Goal: Task Accomplishment & Management: Manage account settings

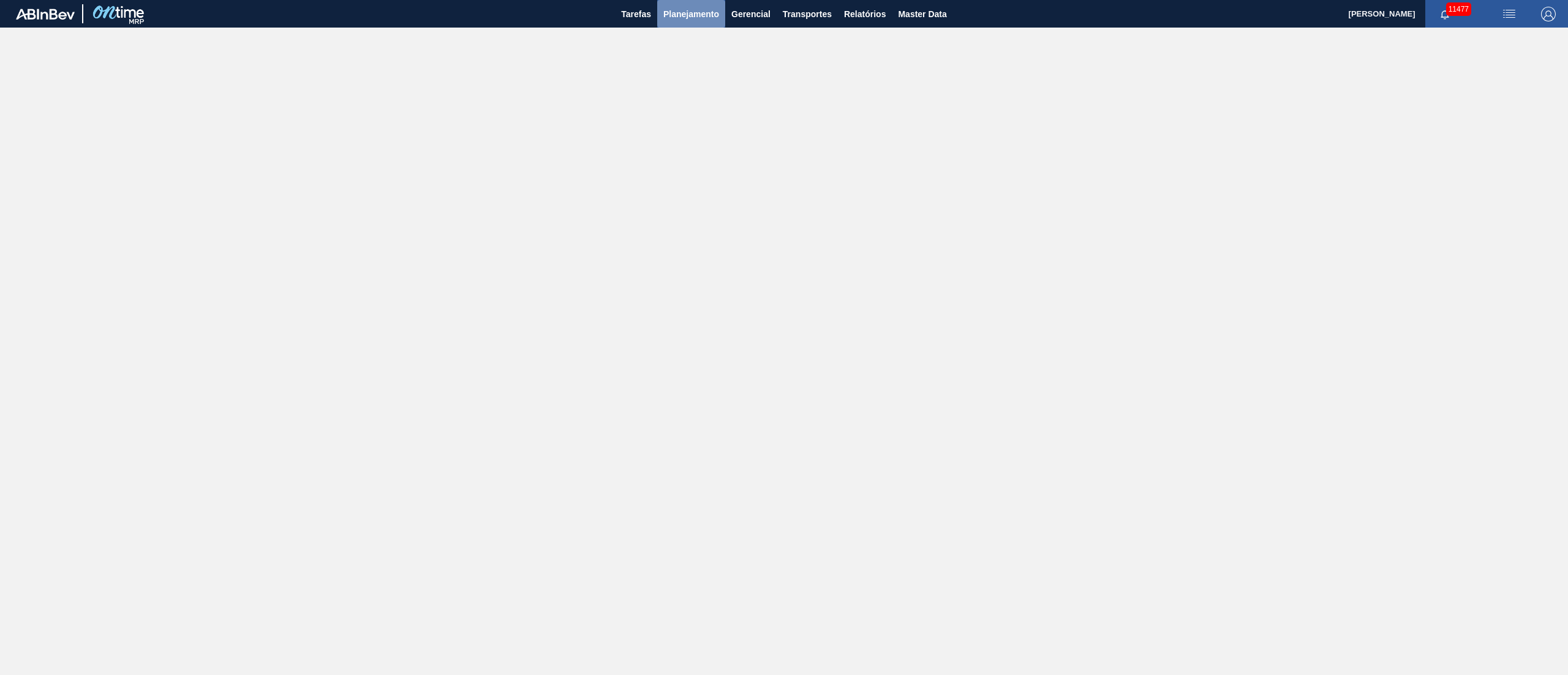
click at [681, 11] on span "Planejamento" at bounding box center [691, 14] width 56 height 15
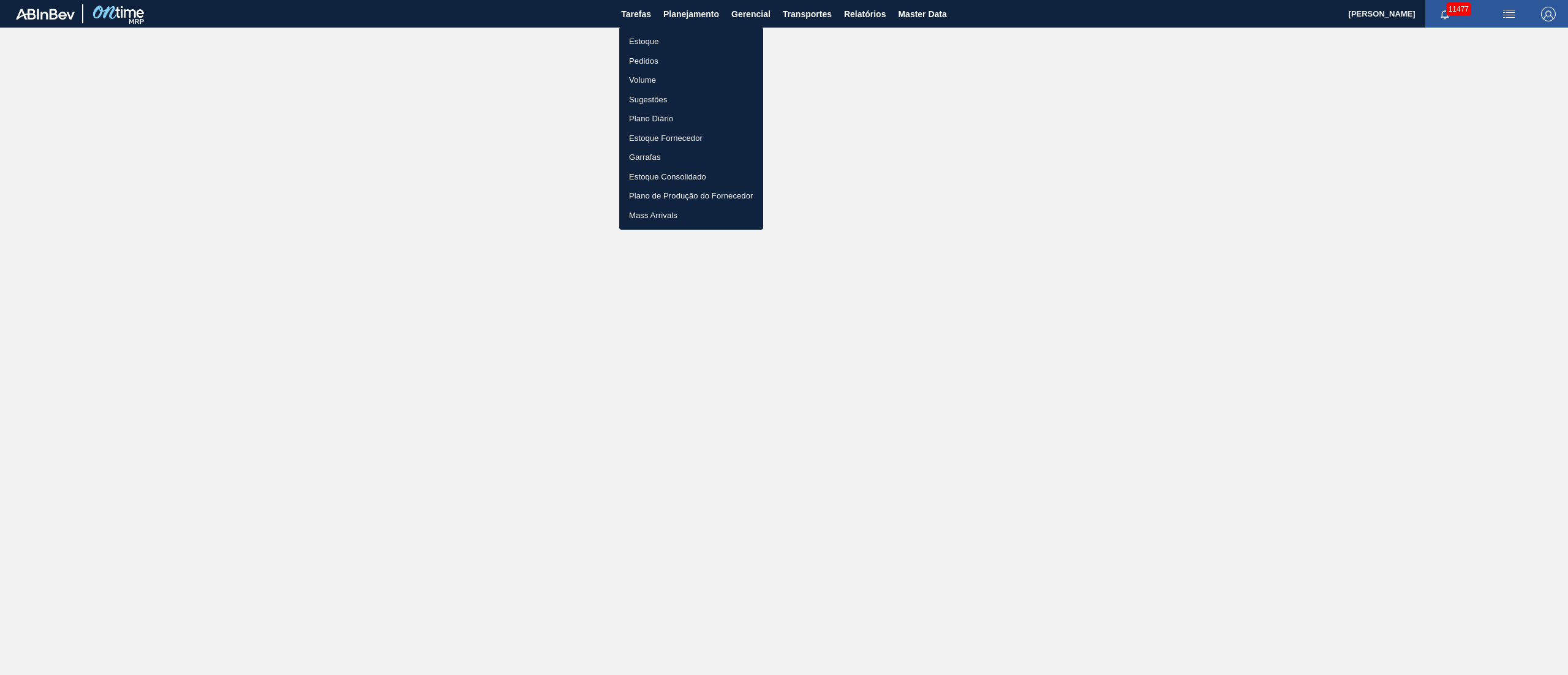
click at [652, 64] on li "Pedidos" at bounding box center [691, 61] width 144 height 19
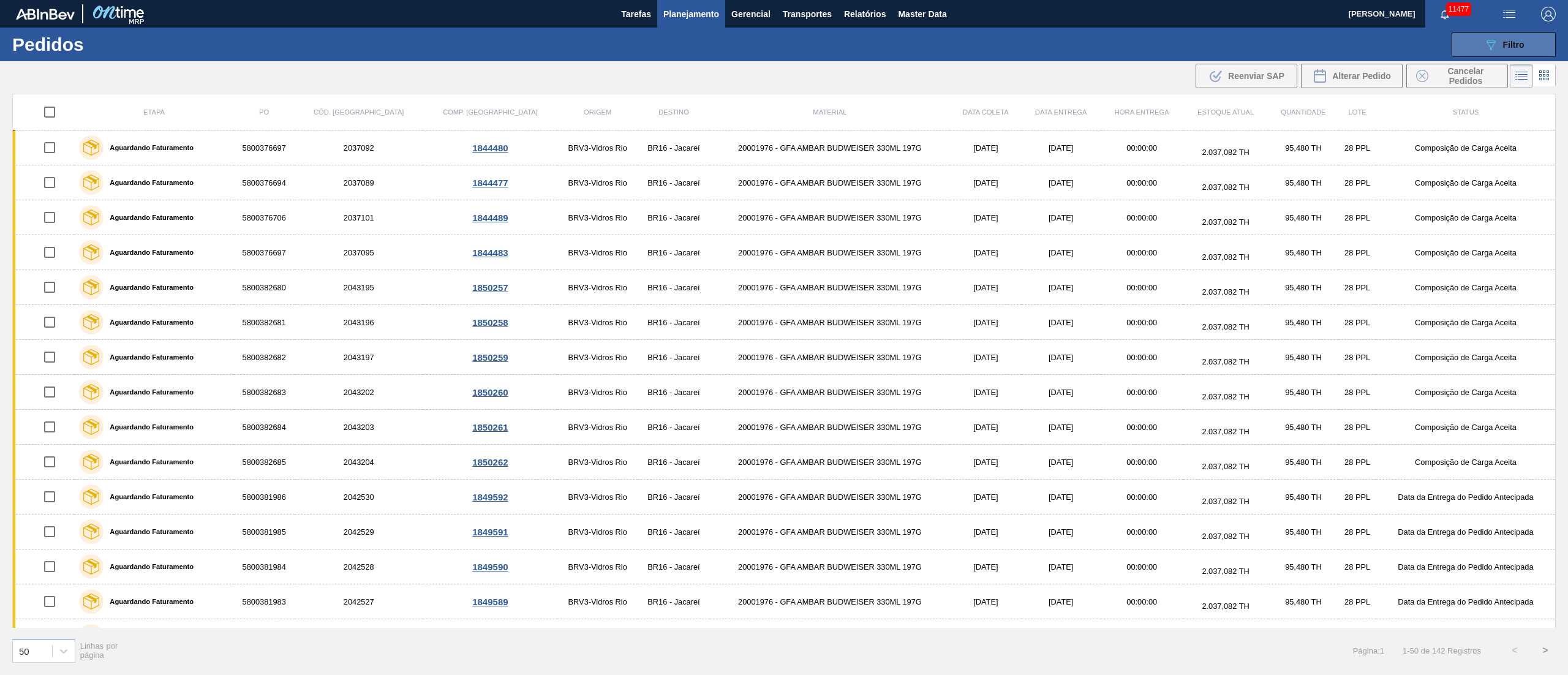
click at [1492, 44] on icon "089F7B8B-B2A5-4AFE-B5C0-19BA573D28AC" at bounding box center [1491, 44] width 15 height 15
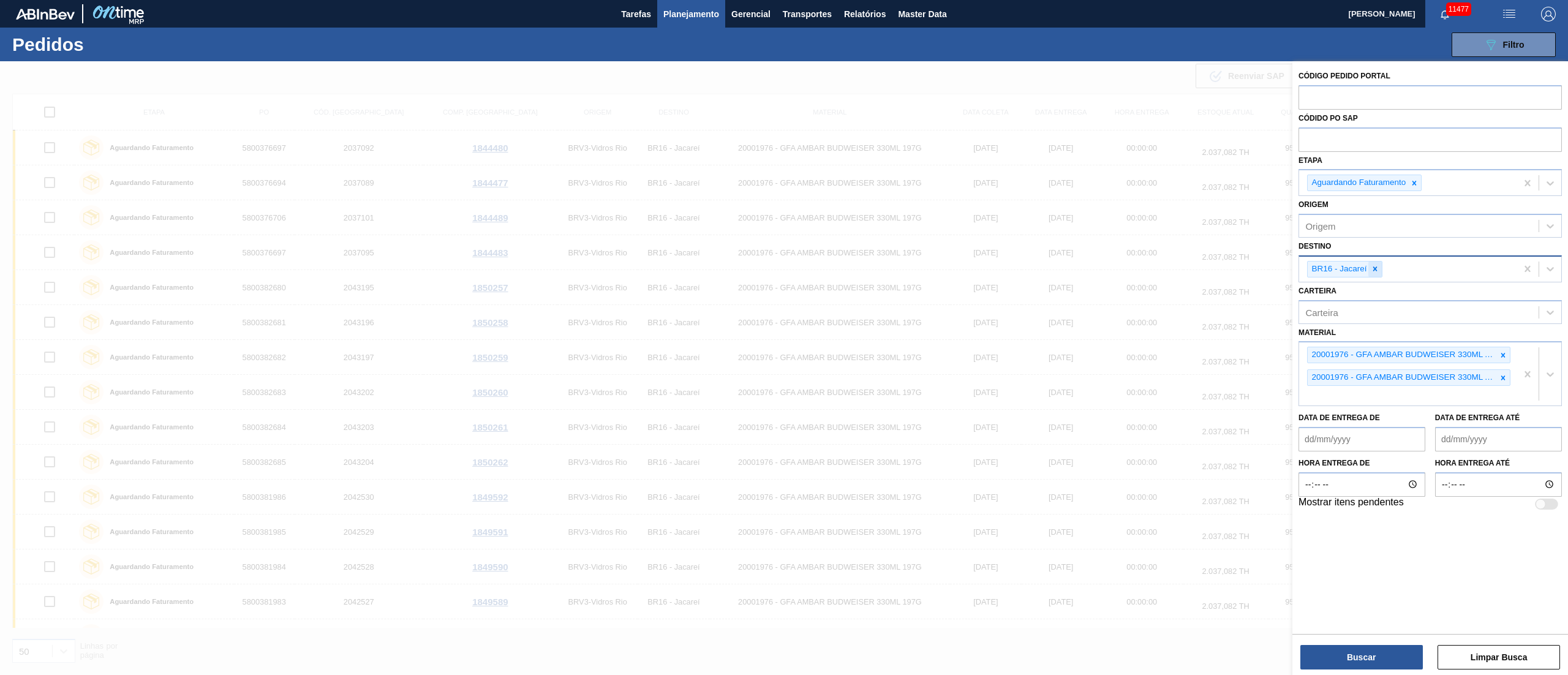
click at [1375, 265] on icon at bounding box center [1375, 269] width 9 height 9
type input "1"
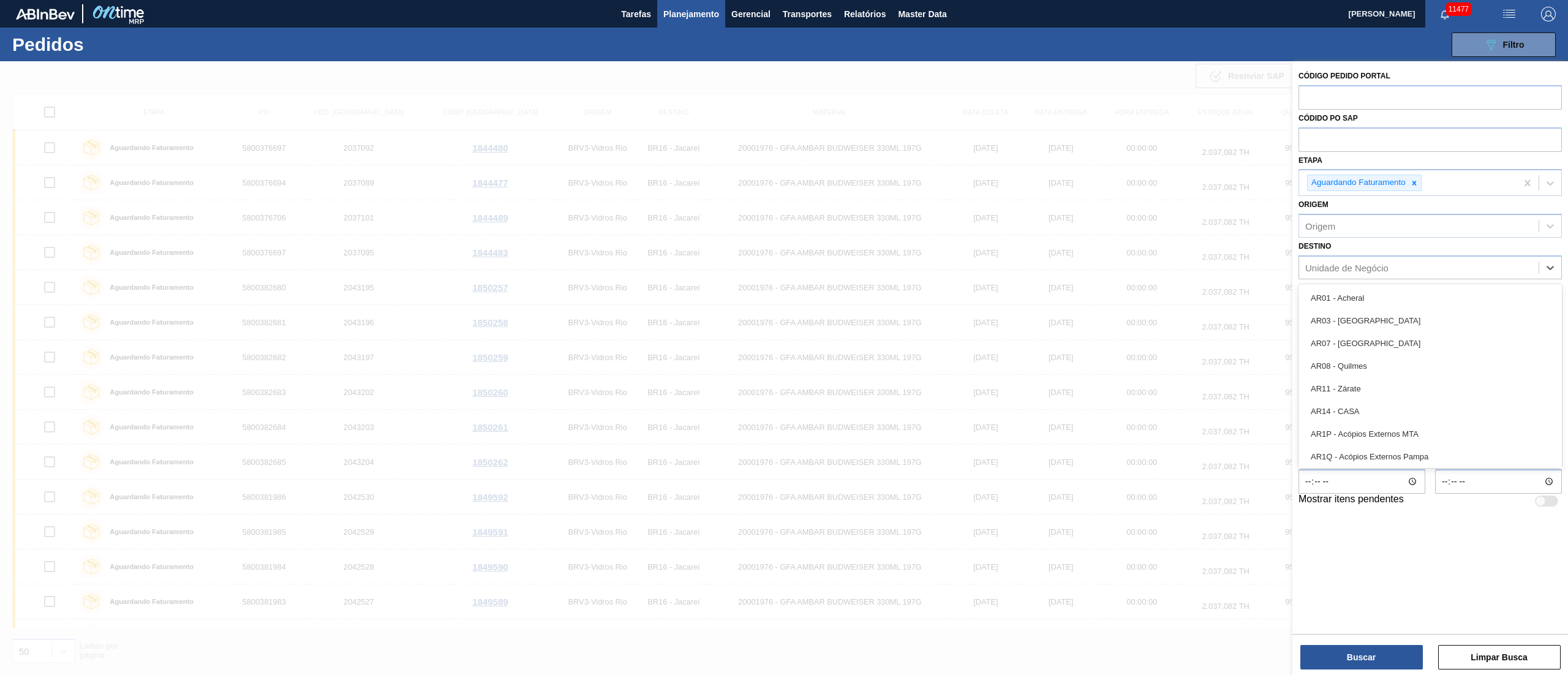
click at [1352, 240] on div "Destino option , deselected. option AR01 - Acheral focused, 1 of 93. 93 results…" at bounding box center [1430, 258] width 263 height 41
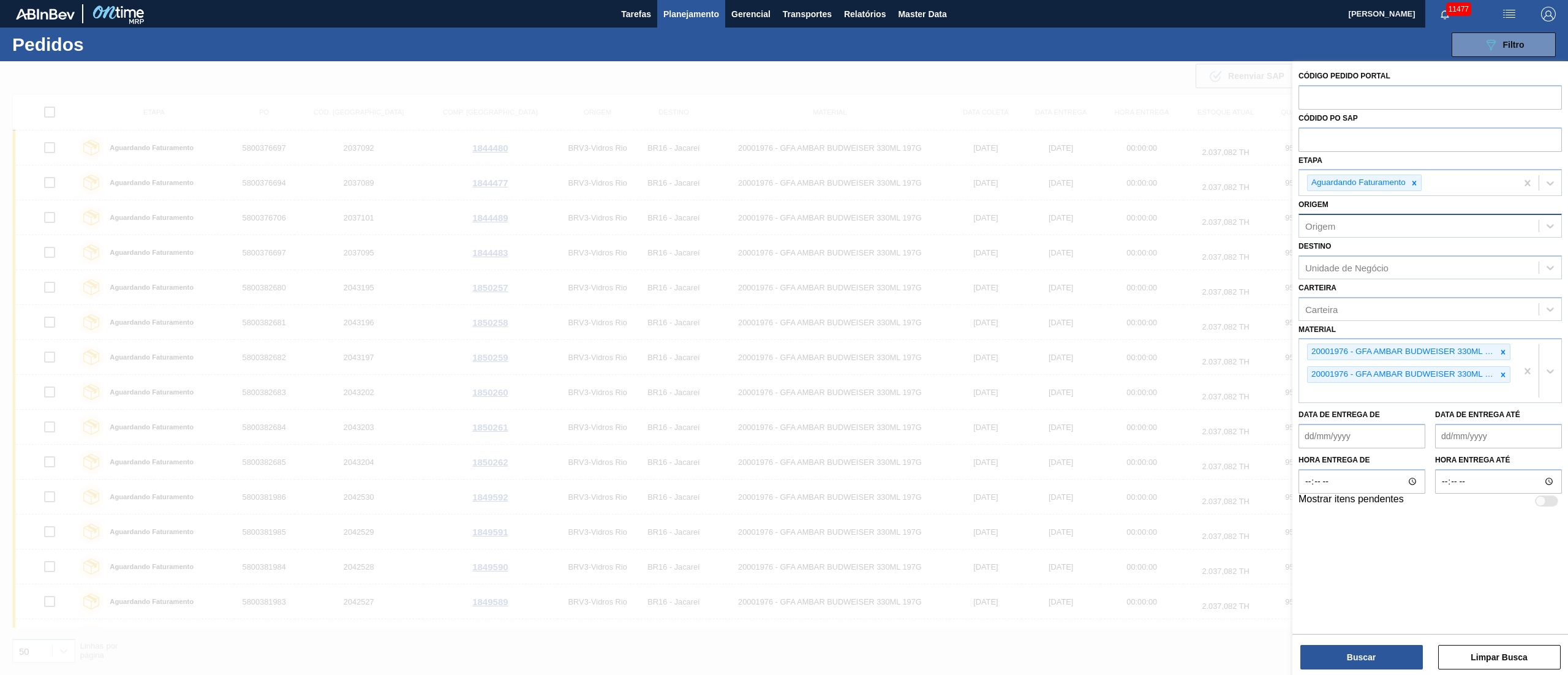
click at [1327, 228] on div "Origem" at bounding box center [1320, 226] width 30 height 11
type input "0"
type input "1"
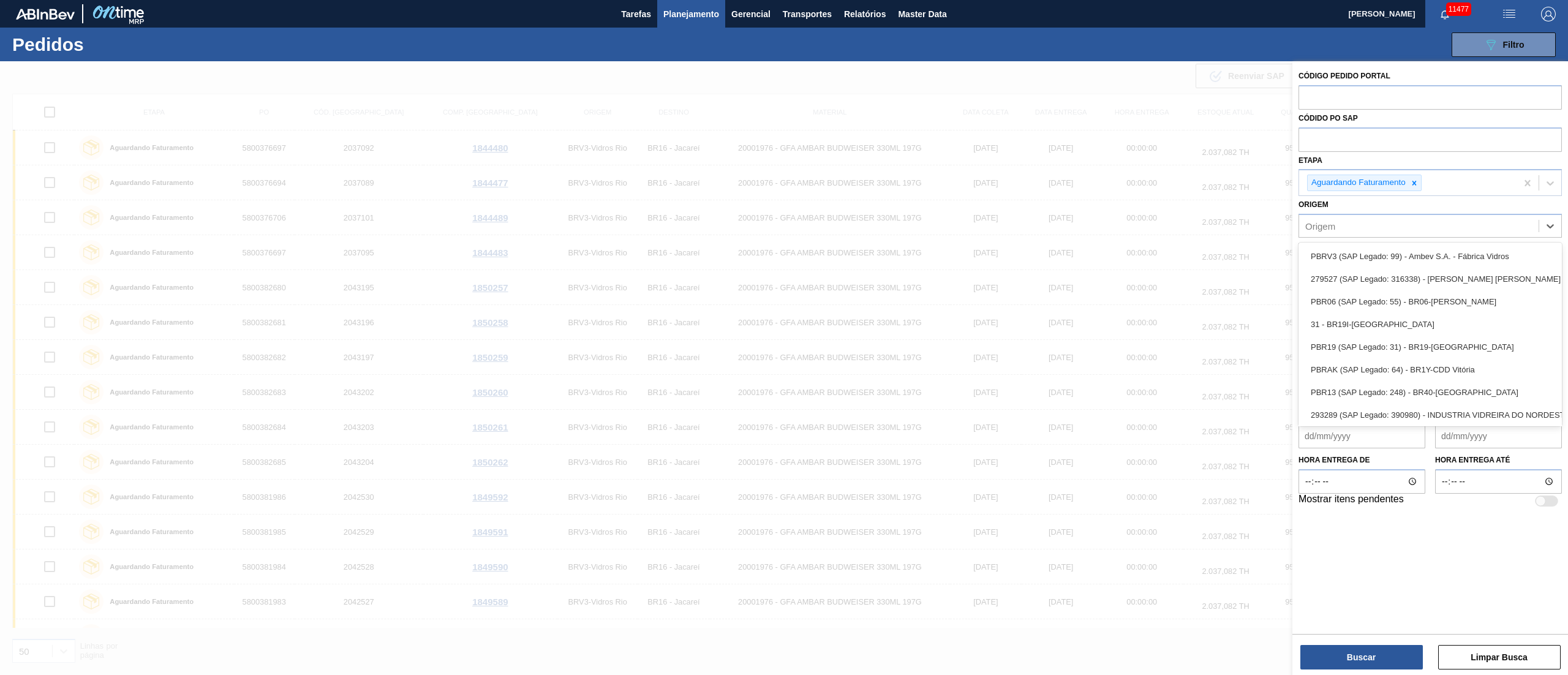
click at [1348, 203] on div "Origem option , deselected. option PBRV3 (SAP Legado: 99) - Ambev S.A. - Fábric…" at bounding box center [1430, 217] width 263 height 41
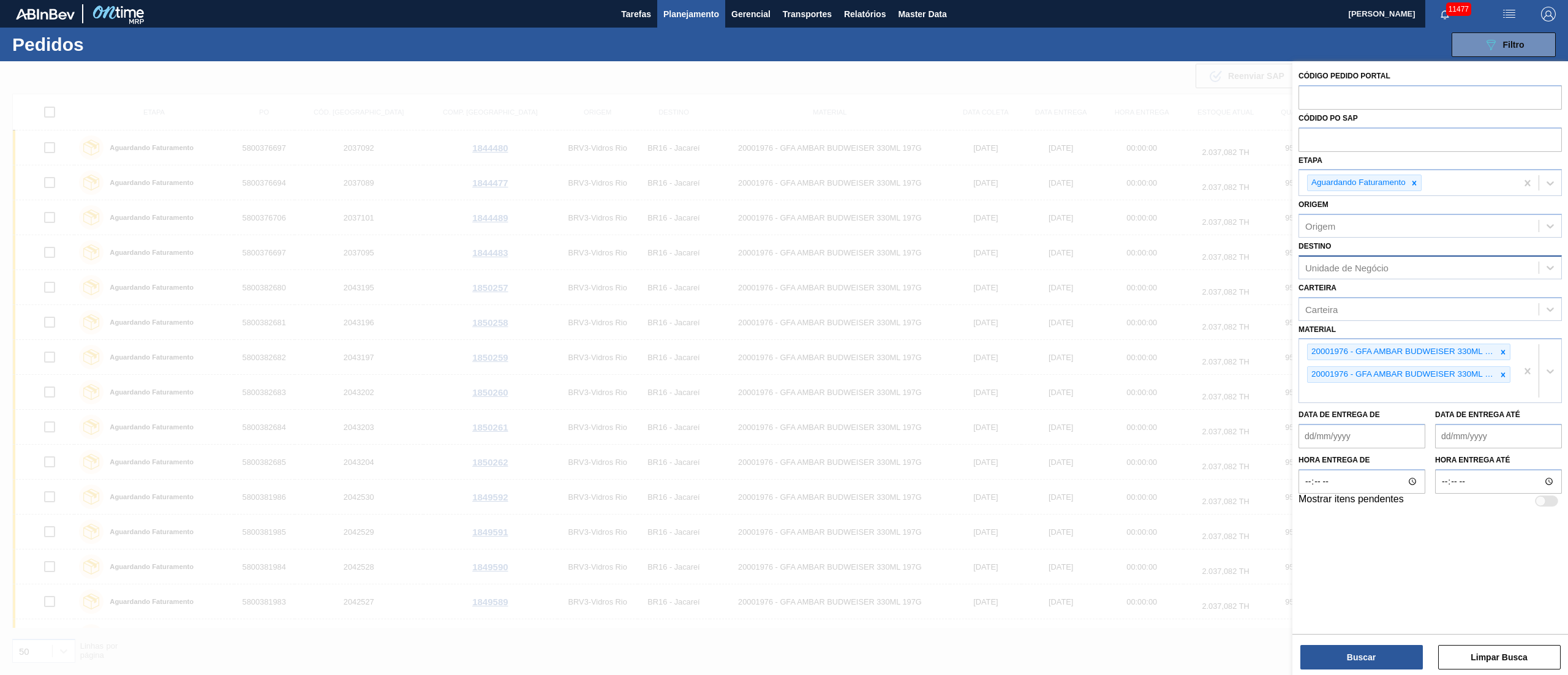
click at [1325, 273] on div "Unidade de Negócio" at bounding box center [1419, 267] width 239 height 18
type input "0"
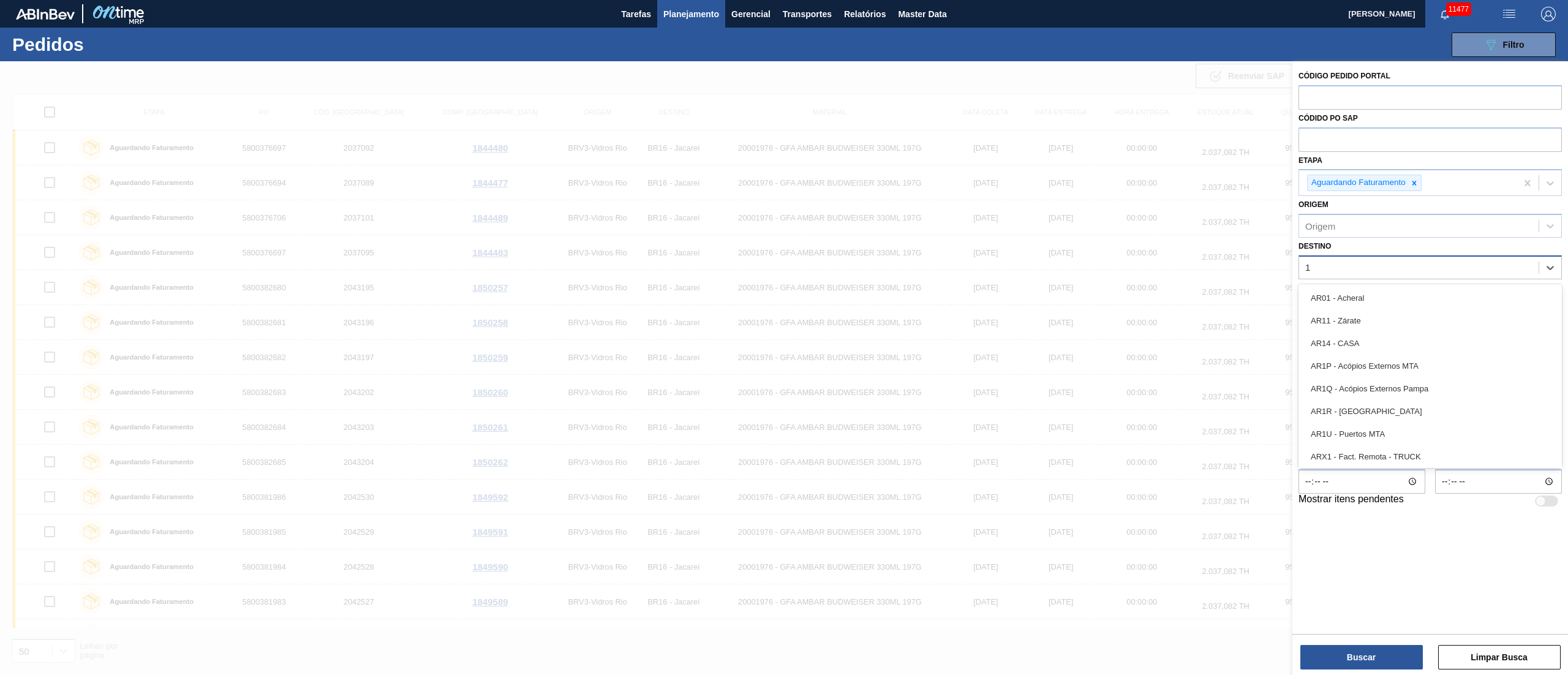
type input "18"
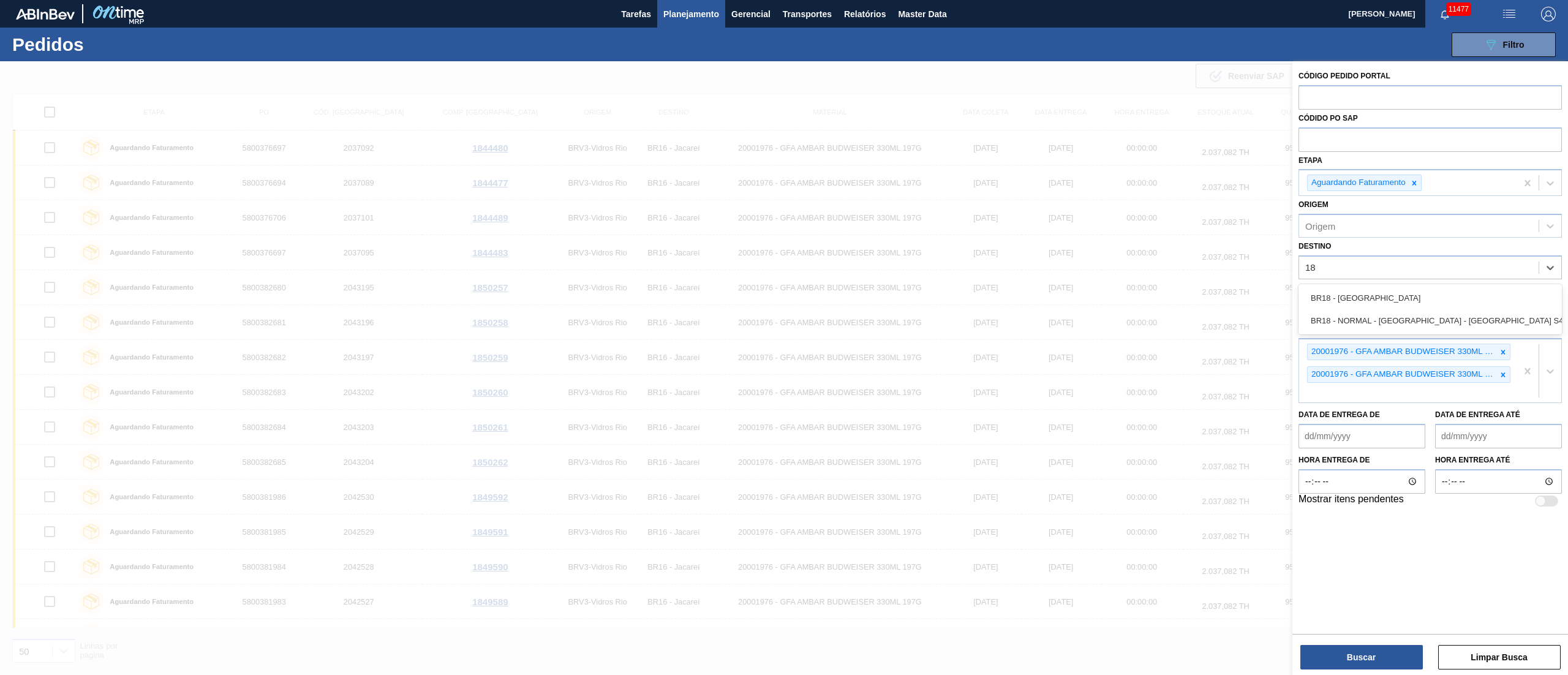
click at [1327, 301] on div "BR18 - [GEOGRAPHIC_DATA]" at bounding box center [1430, 298] width 263 height 23
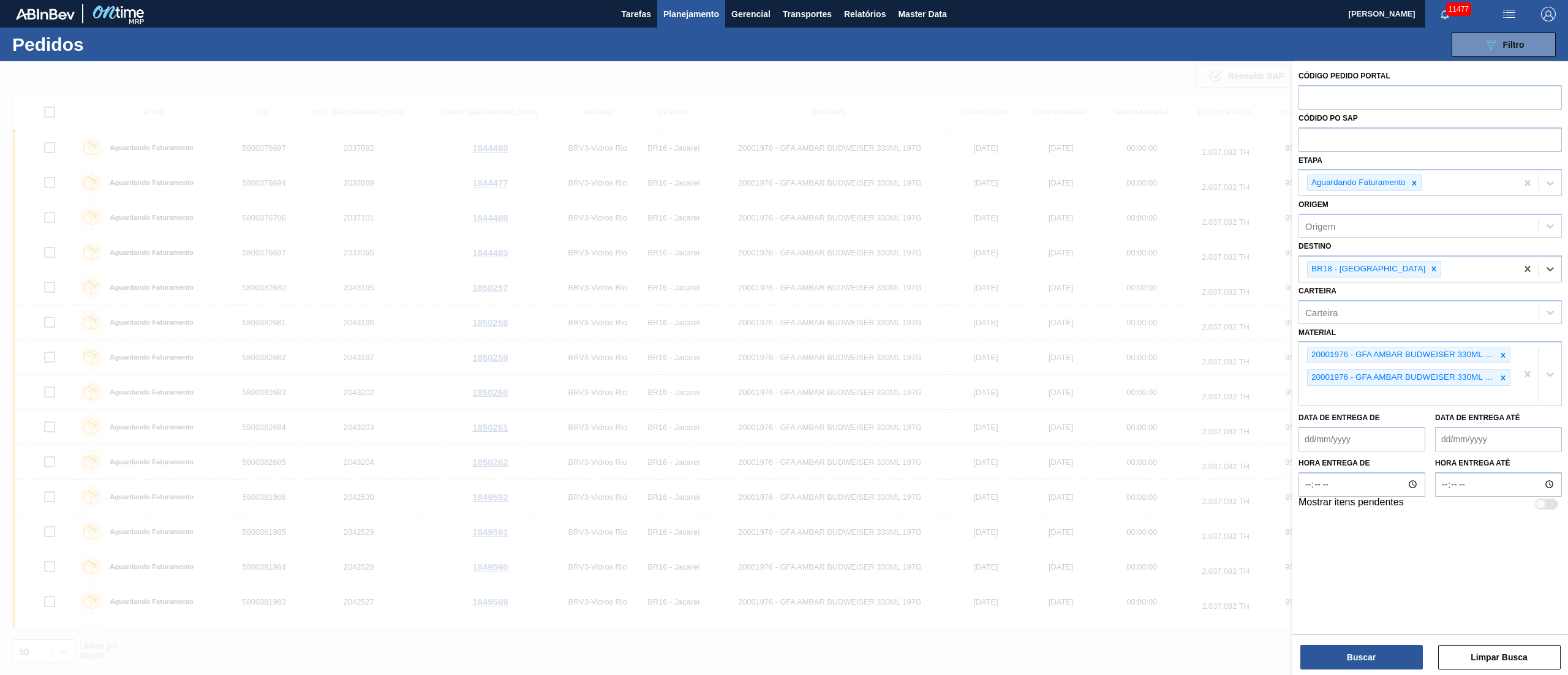
drag, startPoint x: 1499, startPoint y: 357, endPoint x: 1507, endPoint y: 371, distance: 16.1
click at [1500, 356] on icon at bounding box center [1504, 355] width 9 height 9
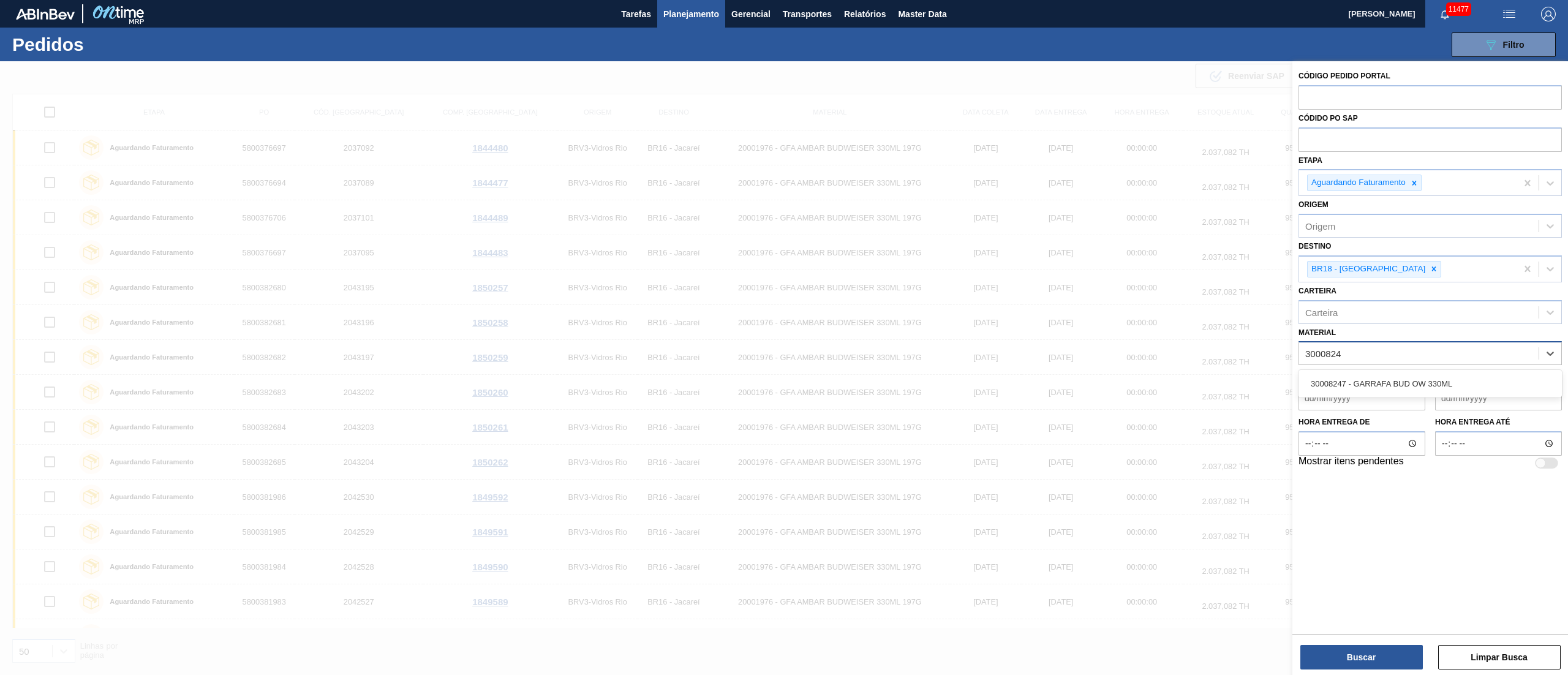
type input "30008247"
click at [1362, 381] on div "30008247 - GARRAFA BUD OW 330ML" at bounding box center [1430, 384] width 263 height 23
click at [1352, 657] on button "Buscar" at bounding box center [1362, 656] width 123 height 24
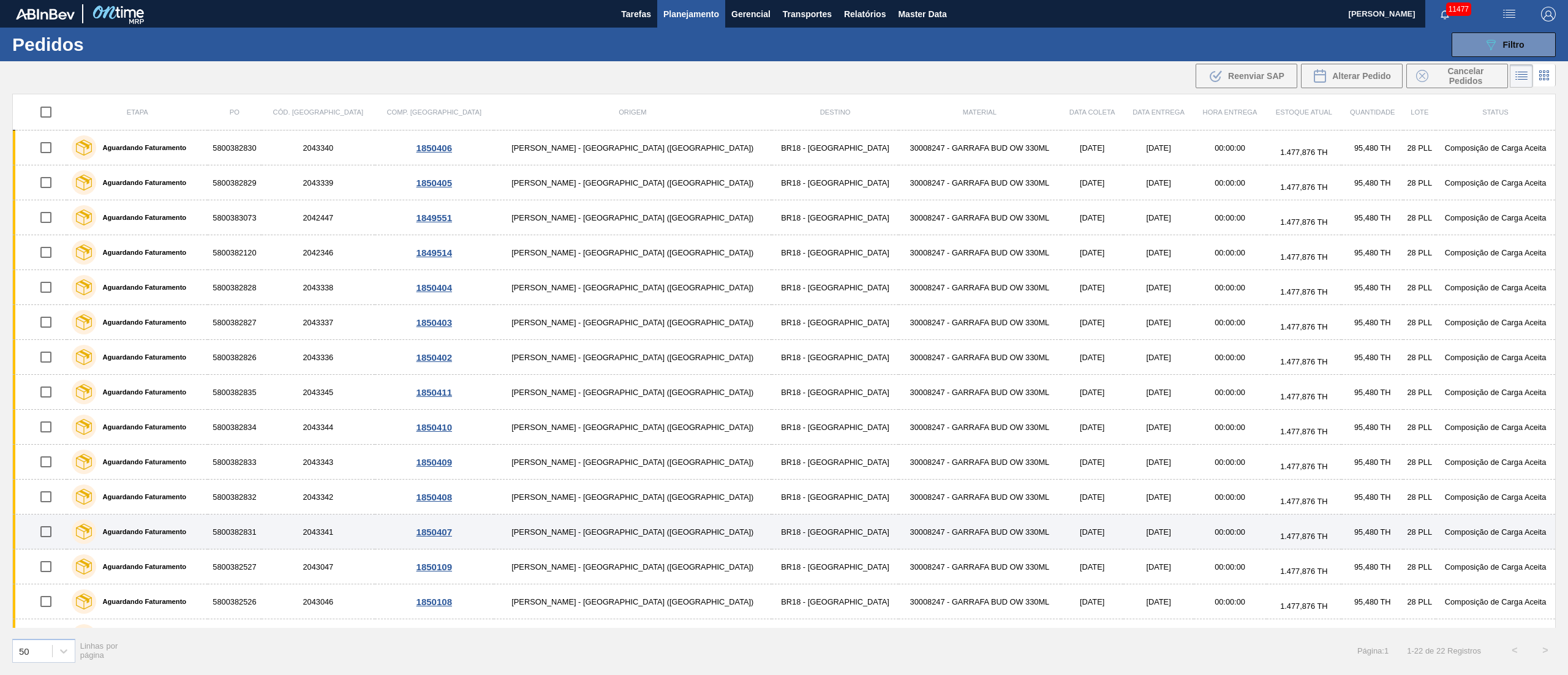
click at [57, 534] on input "checkbox" at bounding box center [46, 532] width 26 height 26
checkbox input "true"
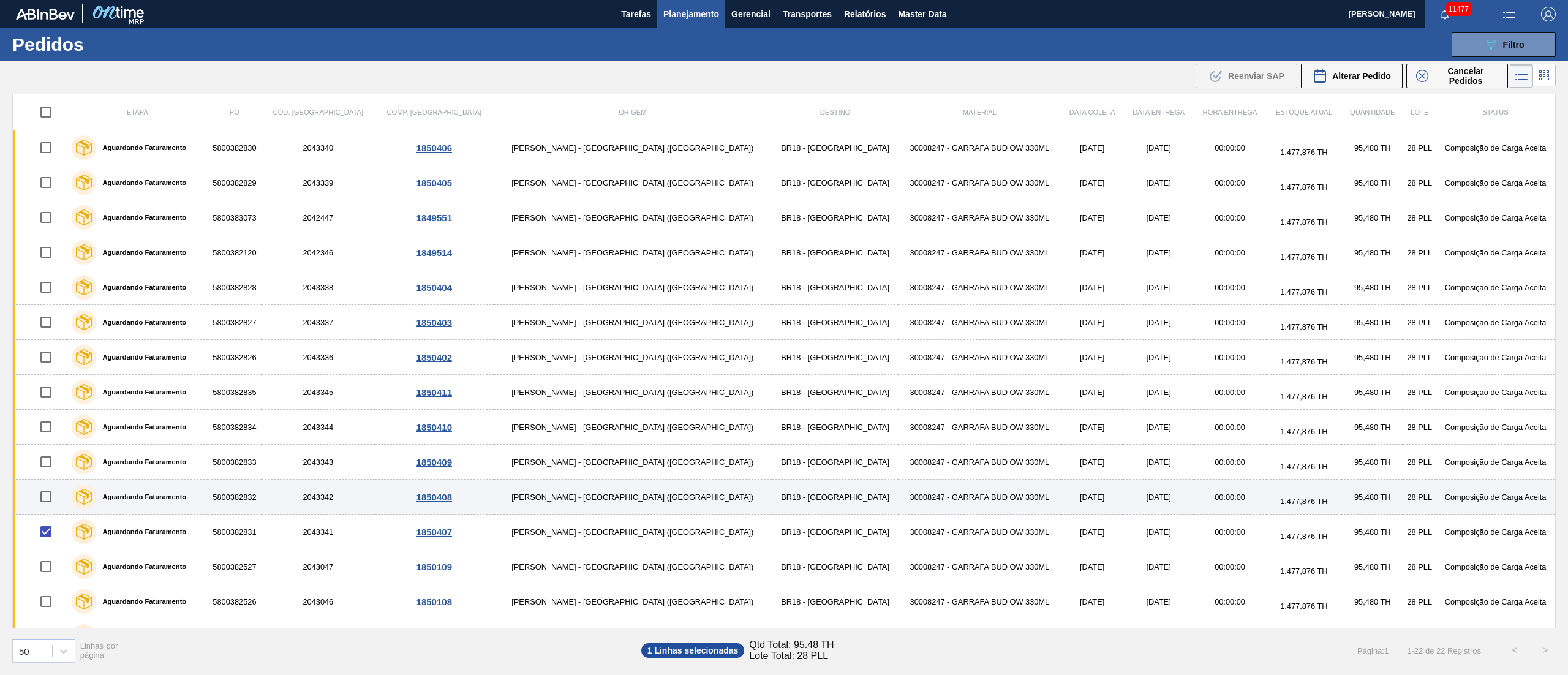
click at [56, 494] on input "checkbox" at bounding box center [46, 497] width 26 height 26
checkbox input "true"
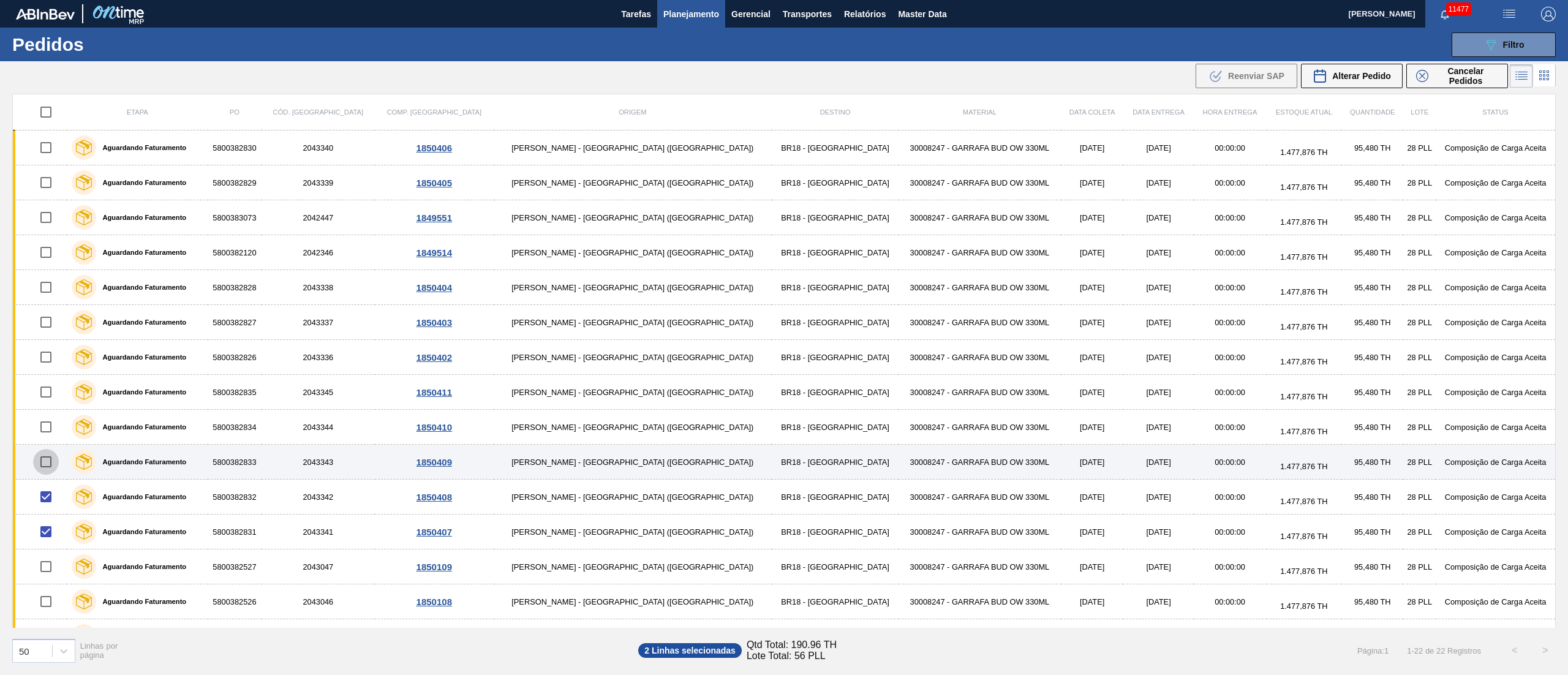
click at [59, 467] on input "checkbox" at bounding box center [46, 462] width 26 height 26
checkbox input "true"
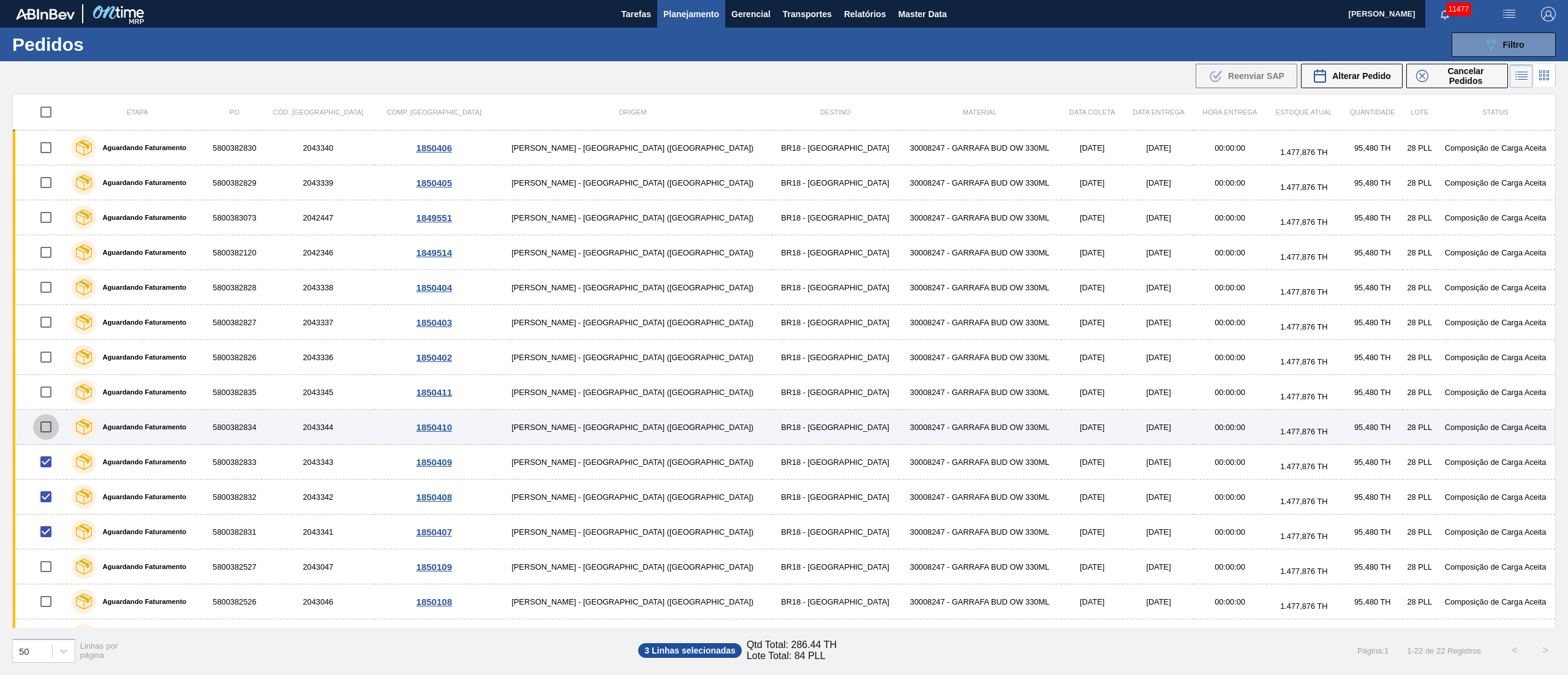
click at [59, 431] on input "checkbox" at bounding box center [46, 427] width 26 height 26
checkbox input "true"
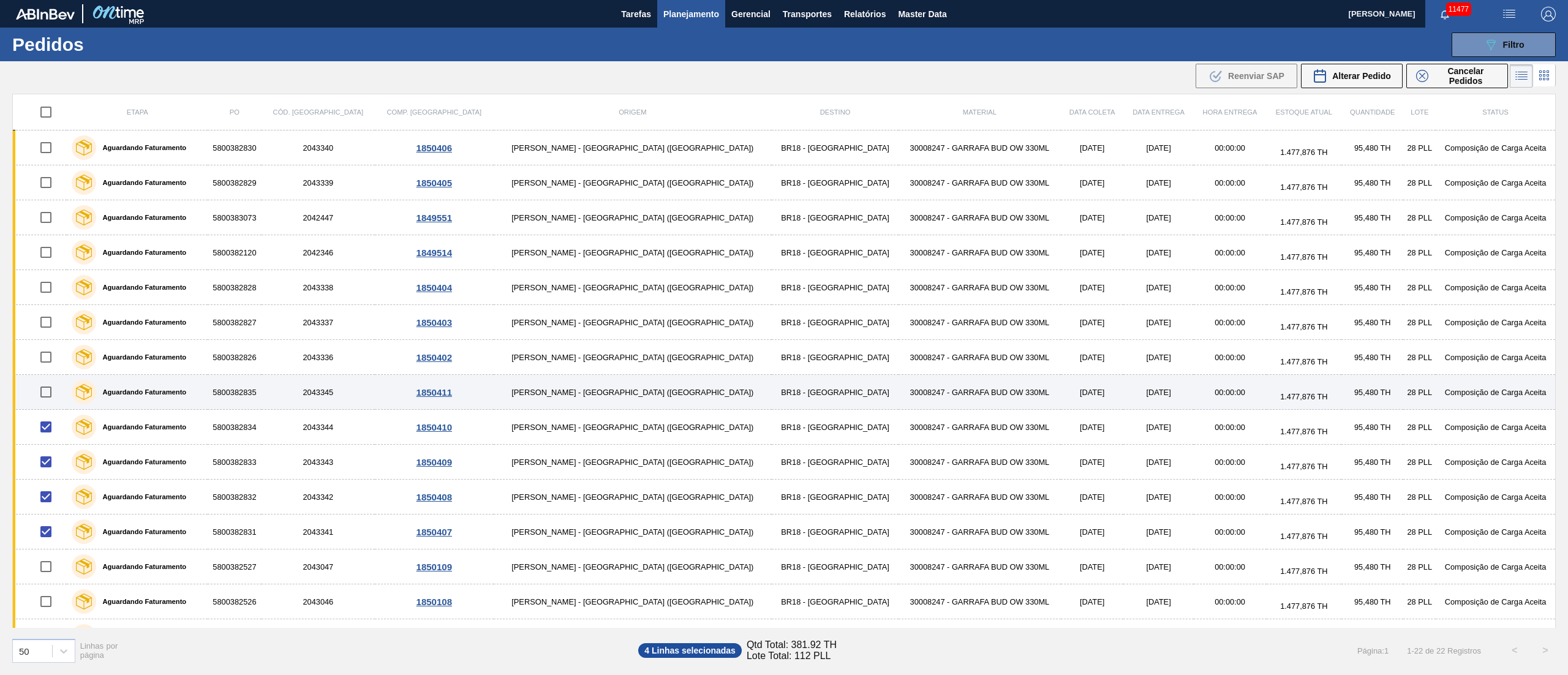
click at [54, 395] on input "checkbox" at bounding box center [46, 392] width 26 height 26
checkbox input "true"
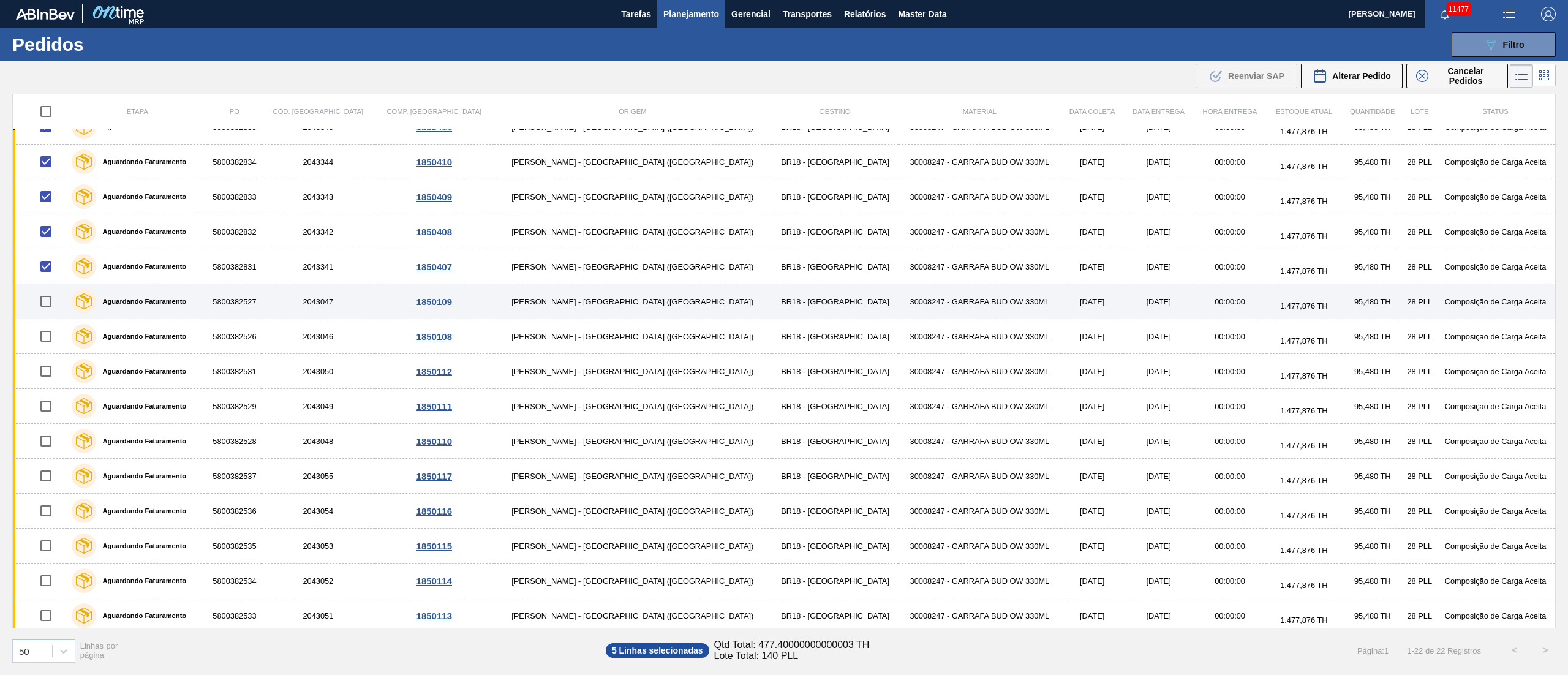
scroll to position [275, 0]
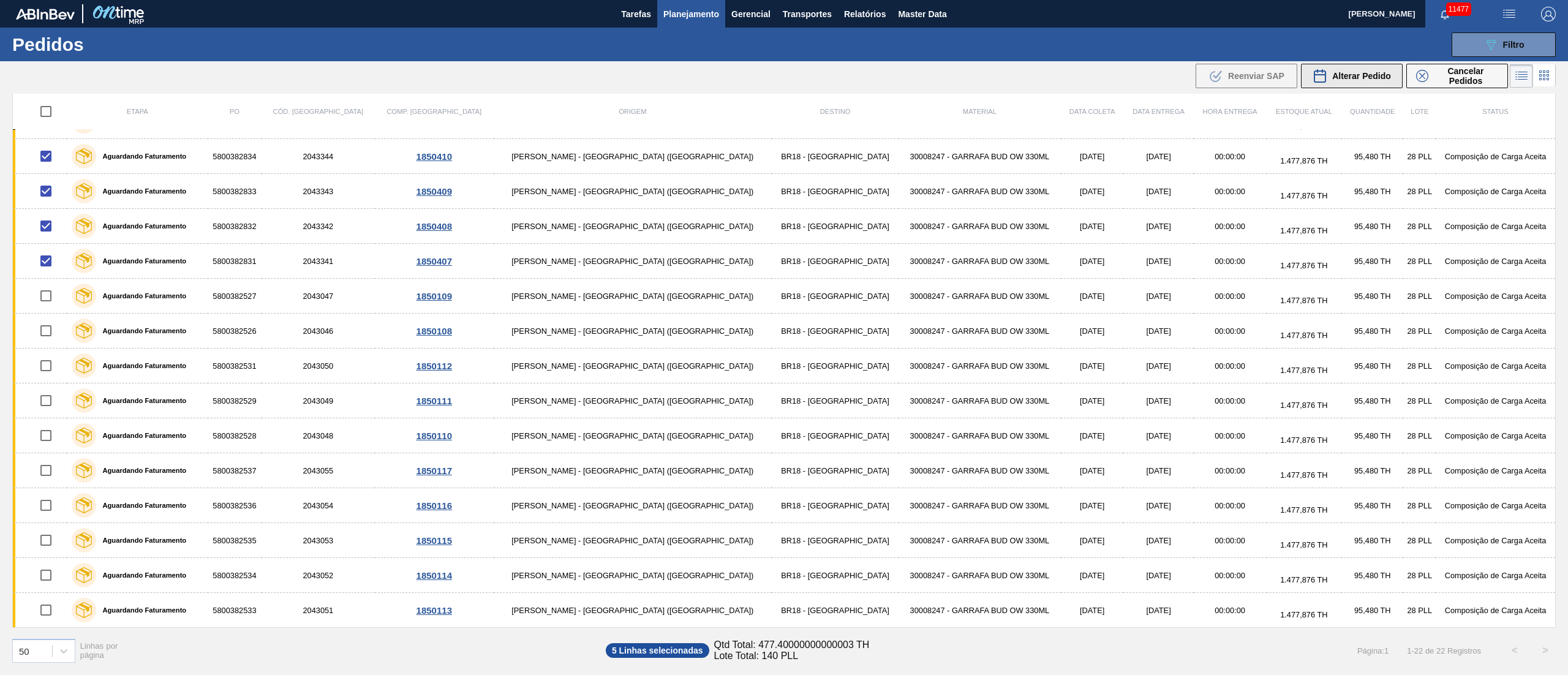
click at [1361, 78] on span "Alterar Pedido" at bounding box center [1362, 76] width 59 height 10
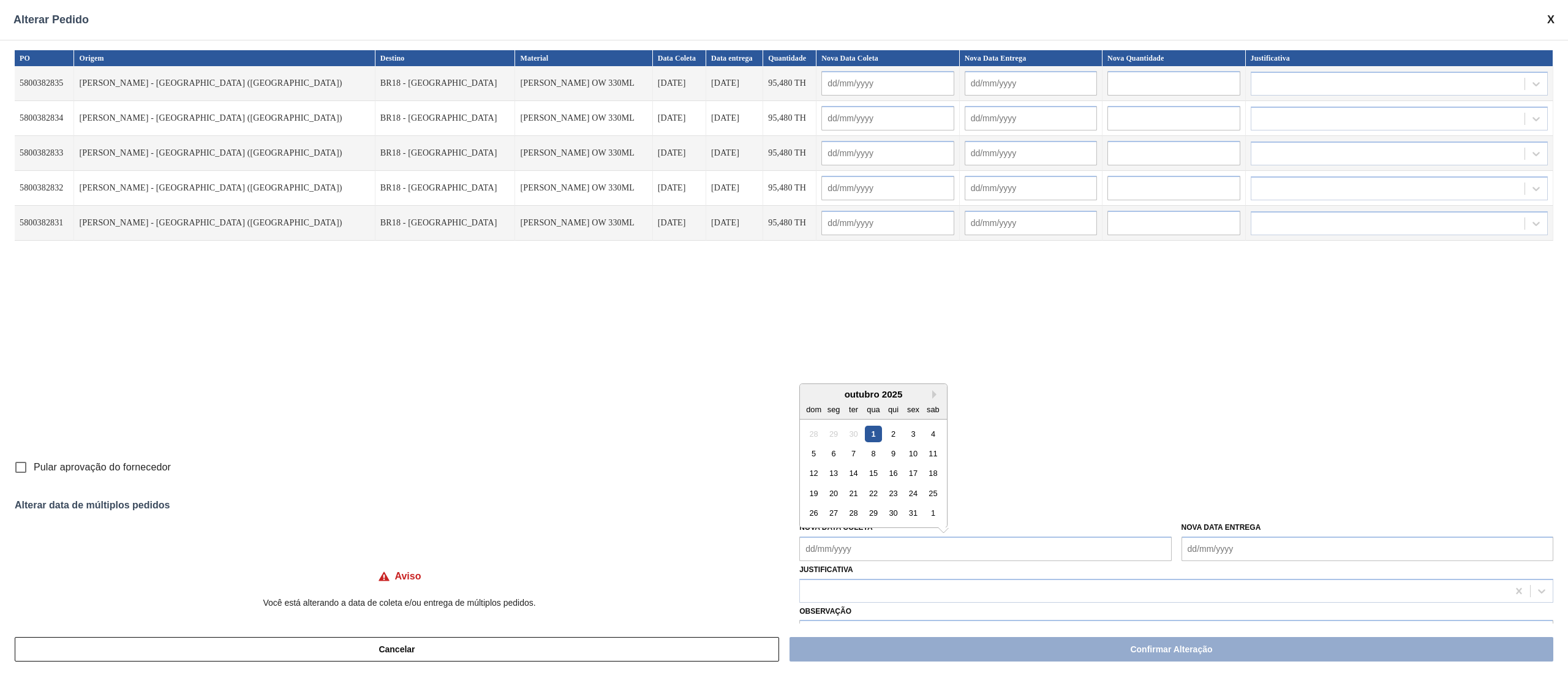
click at [878, 550] on Coleta "Nova Data Coleta" at bounding box center [985, 549] width 372 height 24
click at [912, 435] on div "3" at bounding box center [913, 432] width 16 height 16
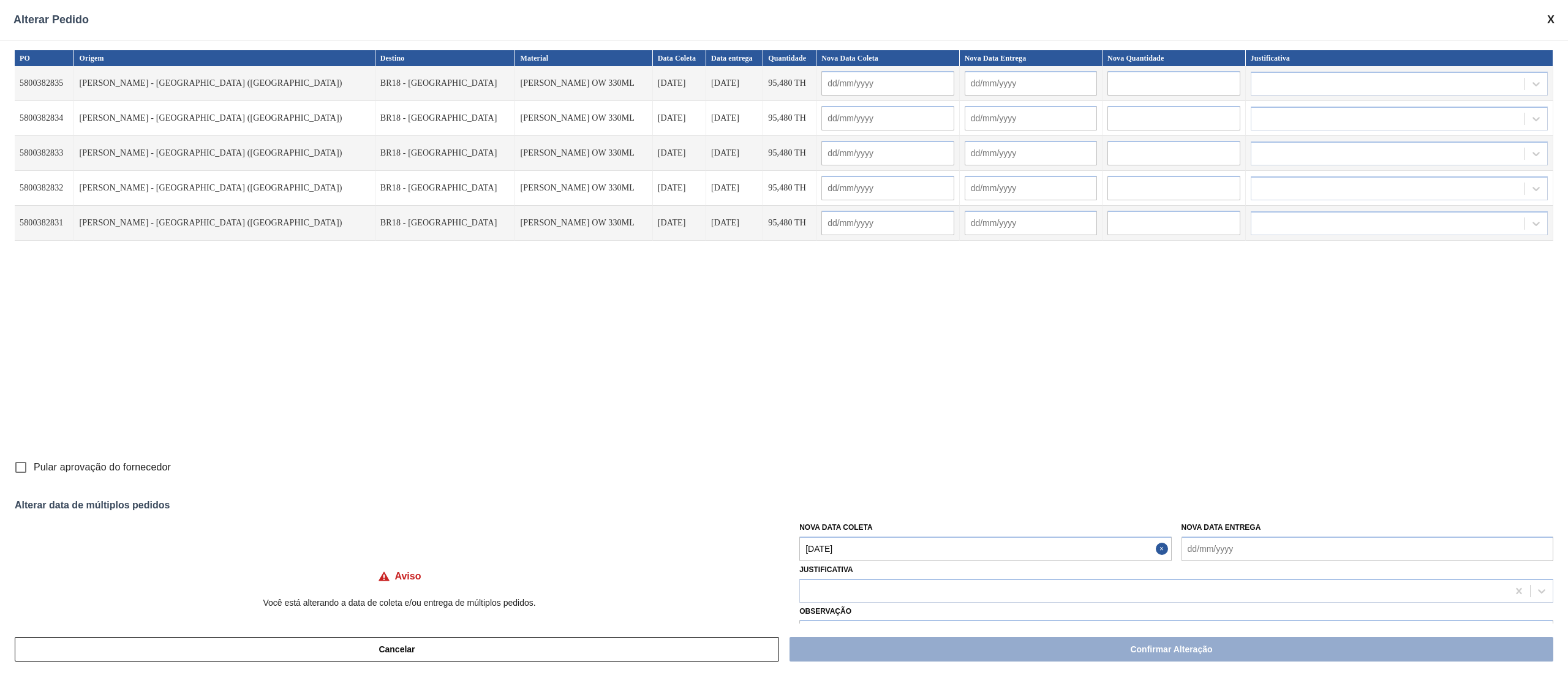
type Coleta "[DATE]"
type input "[DATE]"
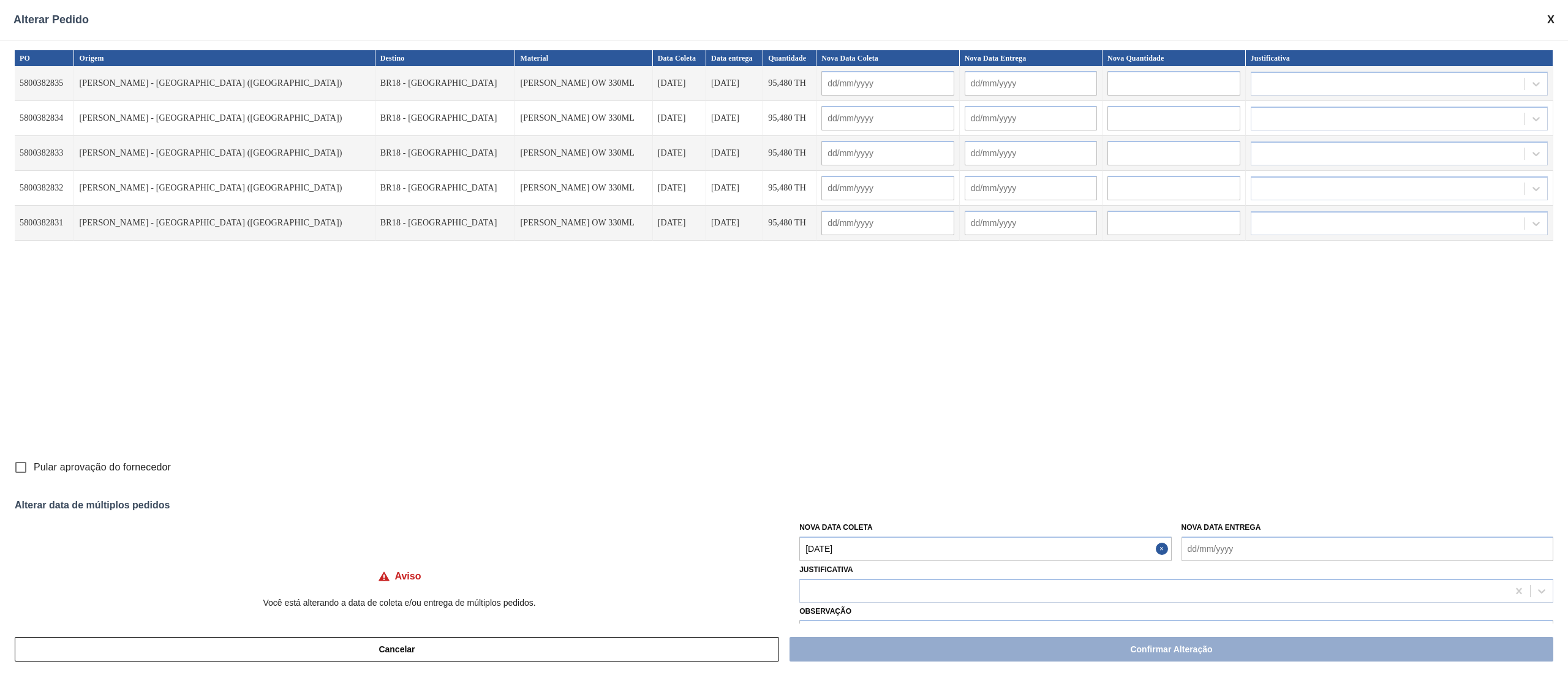
type input "[DATE]"
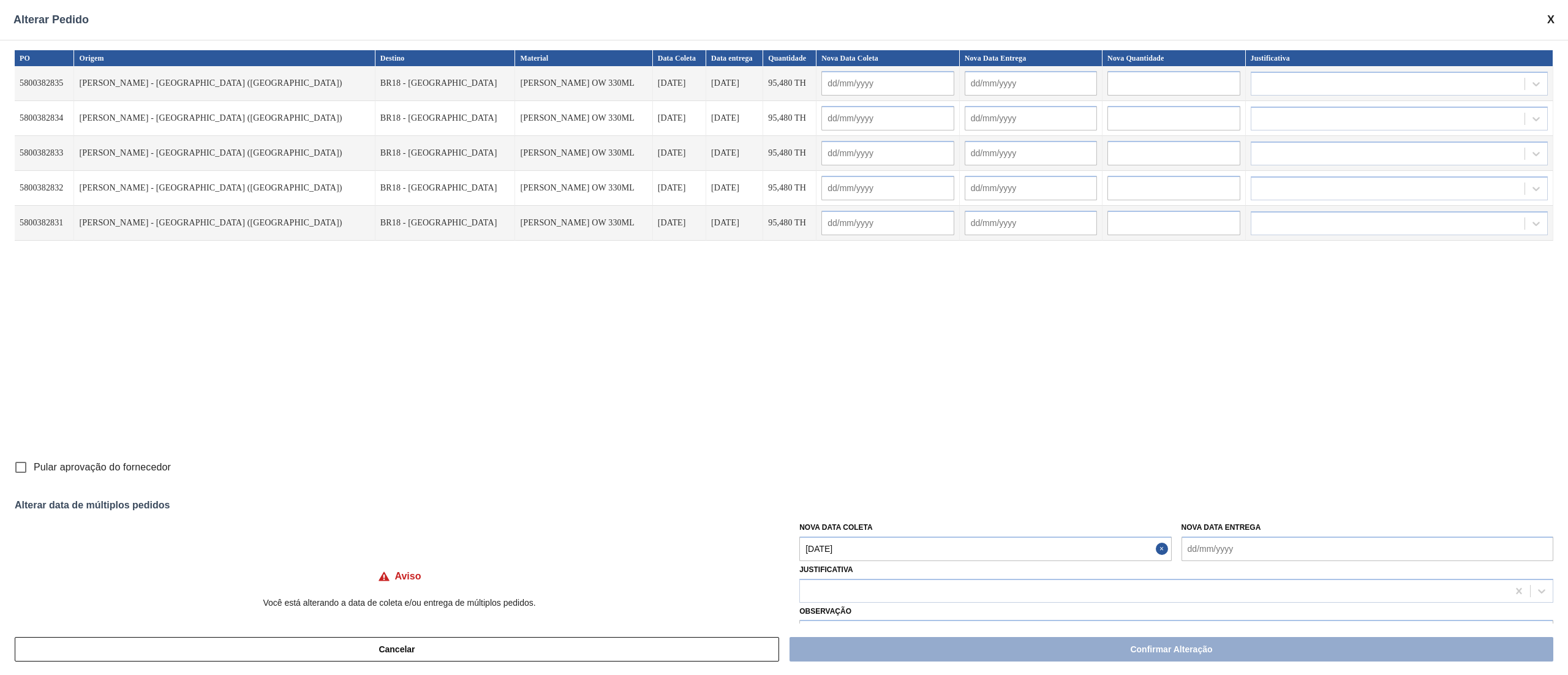
type input "[DATE]"
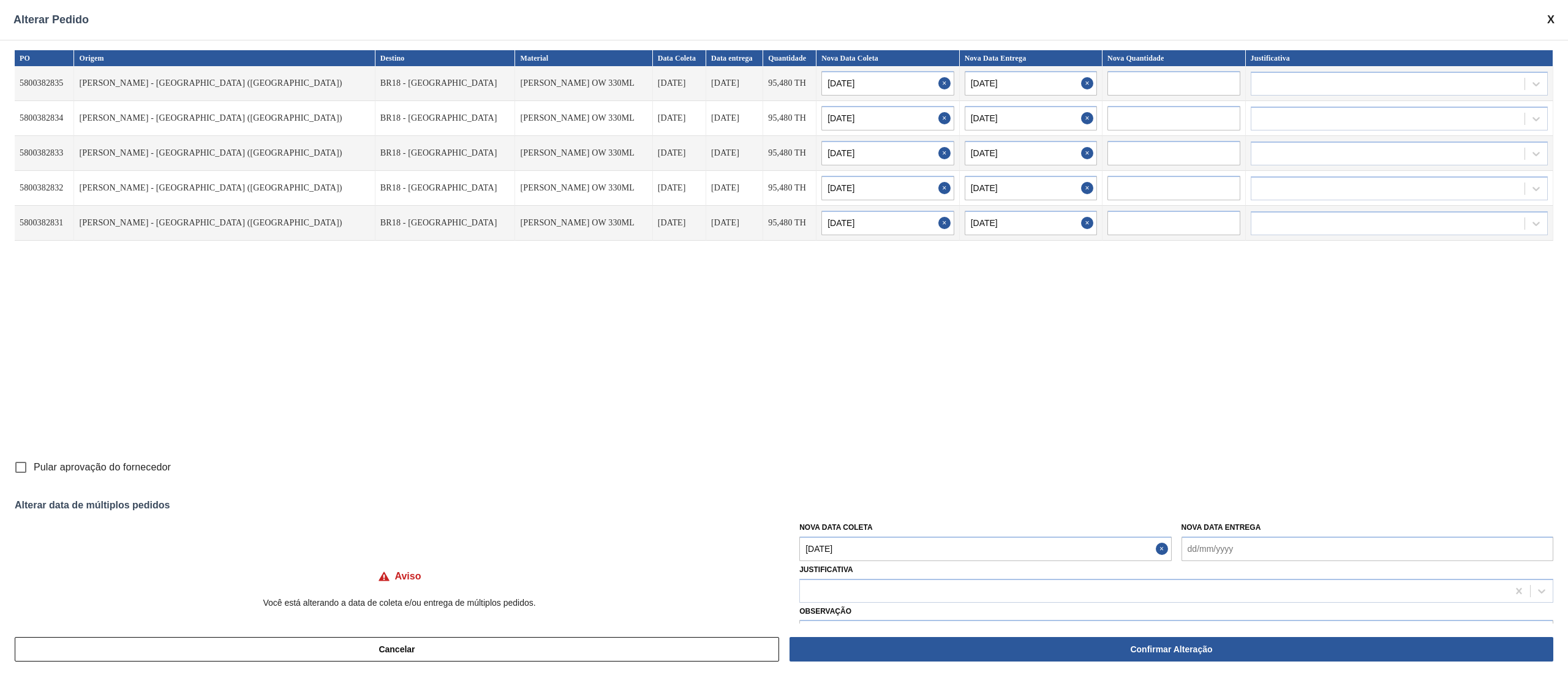
click at [915, 543] on Coleta "[DATE]" at bounding box center [985, 549] width 372 height 24
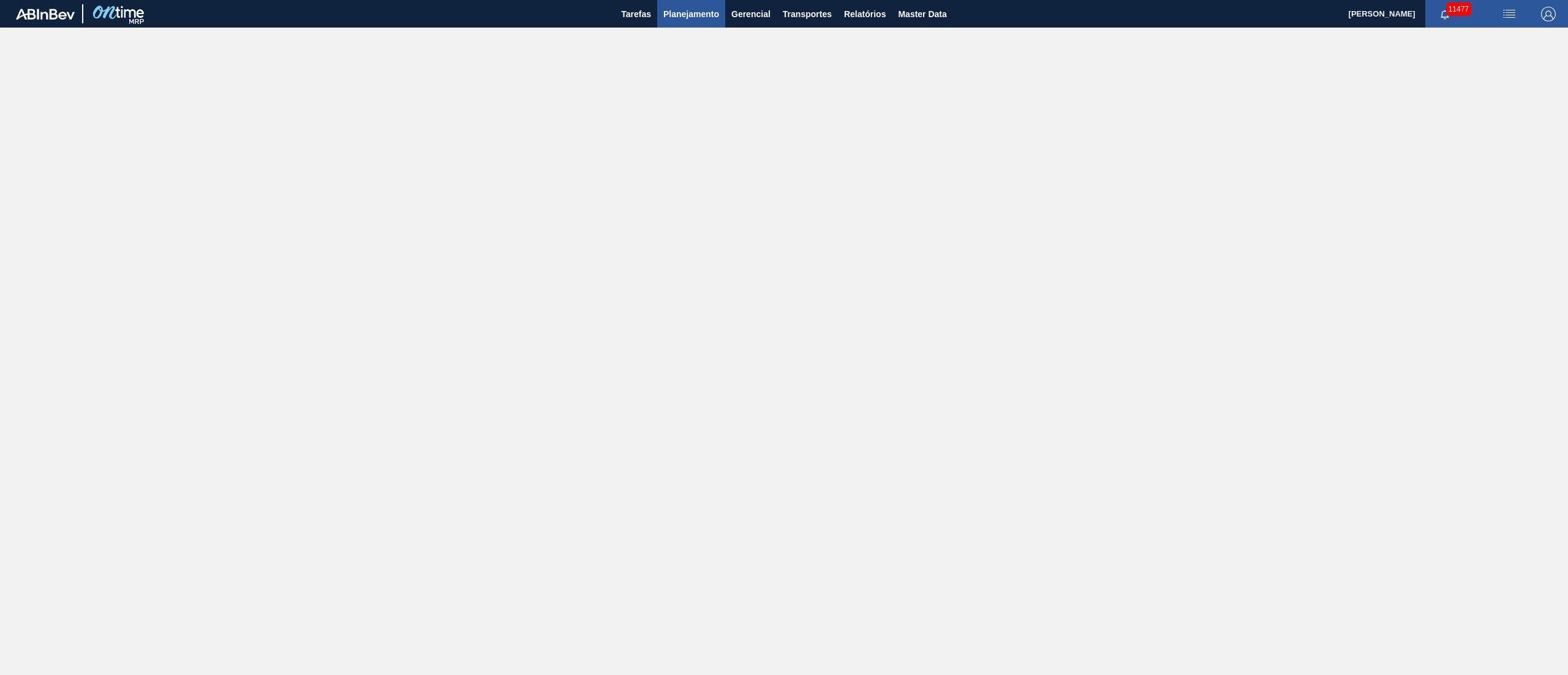
click at [705, 21] on span "Planejamento" at bounding box center [691, 14] width 56 height 15
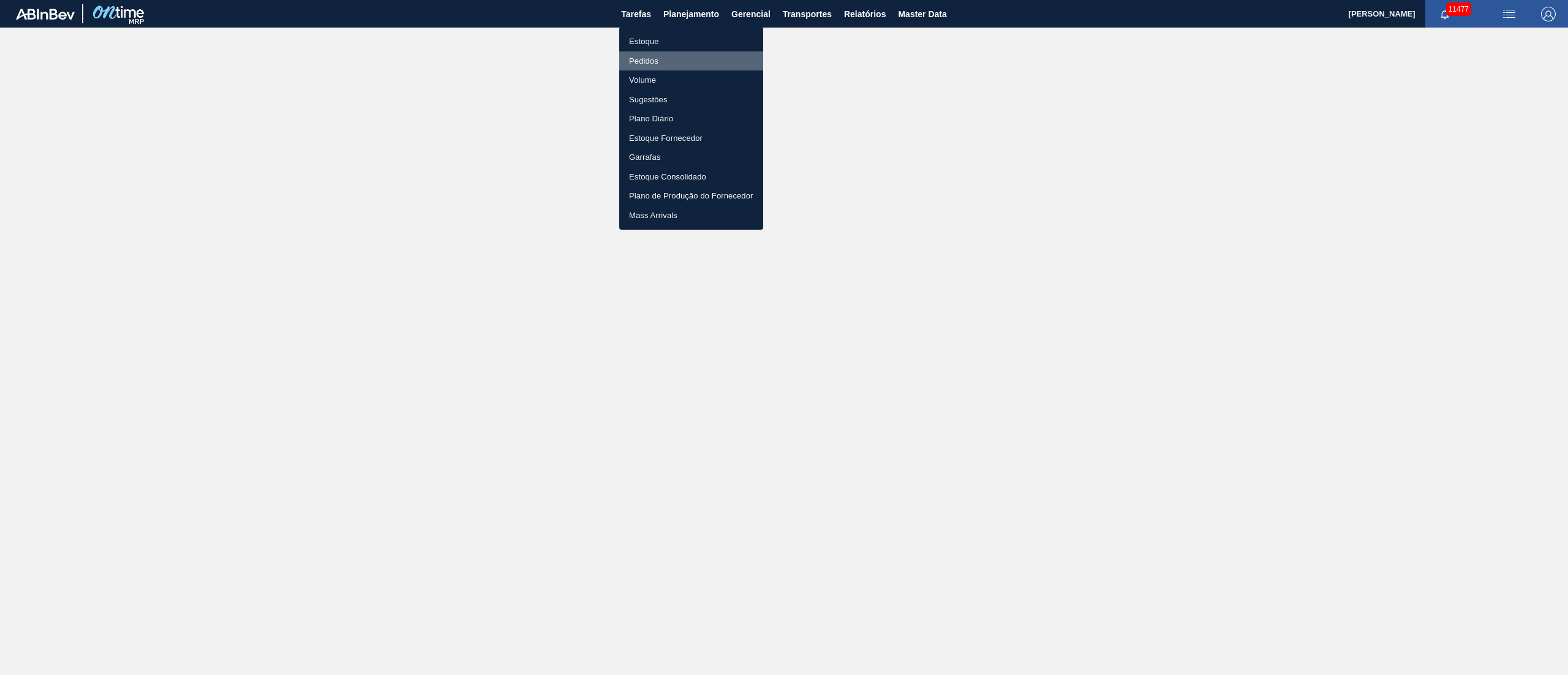
click at [650, 55] on li "Pedidos" at bounding box center [691, 61] width 144 height 19
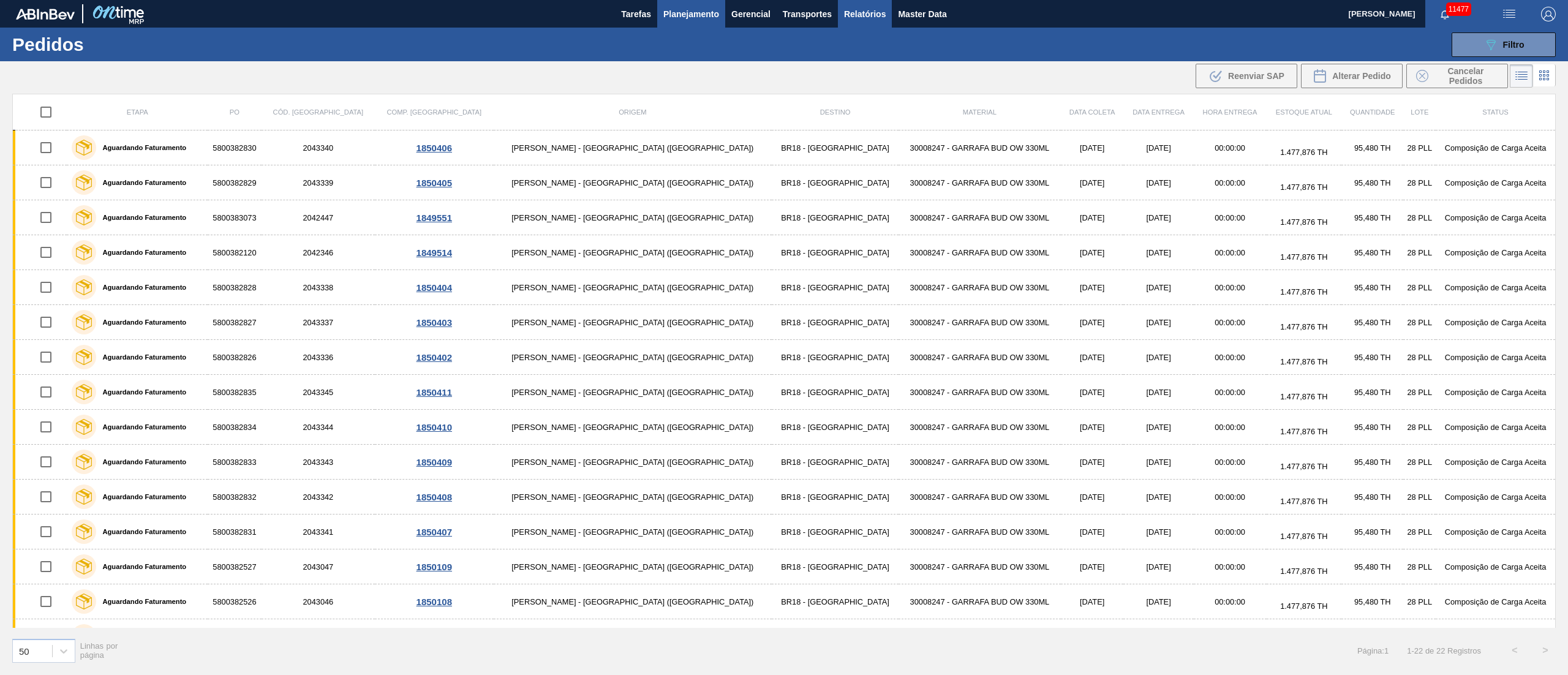
click at [870, 11] on span "Relatórios" at bounding box center [865, 14] width 41 height 15
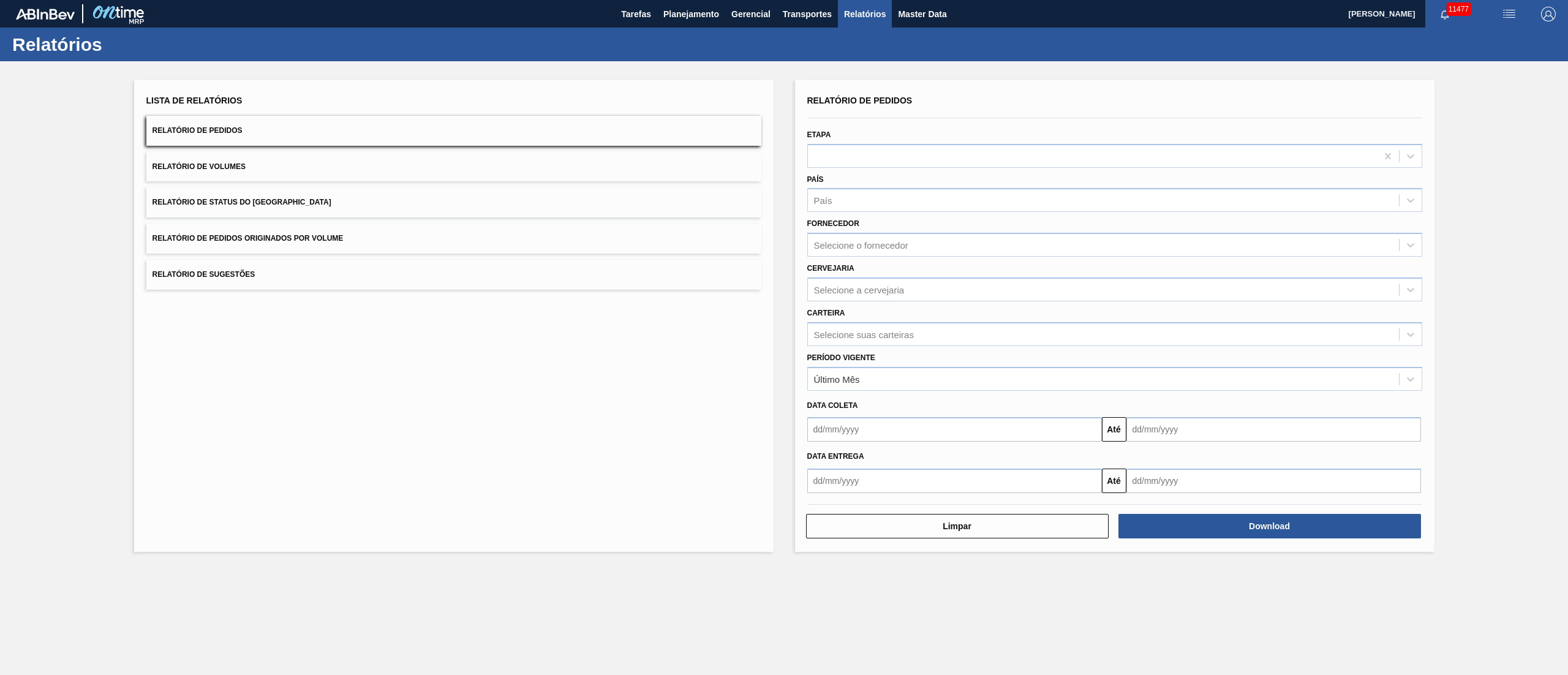
click at [293, 248] on button "Relatório de Pedidos Originados por Volume" at bounding box center [453, 238] width 615 height 30
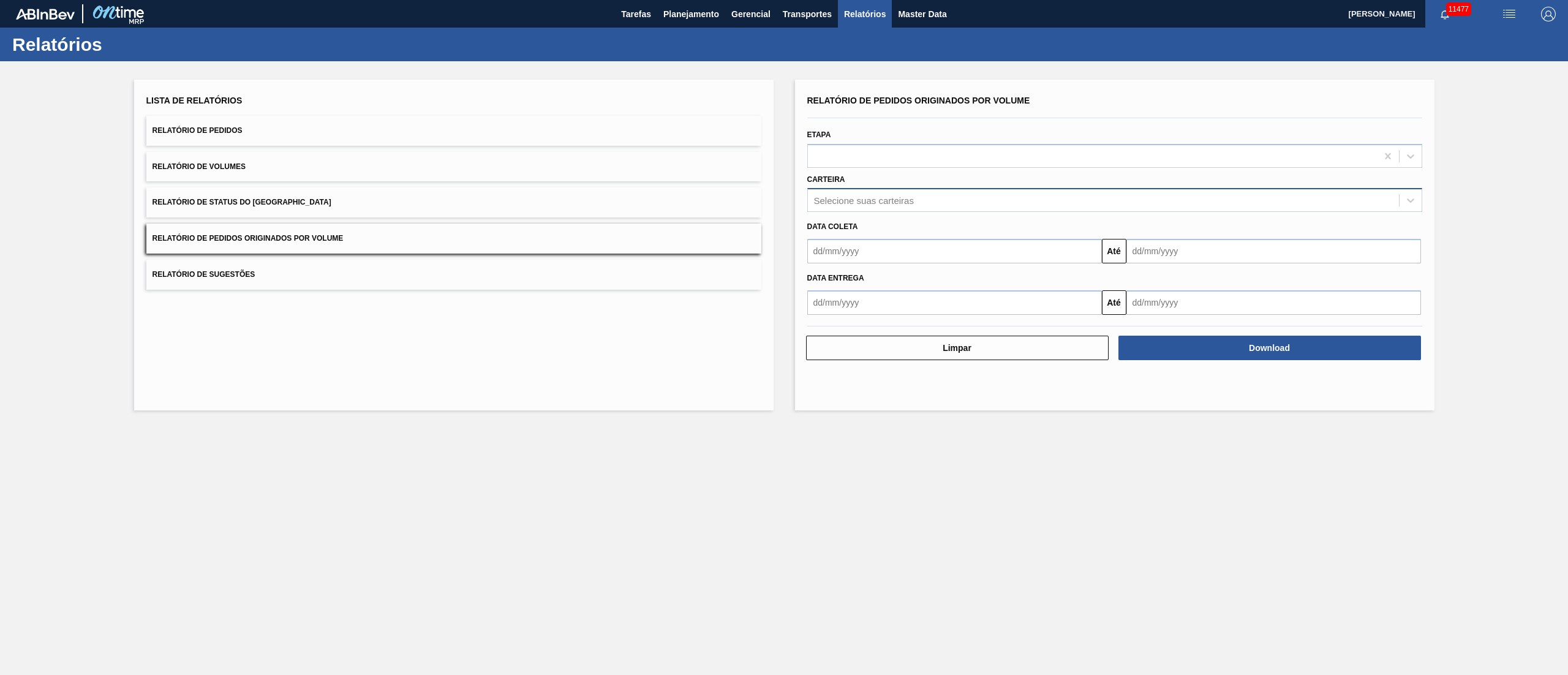
click at [843, 196] on div "Selecione suas carteiras" at bounding box center [864, 201] width 100 height 11
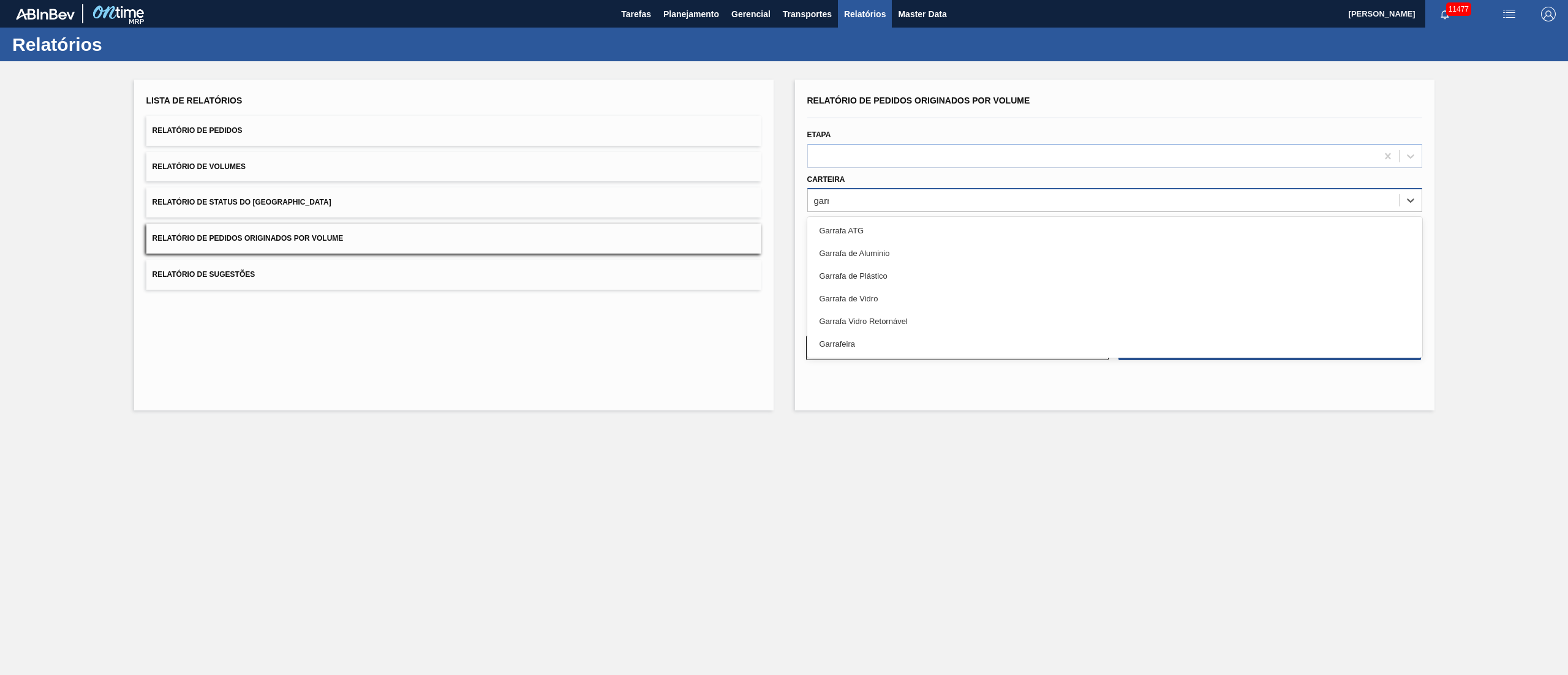
type input "garra"
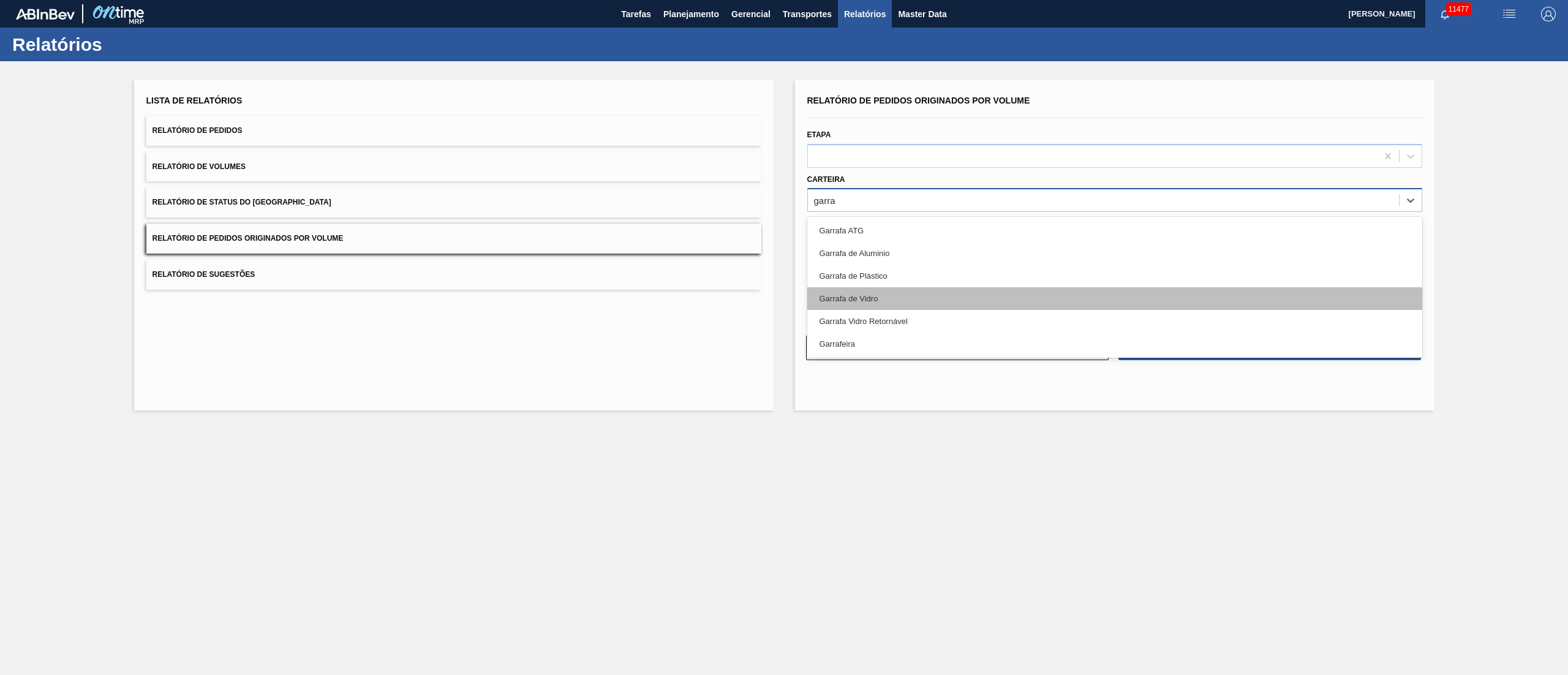
click at [868, 298] on div "Garrafa de Vidro" at bounding box center [1115, 298] width 615 height 23
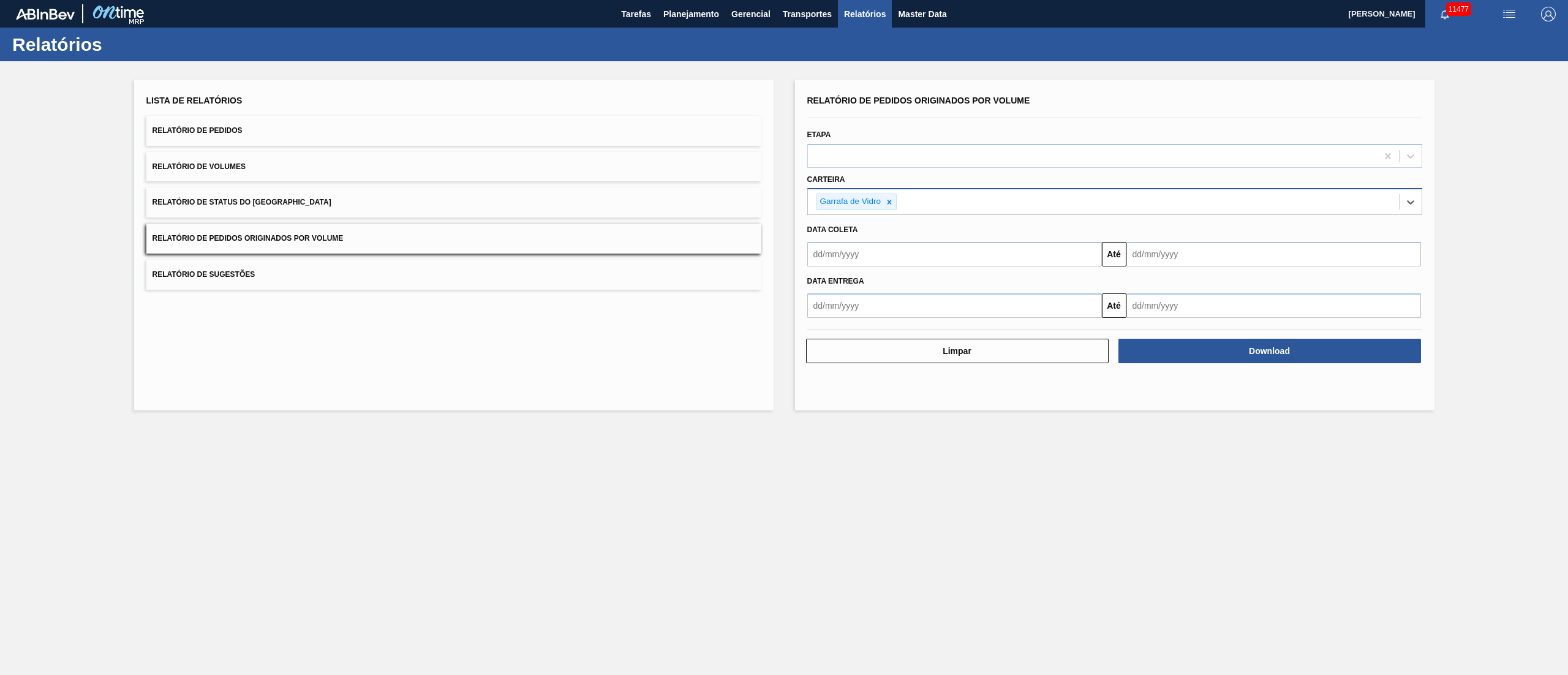
click at [850, 255] on input "text" at bounding box center [955, 254] width 295 height 24
type input "[DATE]"
click at [1172, 259] on input "text" at bounding box center [1274, 254] width 295 height 24
click at [1238, 347] on div "10" at bounding box center [1240, 342] width 16 height 16
click at [1215, 257] on input "[DATE]" at bounding box center [1274, 254] width 295 height 24
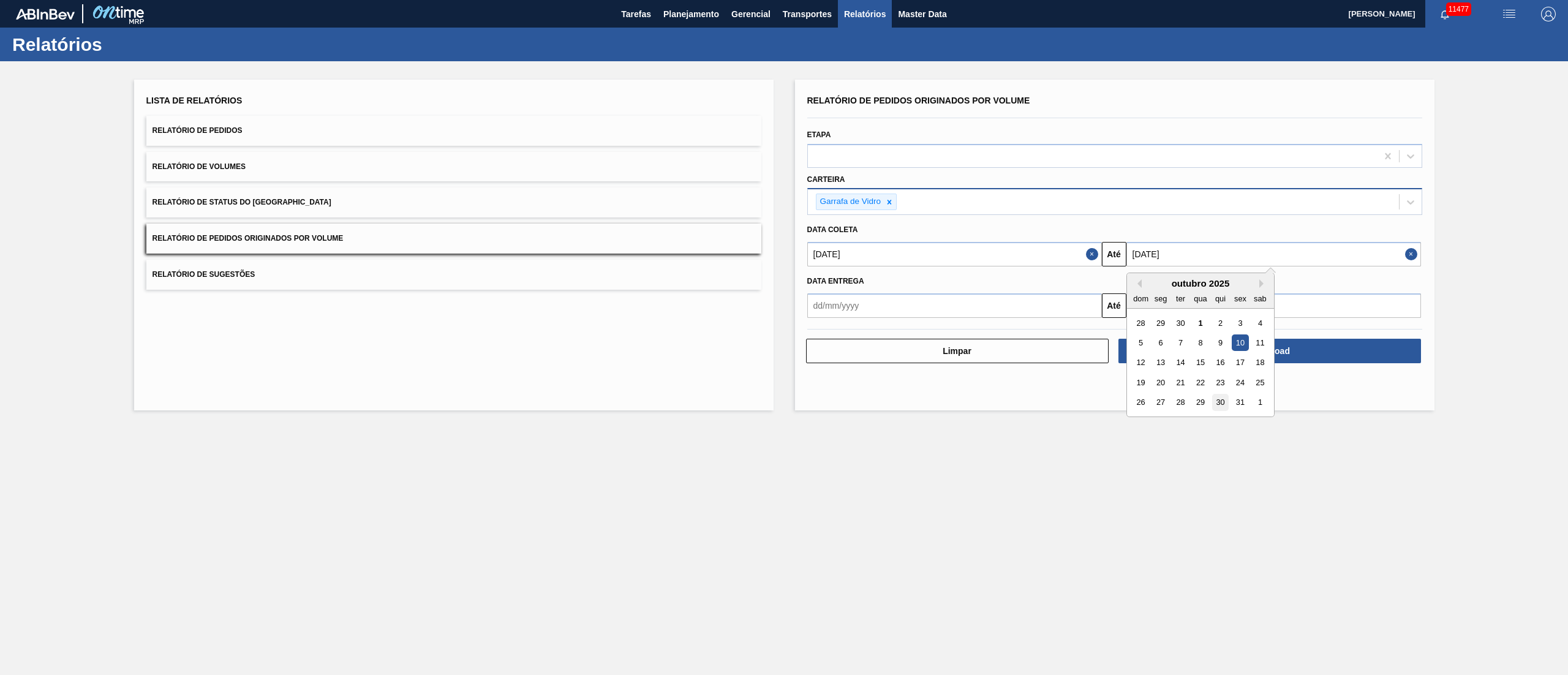
click at [1220, 404] on div "30" at bounding box center [1220, 402] width 16 height 16
type input "[DATE]"
click at [397, 246] on button "Relatório de Pedidos Originados por Volume" at bounding box center [453, 238] width 615 height 30
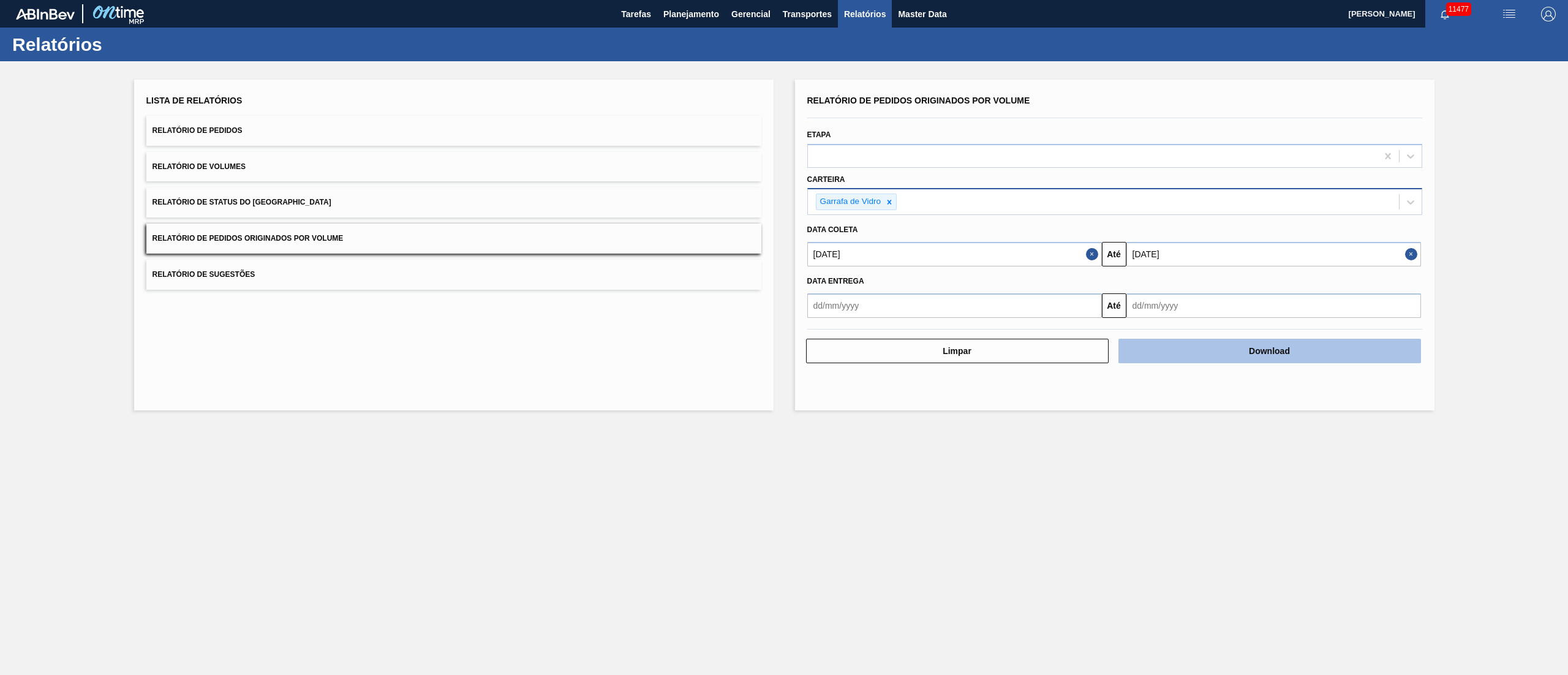
click at [1300, 355] on button "Download" at bounding box center [1270, 350] width 303 height 24
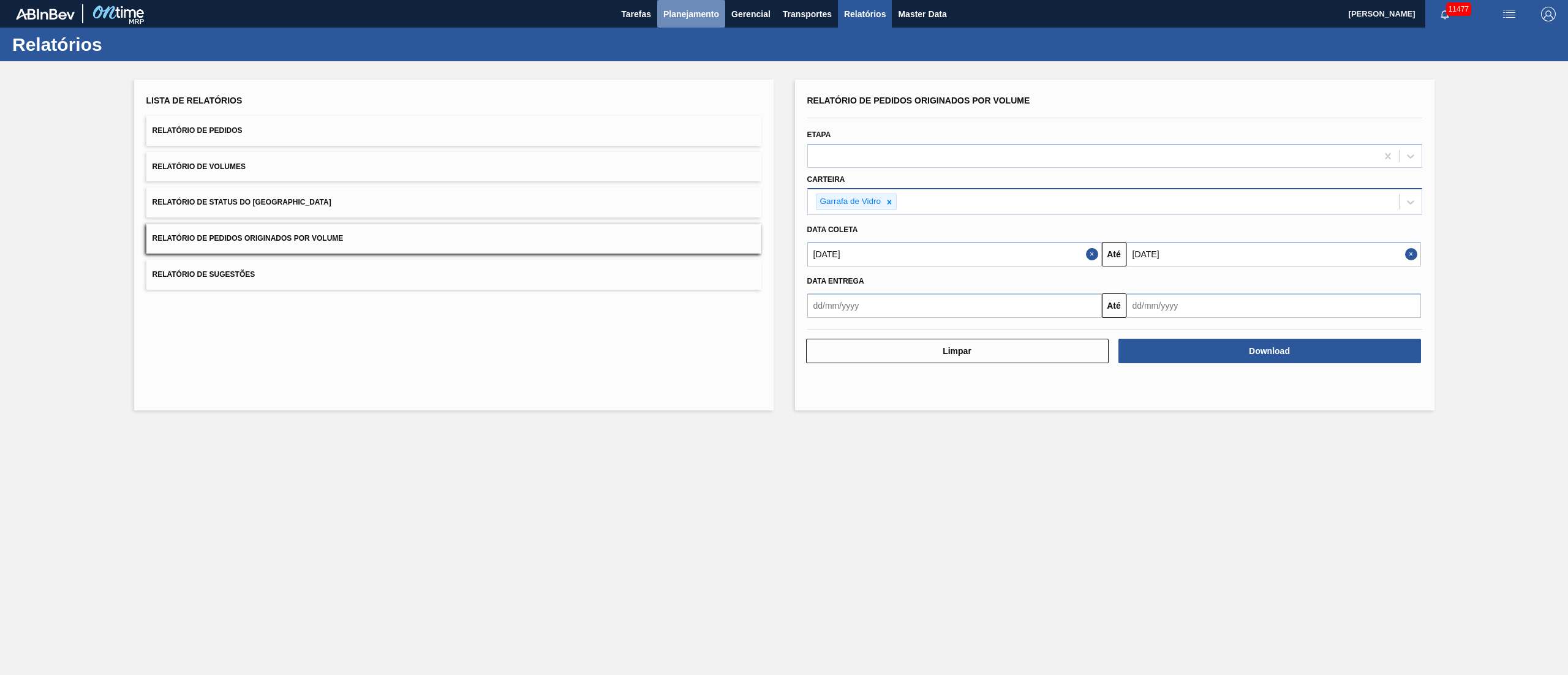
click at [705, 26] on button "Planejamento" at bounding box center [691, 14] width 68 height 28
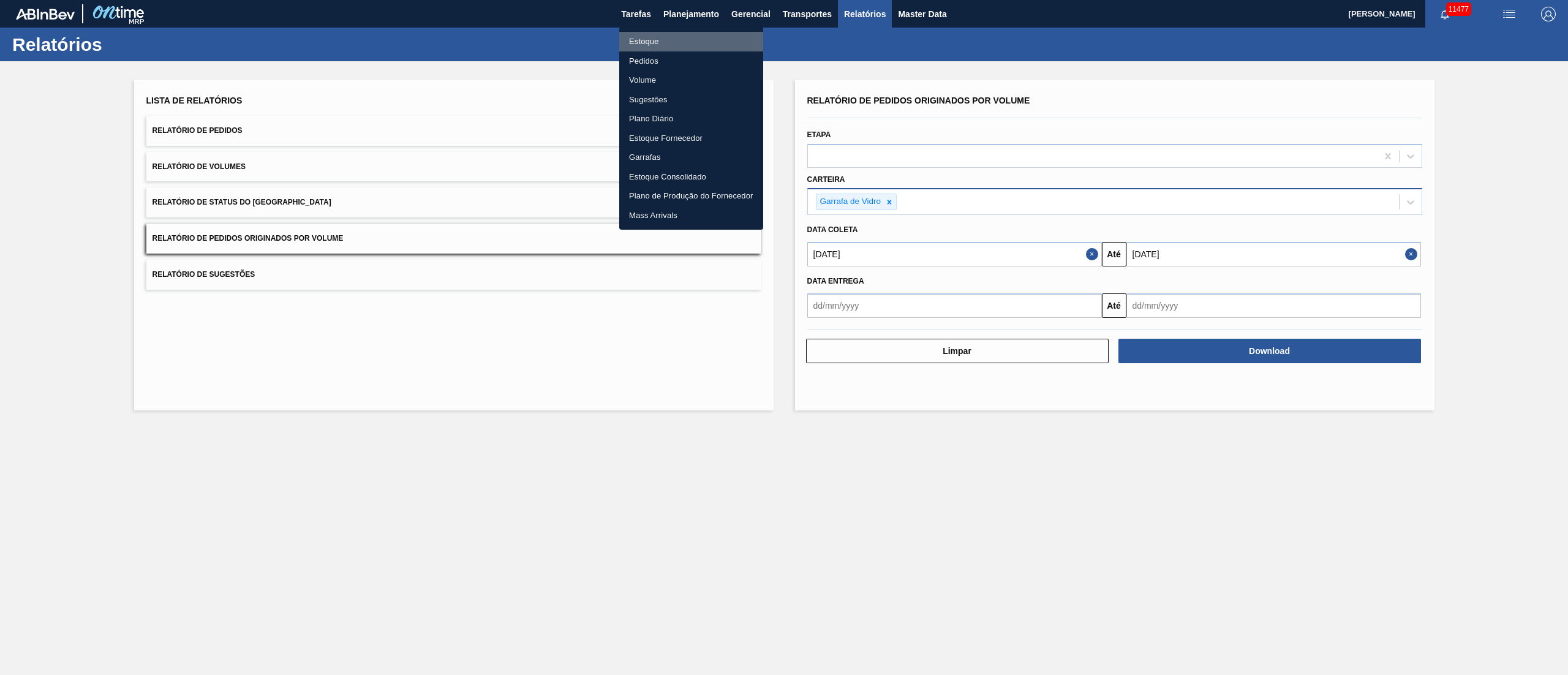
click at [647, 38] on li "Estoque" at bounding box center [691, 41] width 144 height 19
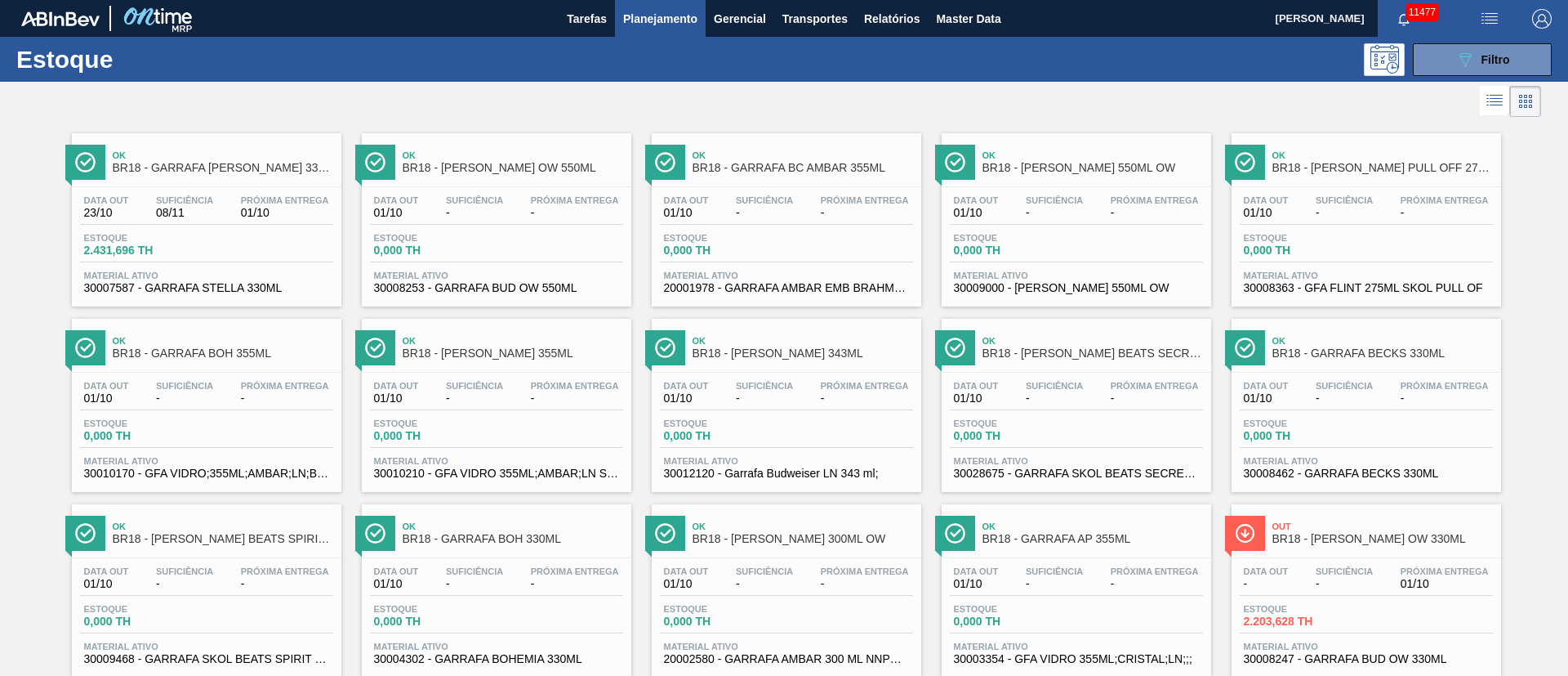
click at [647, 30] on button "Planejamento" at bounding box center [660, 18] width 90 height 37
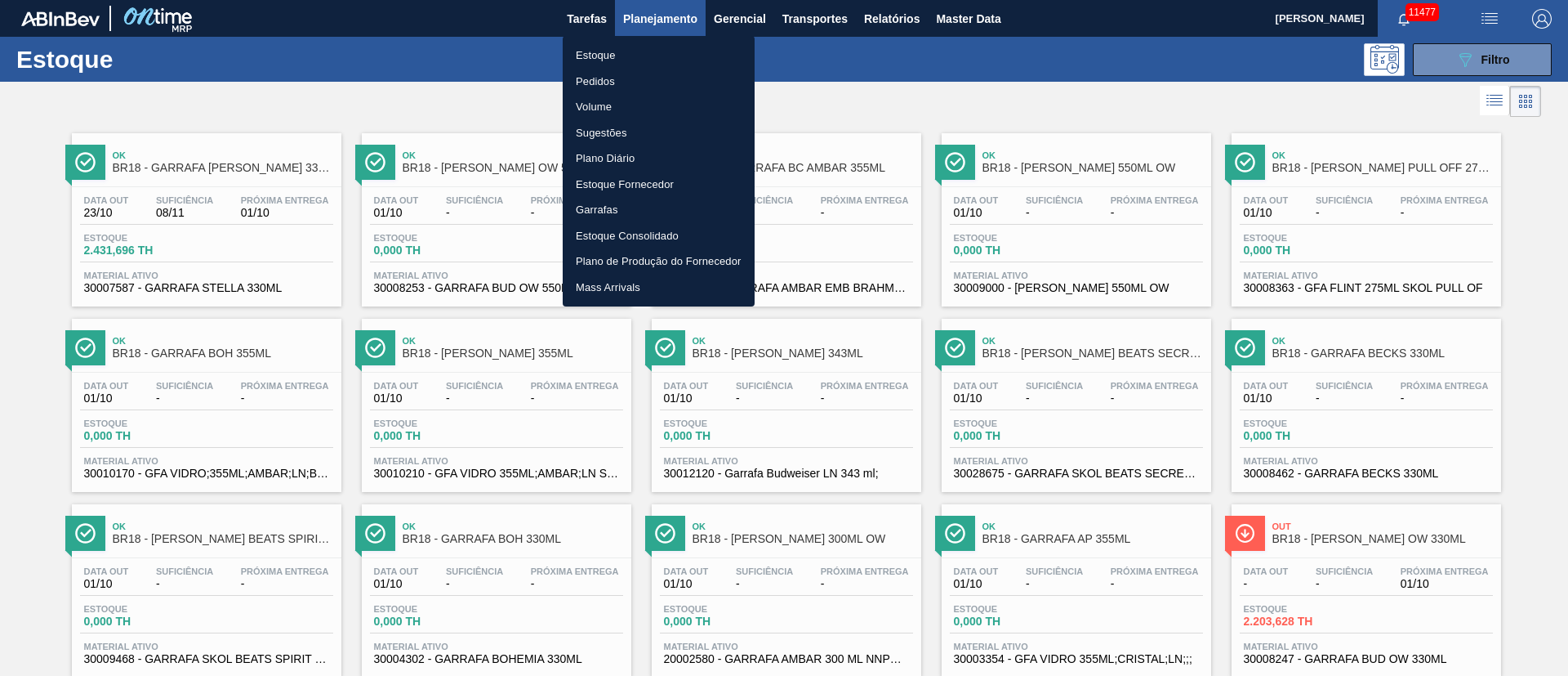
click at [599, 79] on li "Pedidos" at bounding box center [659, 81] width 192 height 26
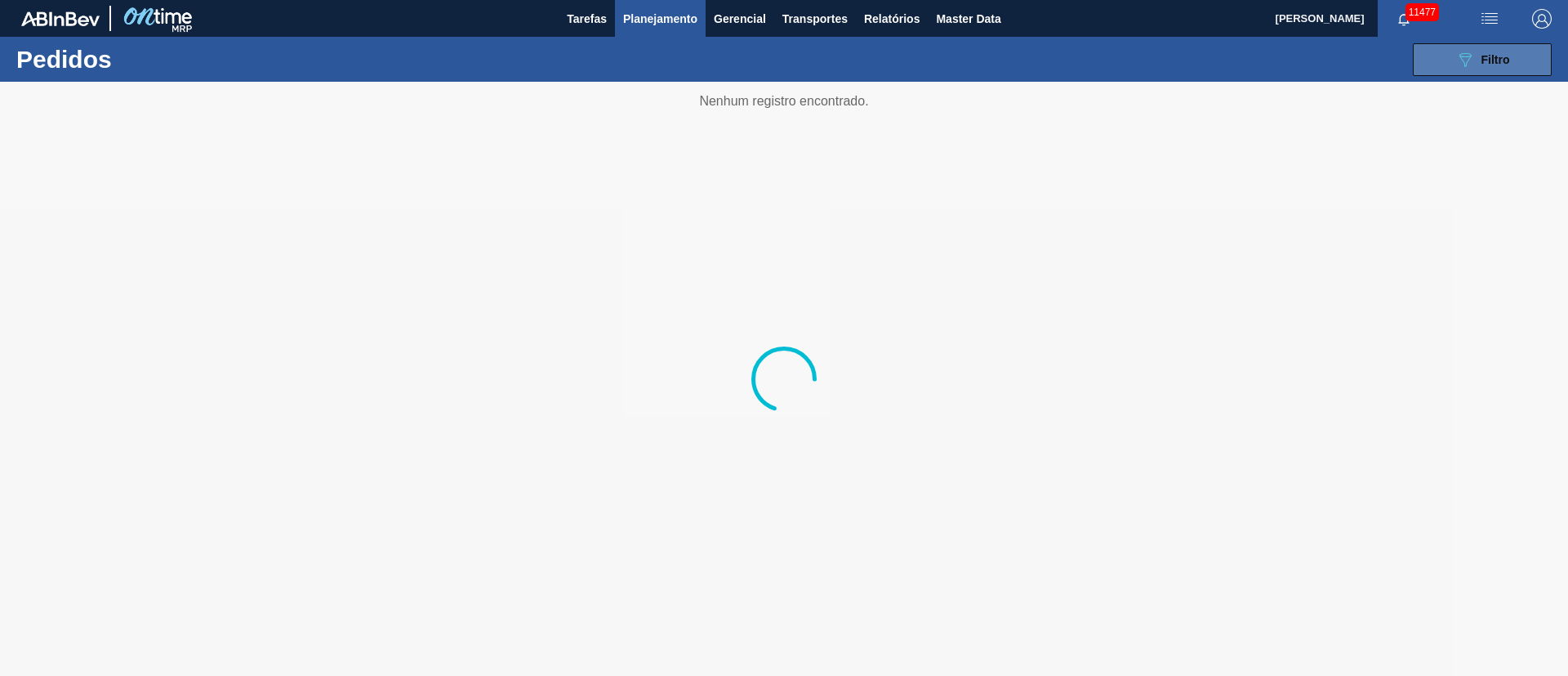
click at [1470, 64] on icon "089F7B8B-B2A5-4AFE-B5C0-19BA573D28AC" at bounding box center [1465, 59] width 20 height 20
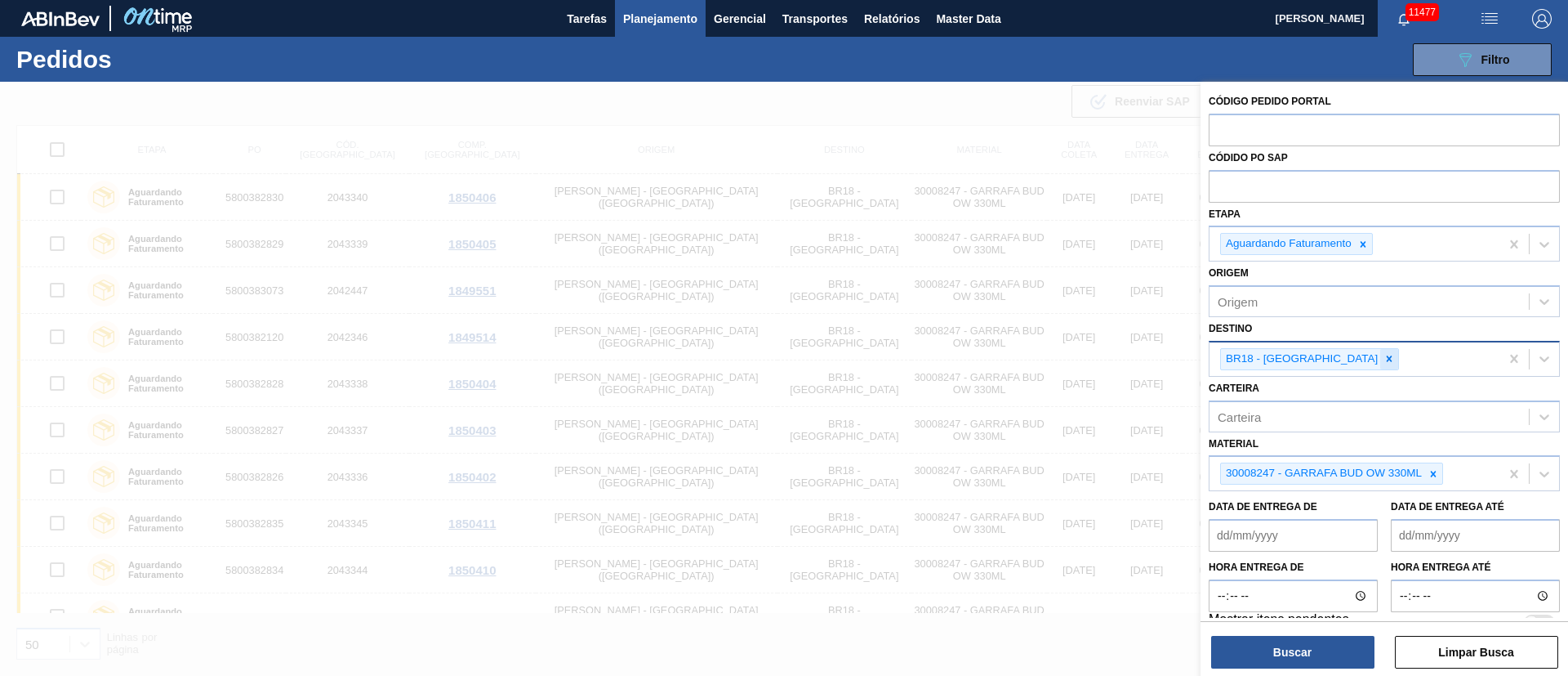
click at [1380, 365] on div at bounding box center [1389, 358] width 18 height 20
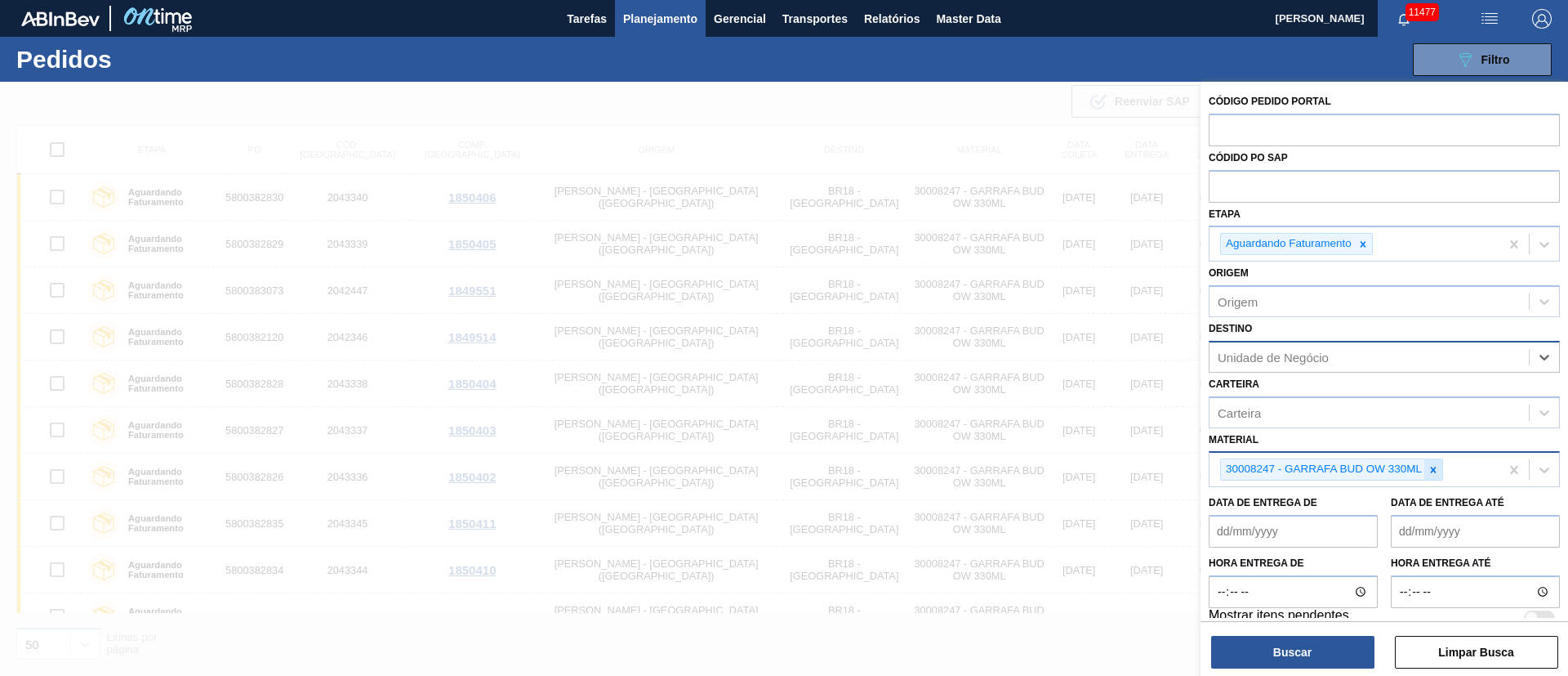
click at [1430, 469] on icon at bounding box center [1434, 469] width 11 height 11
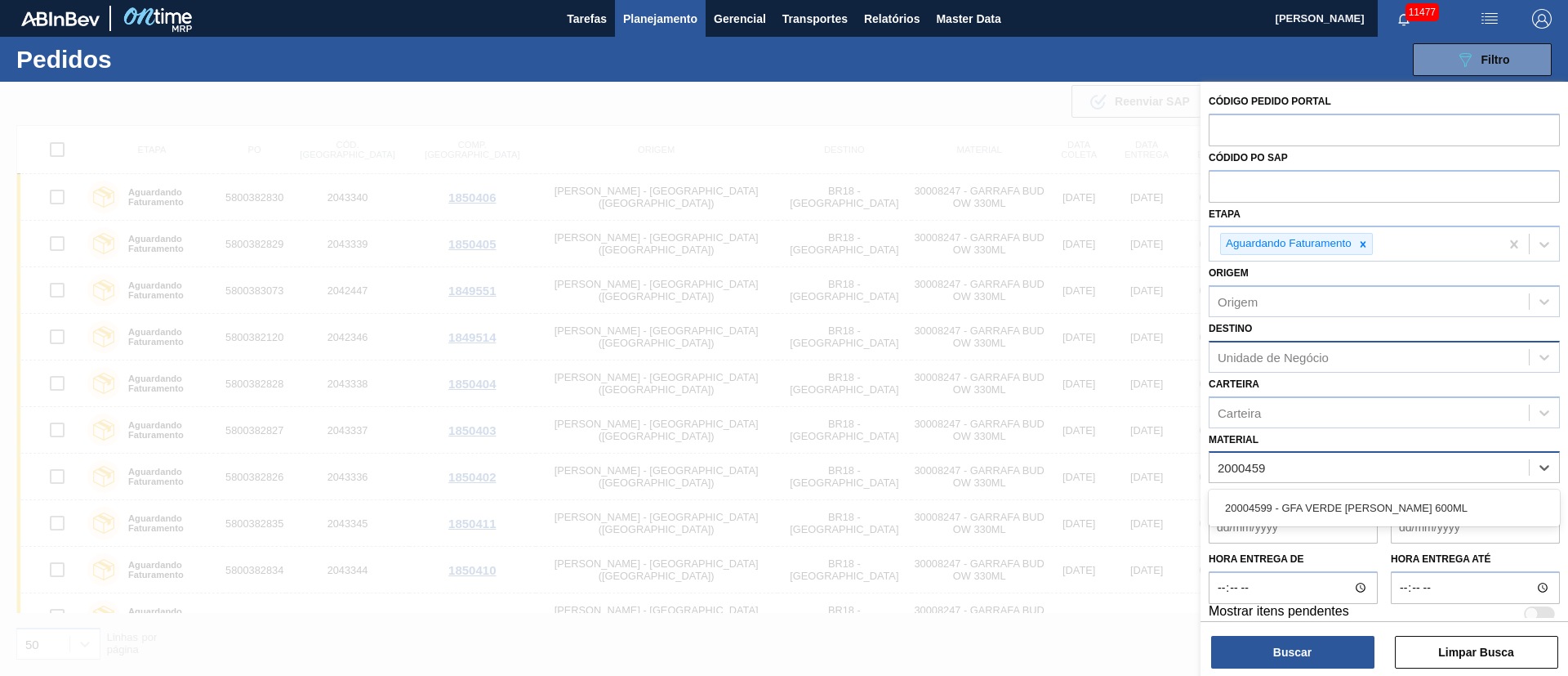
type input "20004599"
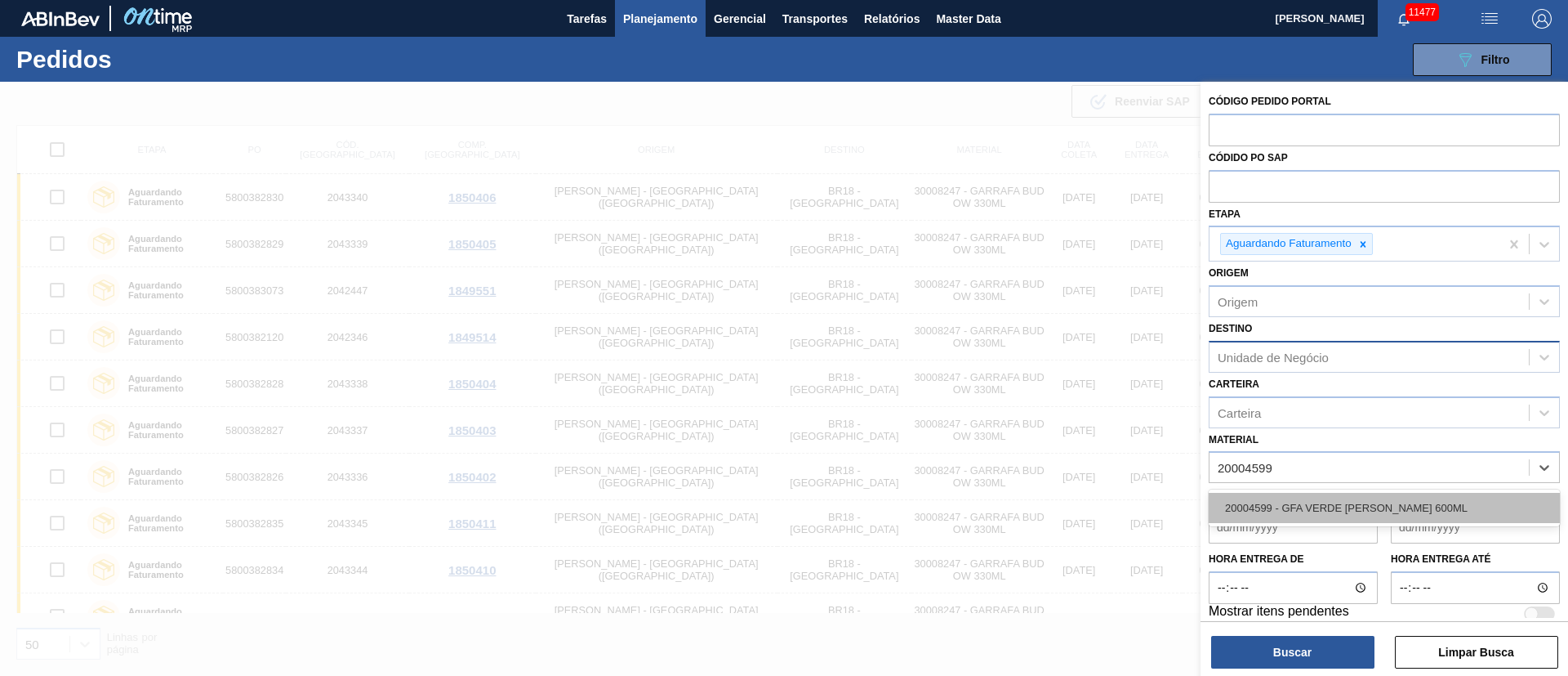
click at [1318, 507] on div "20004599 - GFA VERDE [PERSON_NAME] 600ML" at bounding box center [1384, 507] width 351 height 30
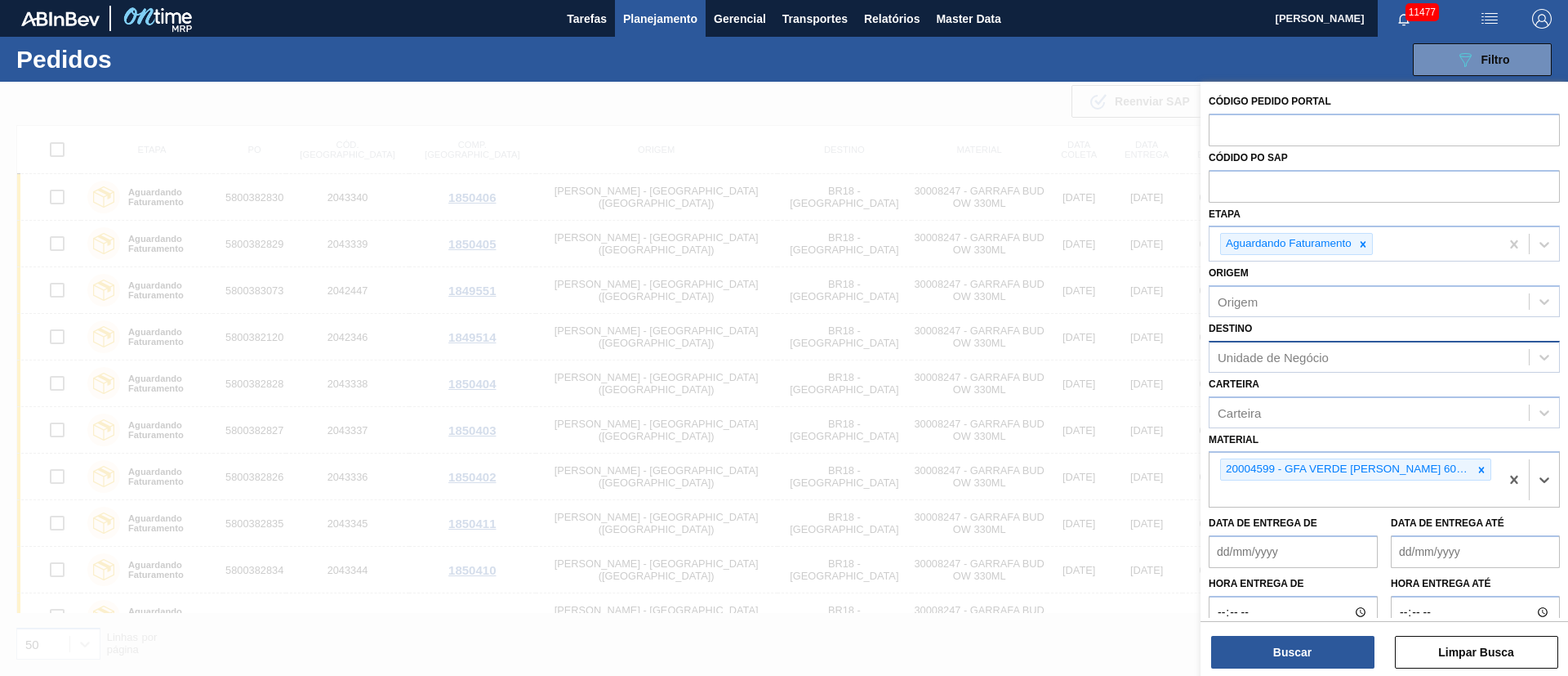
click at [1252, 350] on div "Unidade de Negócio" at bounding box center [1273, 356] width 111 height 14
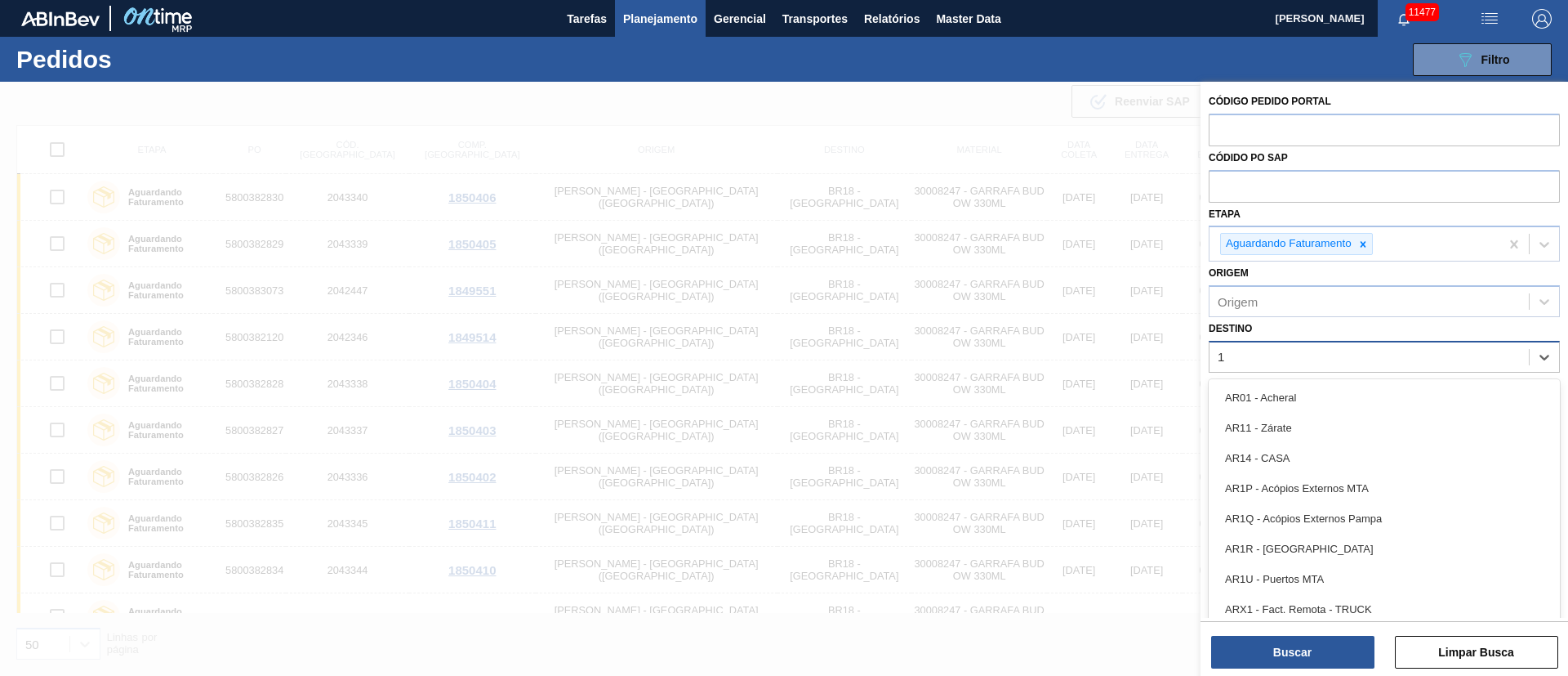
type input "1"
type input "23"
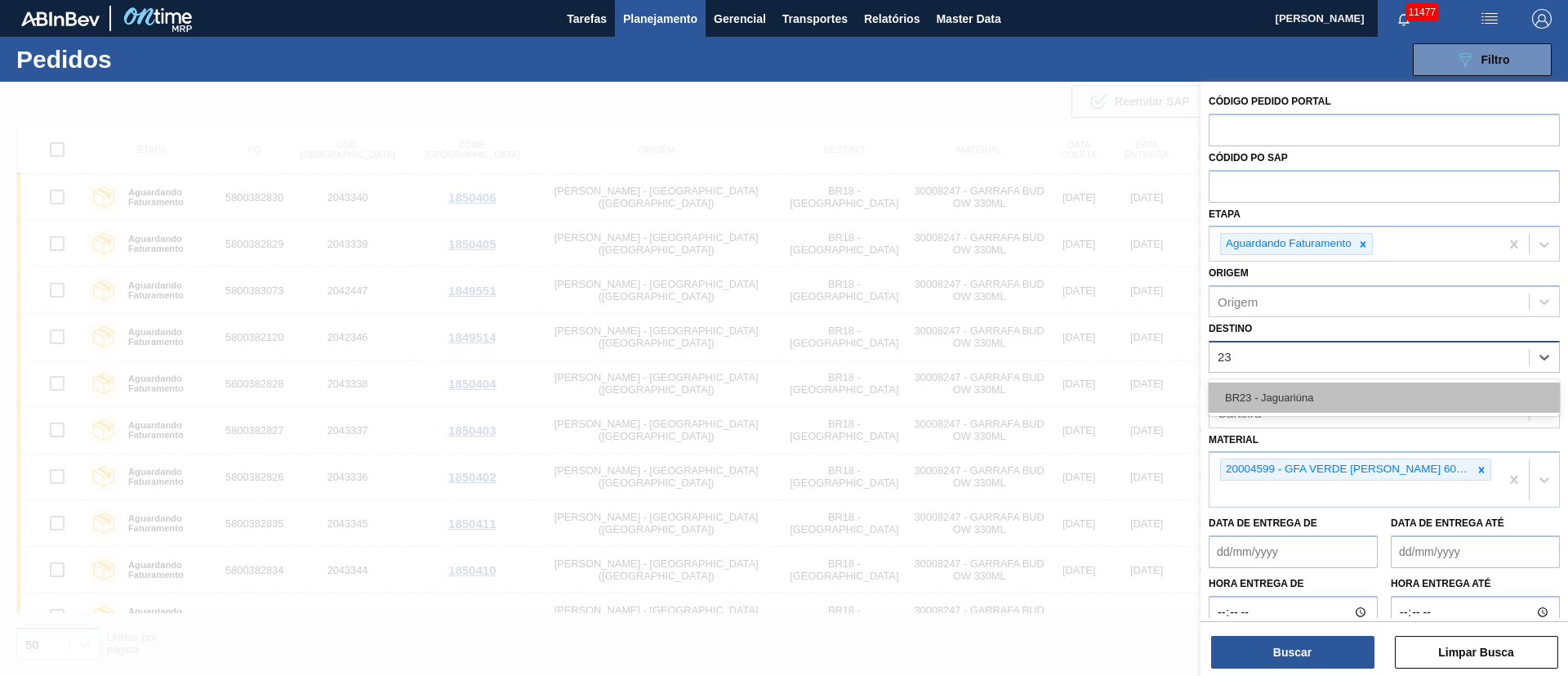
click at [1263, 404] on div "BR23 - Jaguariúna" at bounding box center [1384, 398] width 351 height 30
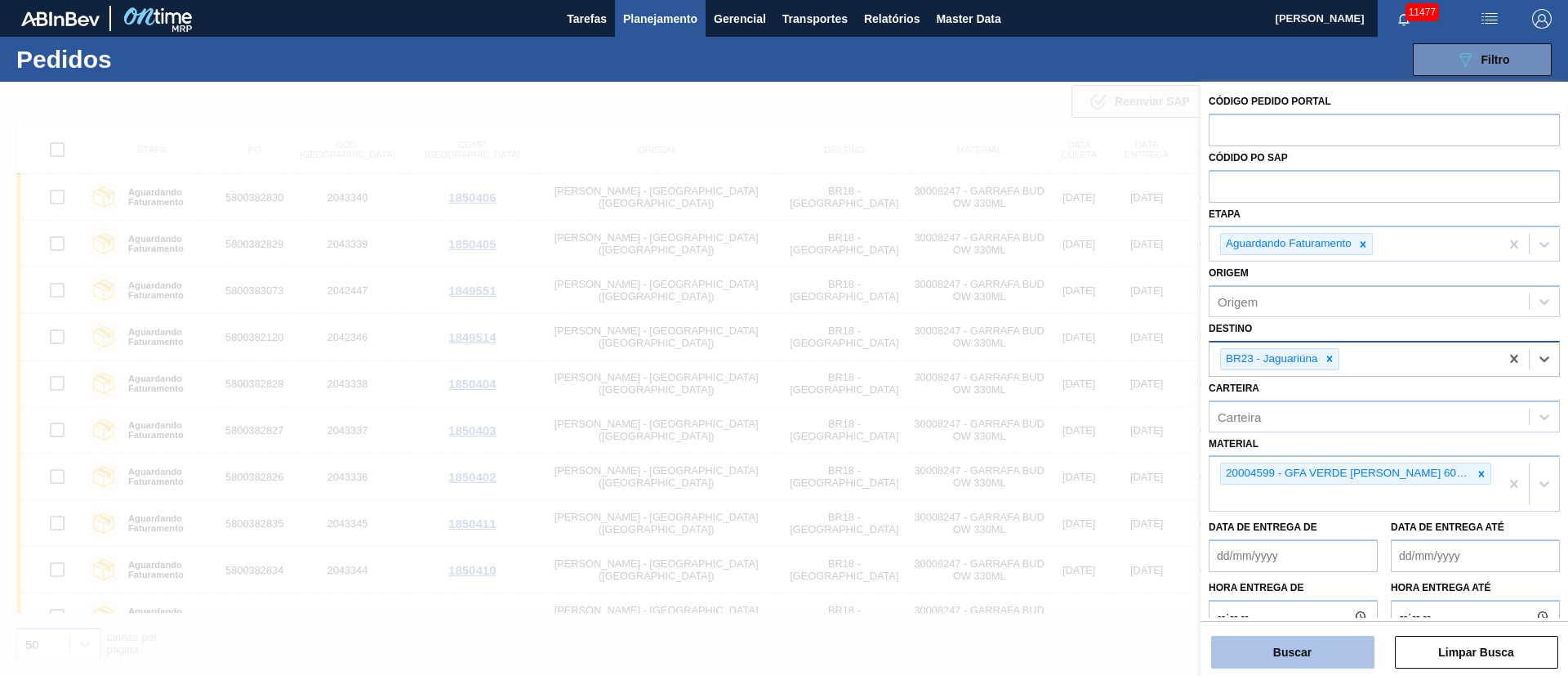
click at [1282, 647] on button "Buscar" at bounding box center [1293, 652] width 164 height 32
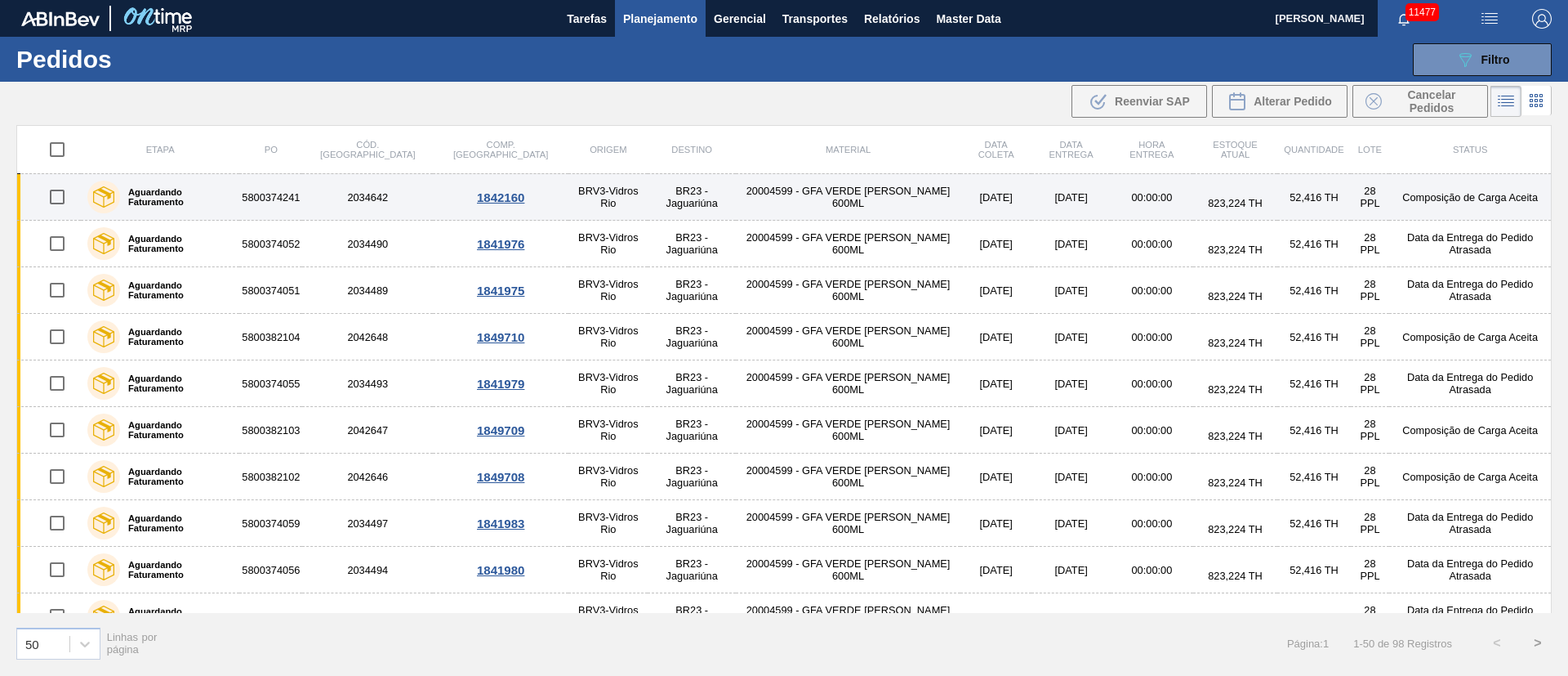
click at [62, 198] on input "checkbox" at bounding box center [57, 197] width 34 height 34
checkbox input "true"
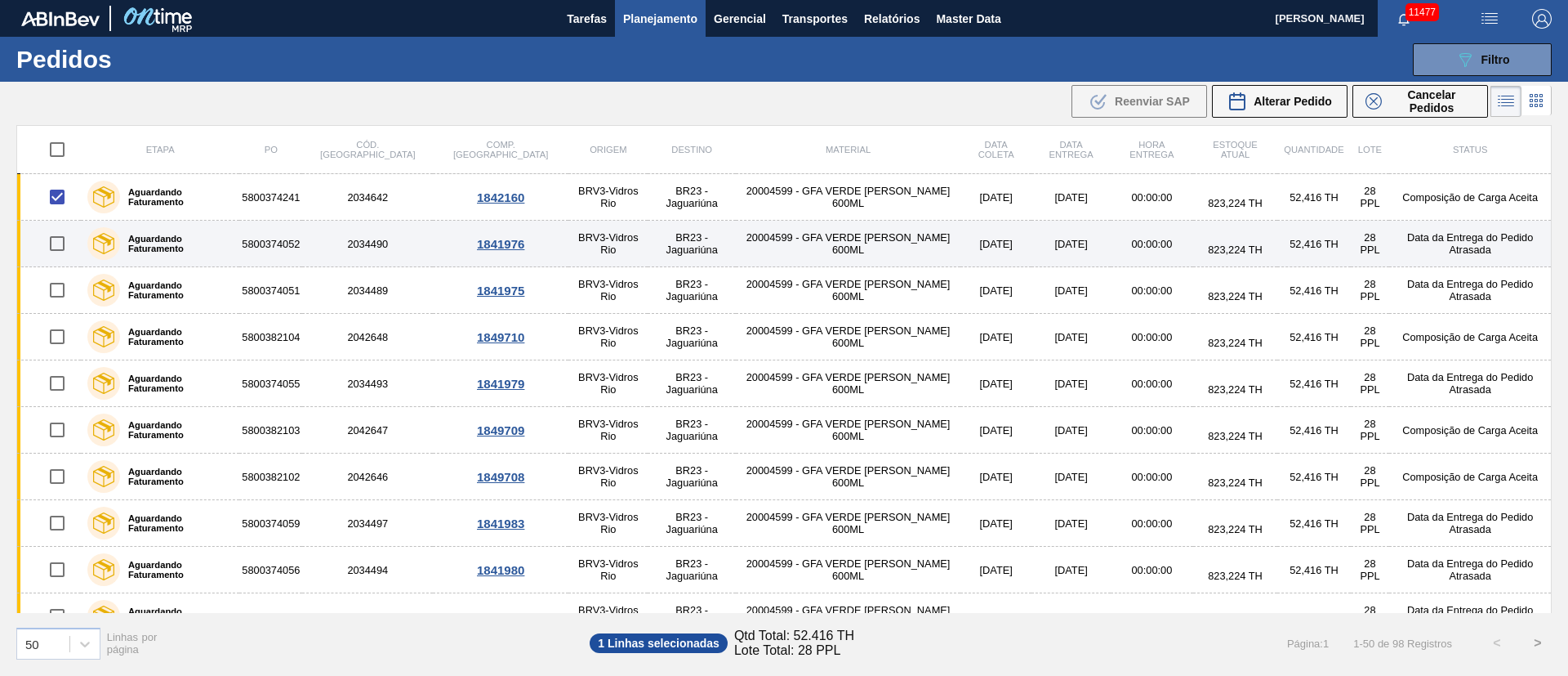
click at [56, 250] on input "checkbox" at bounding box center [57, 244] width 34 height 34
checkbox input "true"
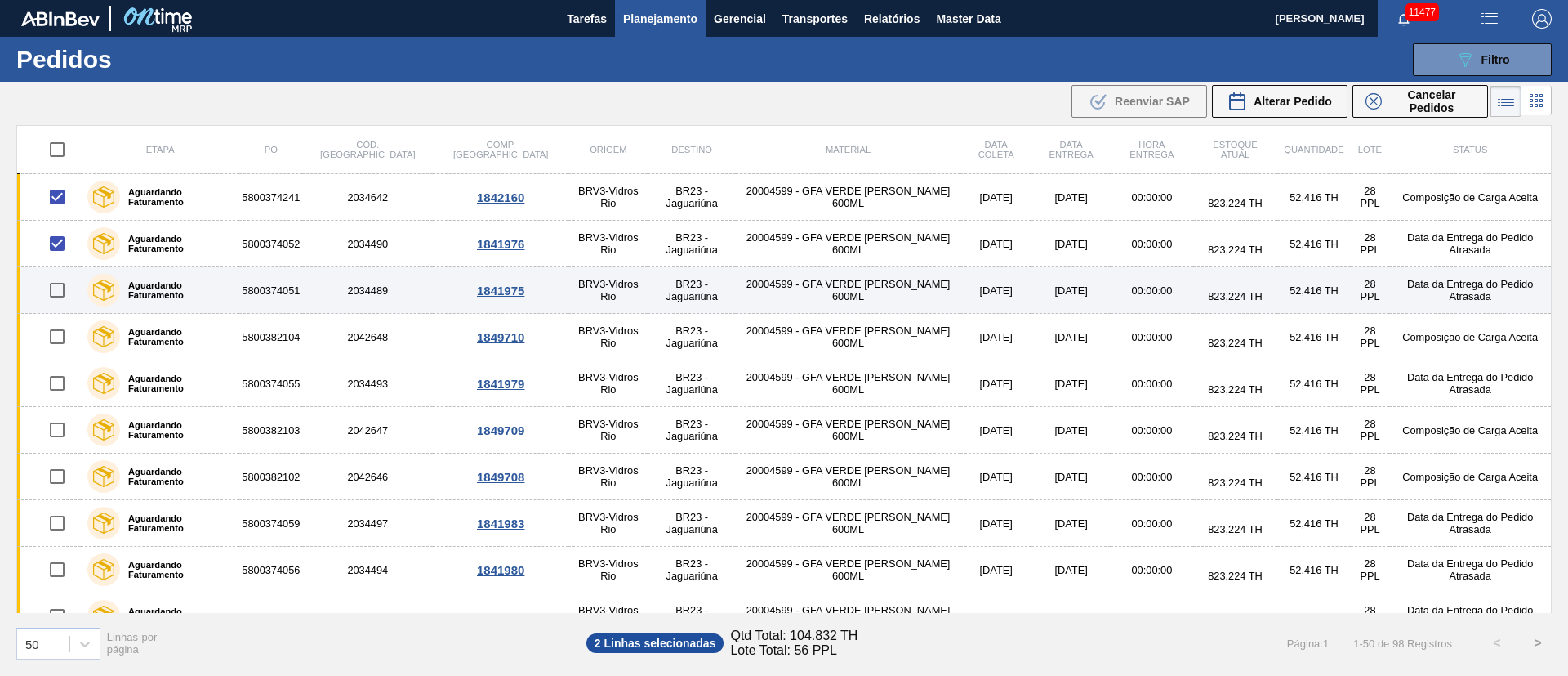
click at [51, 302] on input "checkbox" at bounding box center [57, 290] width 34 height 34
checkbox input "true"
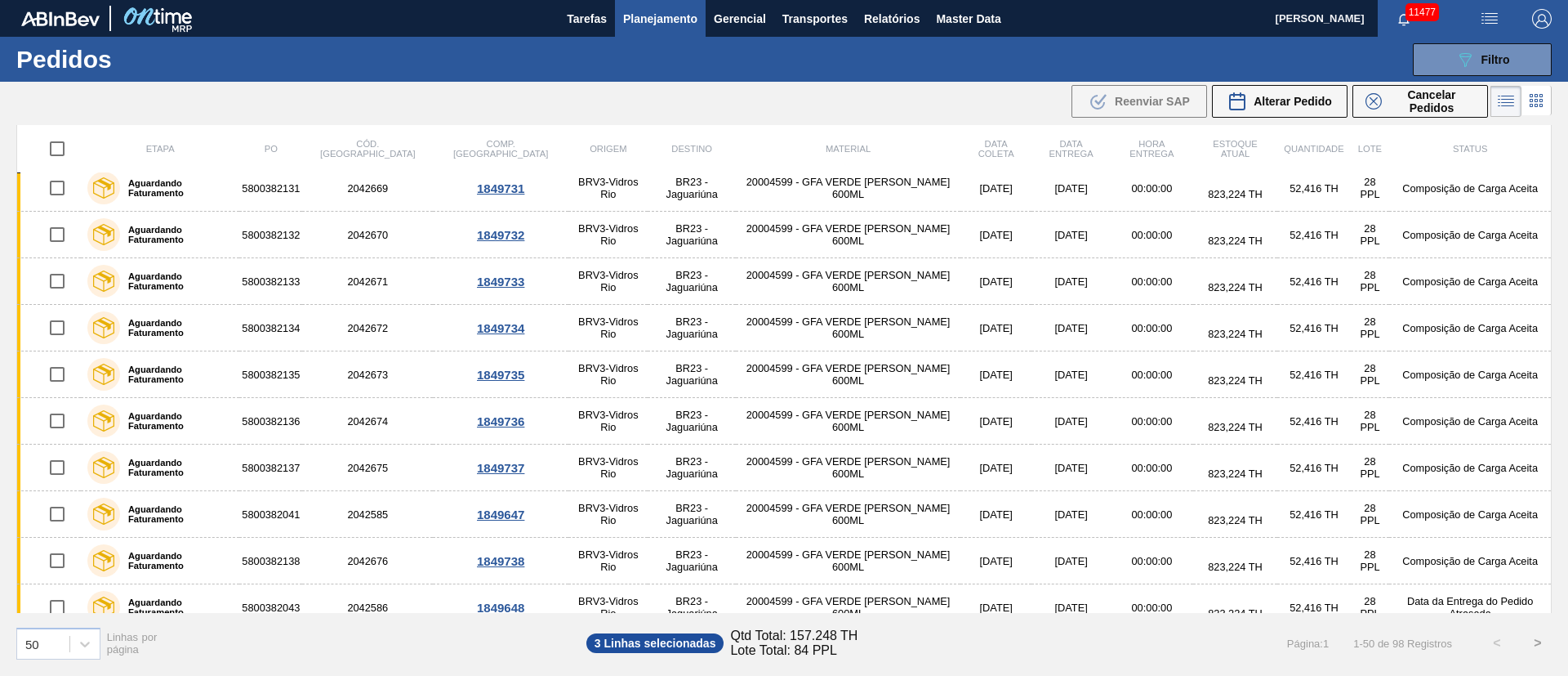
scroll to position [1890, 0]
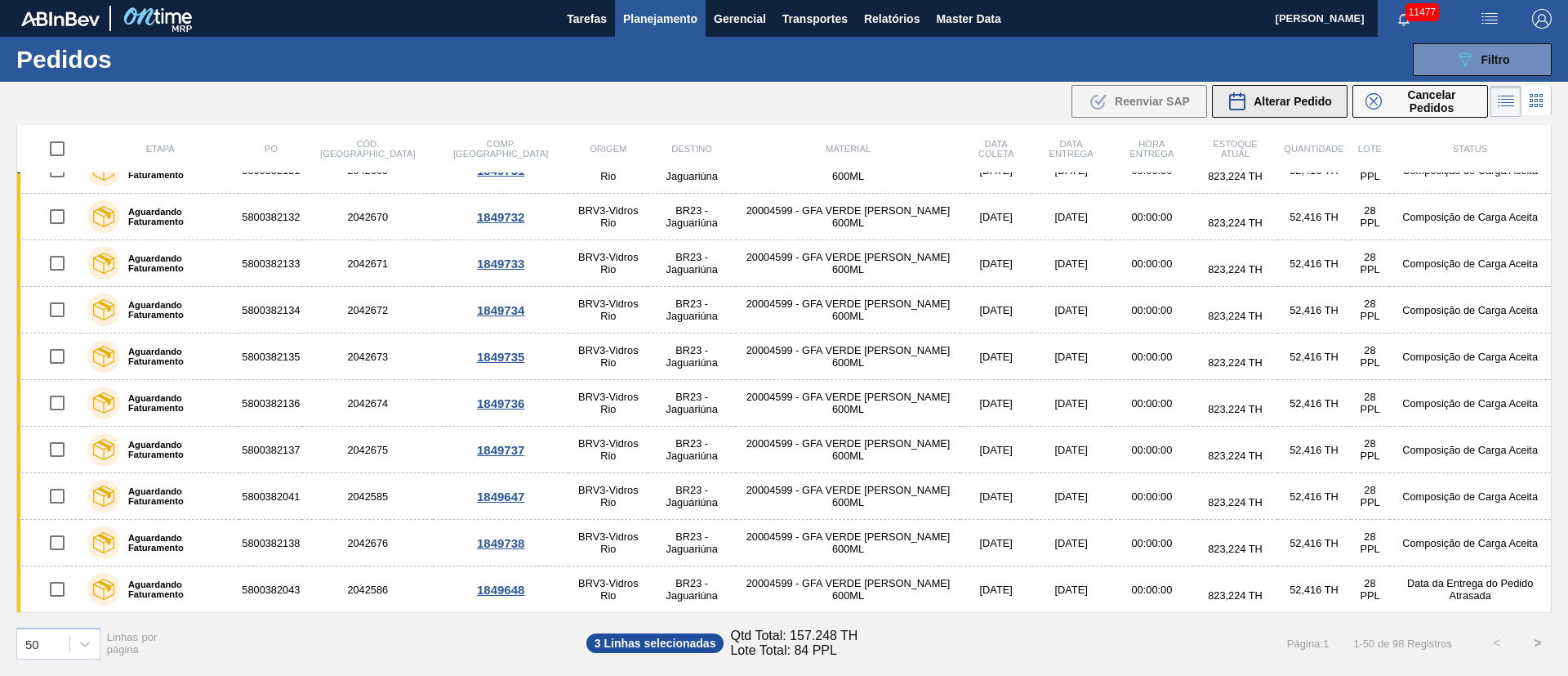
click at [1280, 104] on span "Alterar Pedido" at bounding box center [1293, 102] width 78 height 13
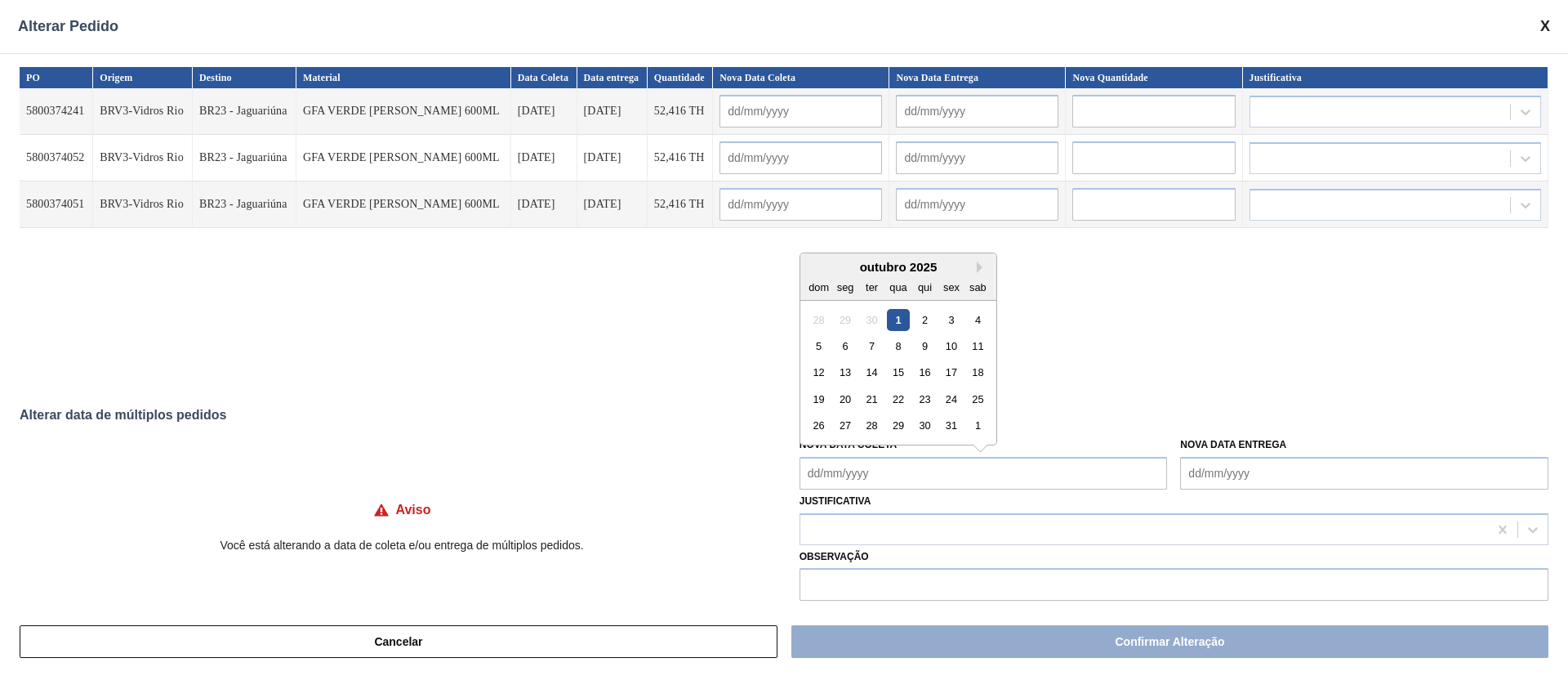
click at [891, 473] on Coleta "Nova Data Coleta" at bounding box center [983, 473] width 368 height 32
click at [876, 381] on div "14" at bounding box center [871, 371] width 22 height 22
type Coleta "[DATE]"
type input "[DATE]"
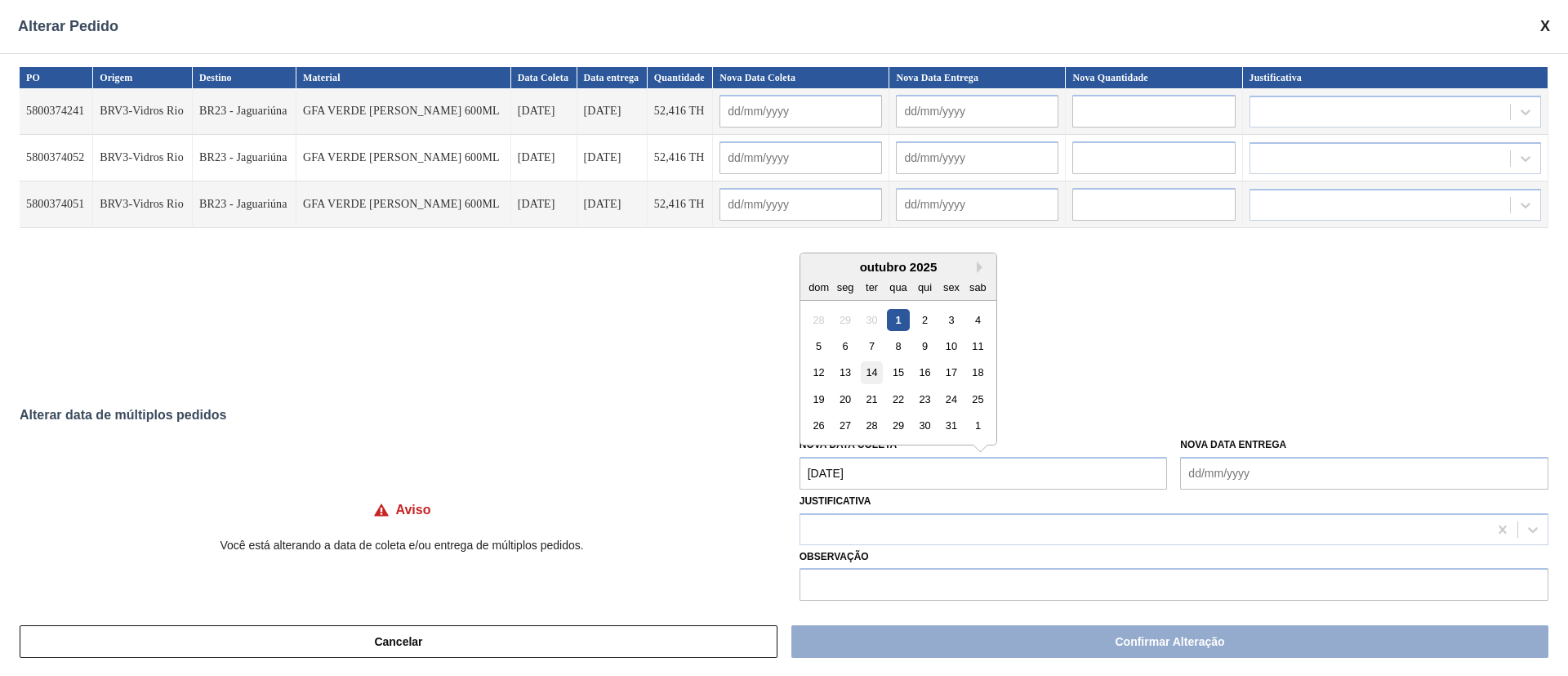
type input "[DATE]"
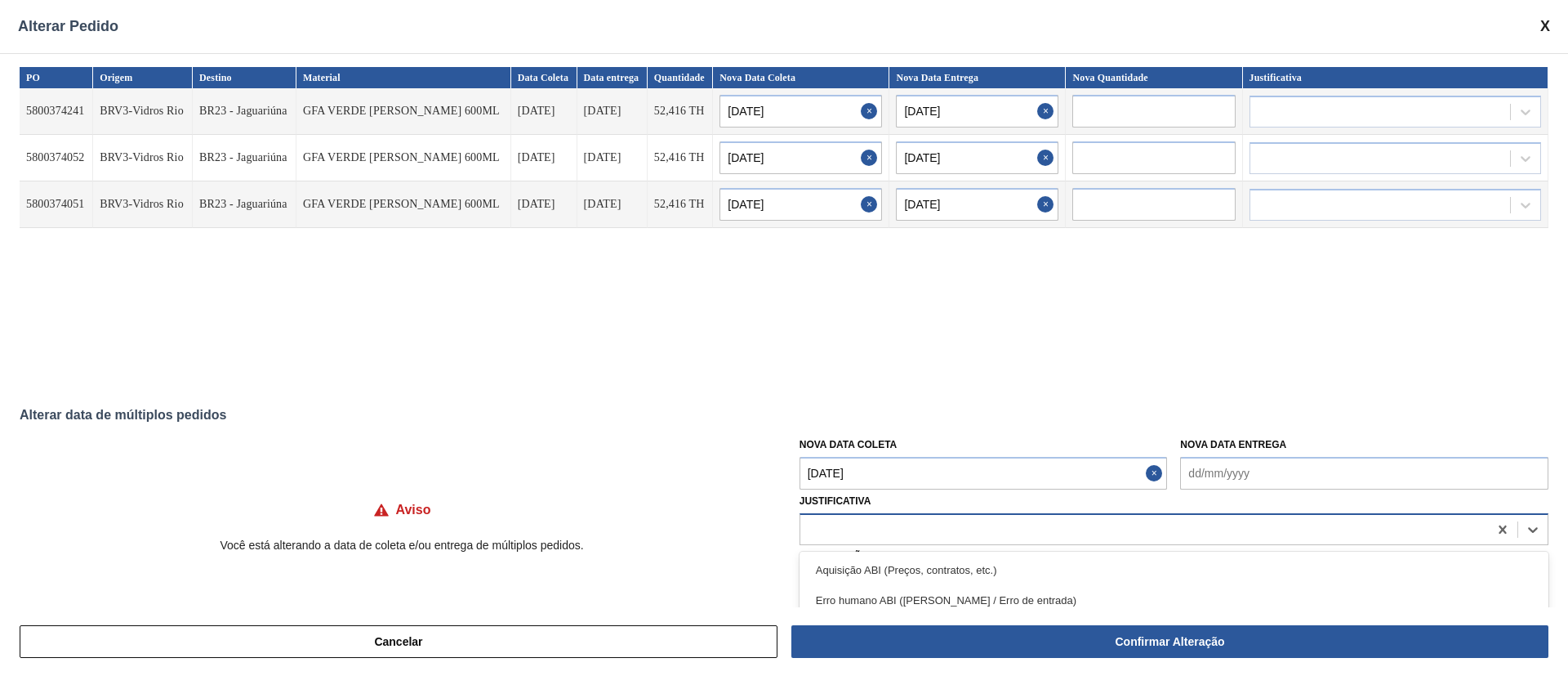
click at [860, 543] on div at bounding box center [1174, 528] width 749 height 31
type input "ou"
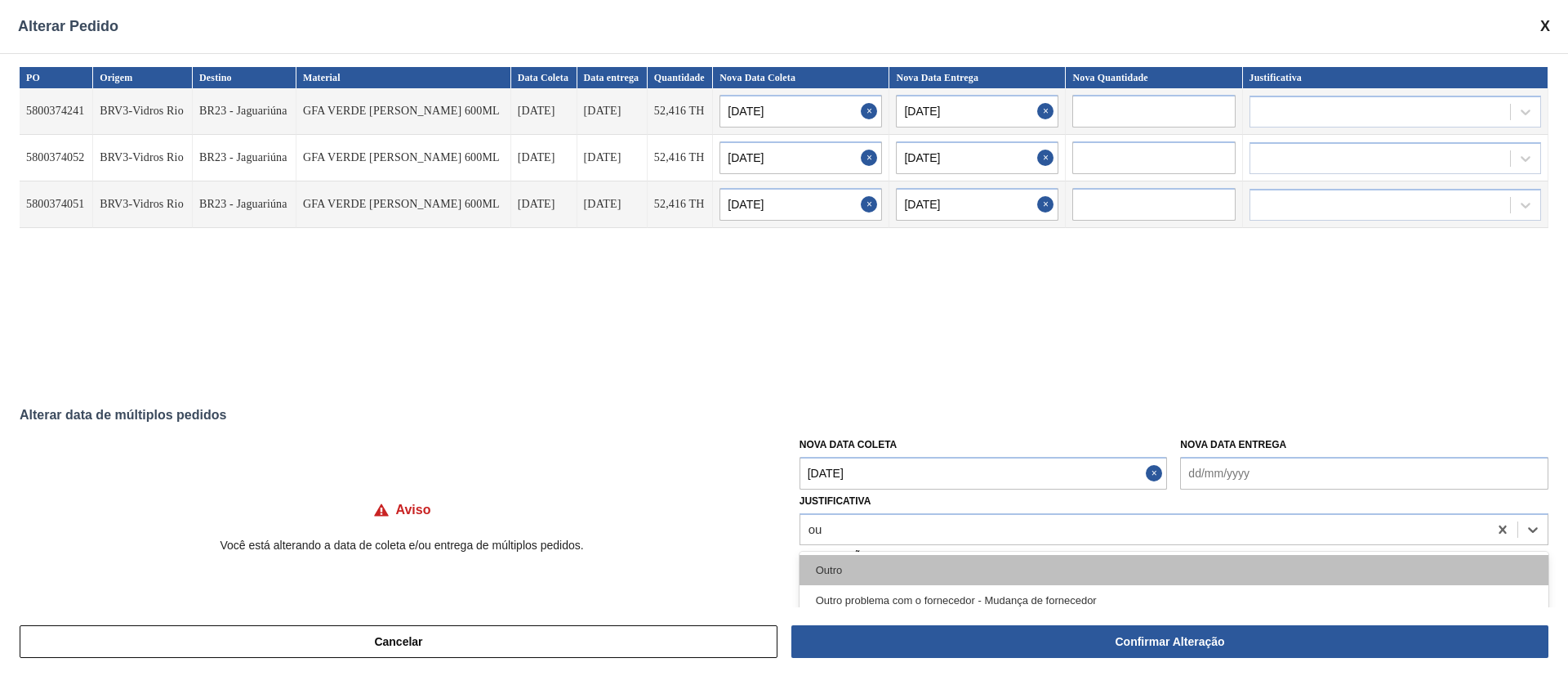
click at [833, 581] on div "Outro" at bounding box center [1174, 570] width 749 height 30
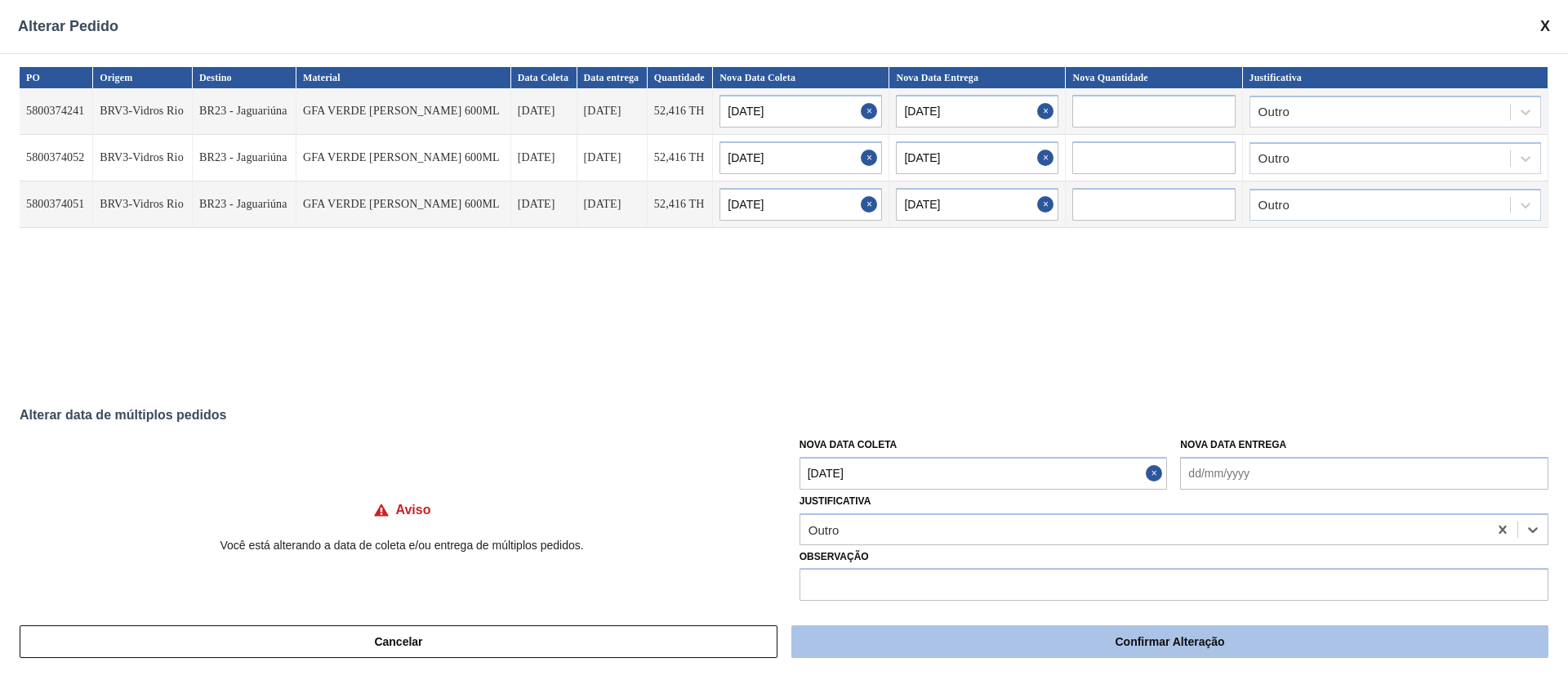
click at [1064, 638] on button "Confirmar Alteração" at bounding box center [1169, 641] width 757 height 32
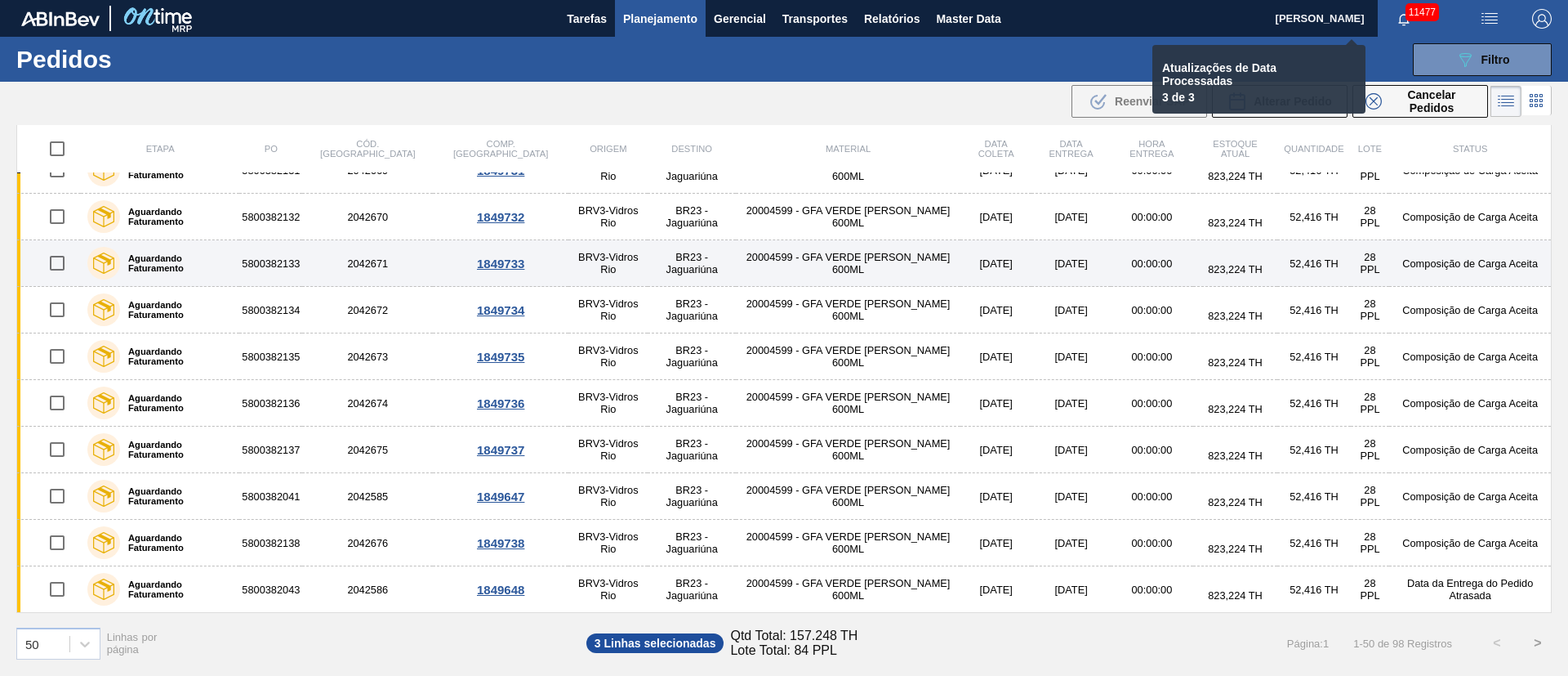
checkbox input "false"
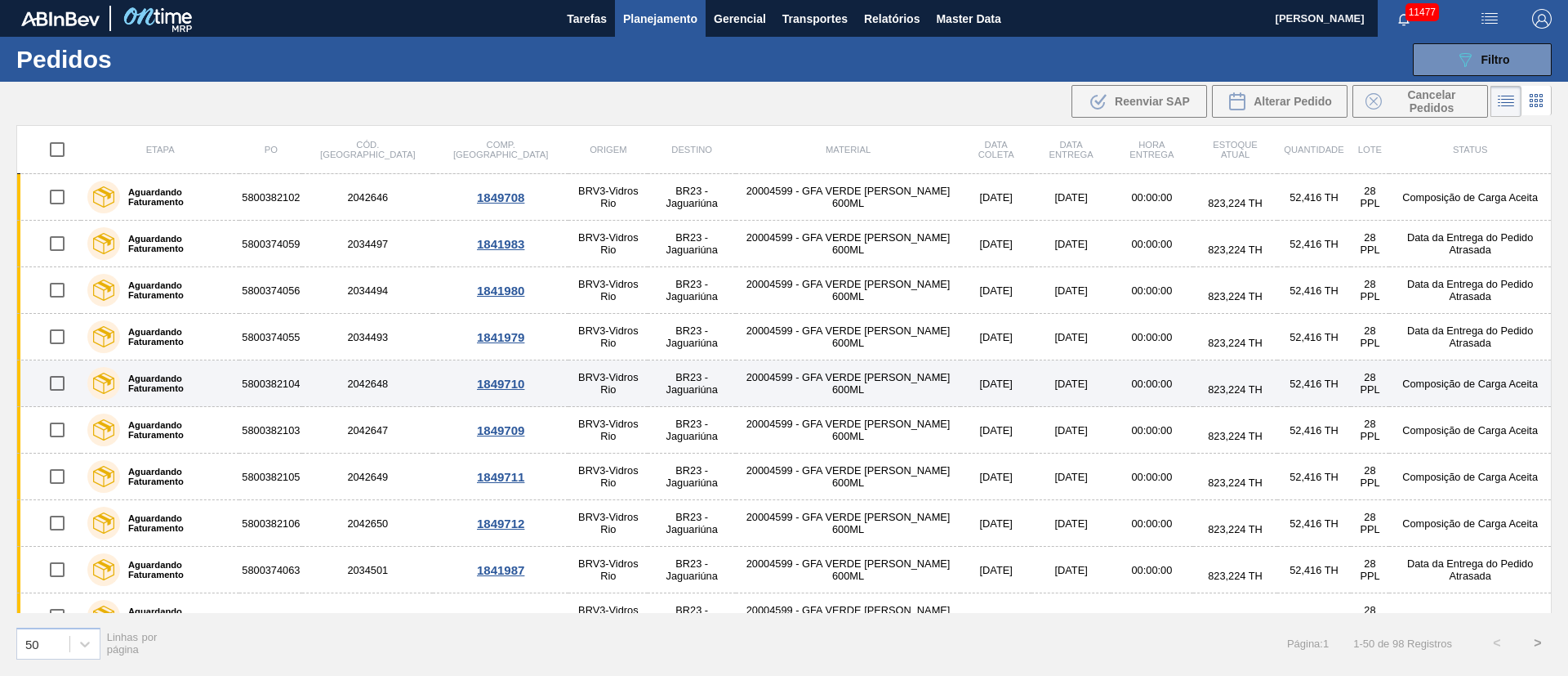
scroll to position [245, 0]
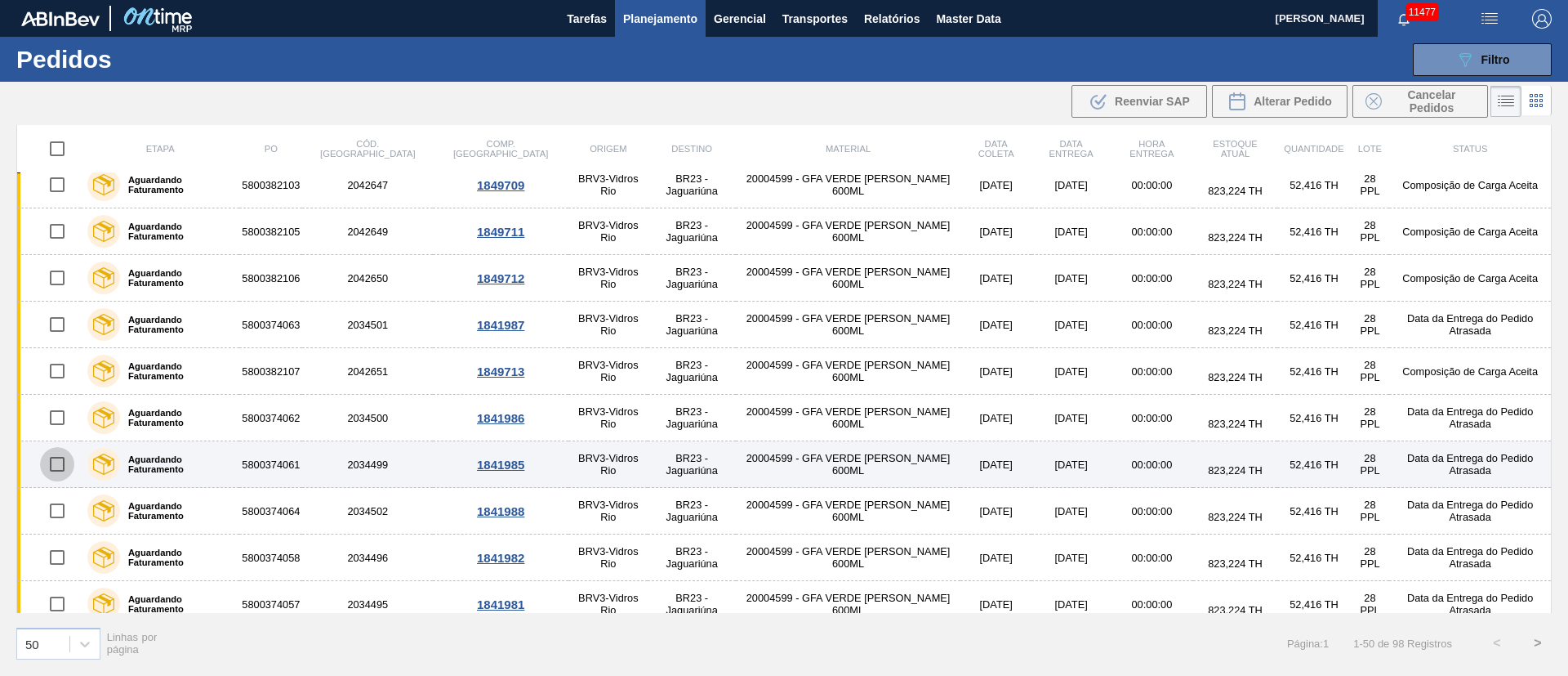
click at [49, 464] on input "checkbox" at bounding box center [57, 464] width 34 height 34
checkbox input "true"
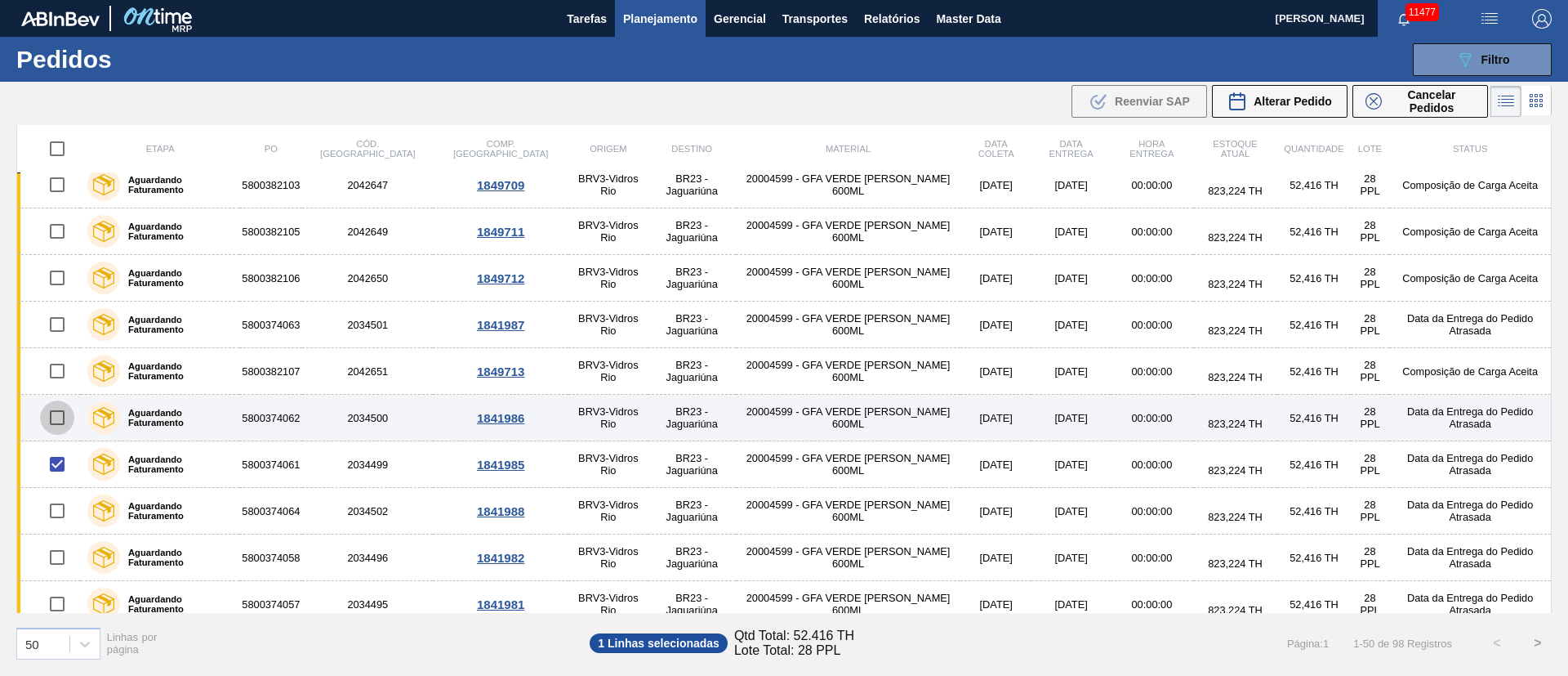
click at [51, 422] on input "checkbox" at bounding box center [57, 417] width 34 height 34
checkbox input "true"
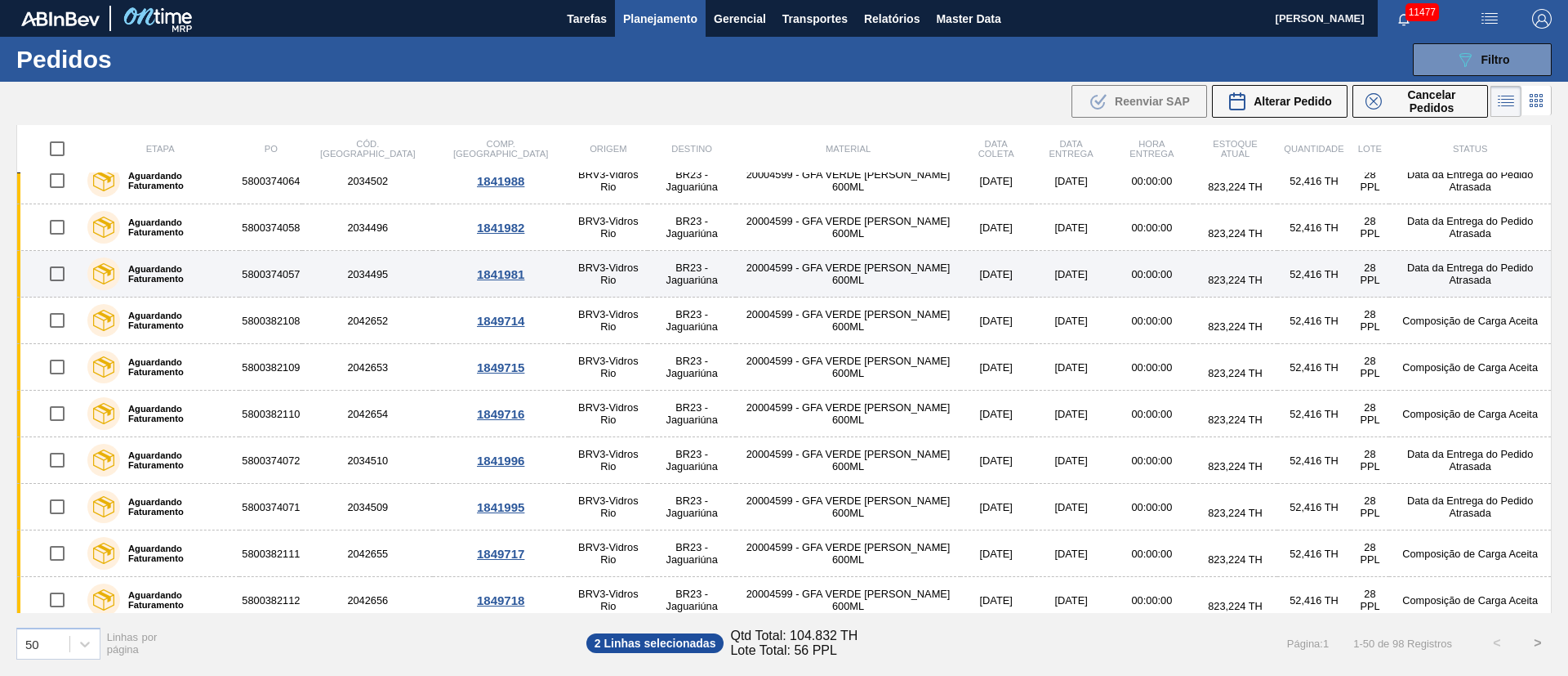
scroll to position [612, 0]
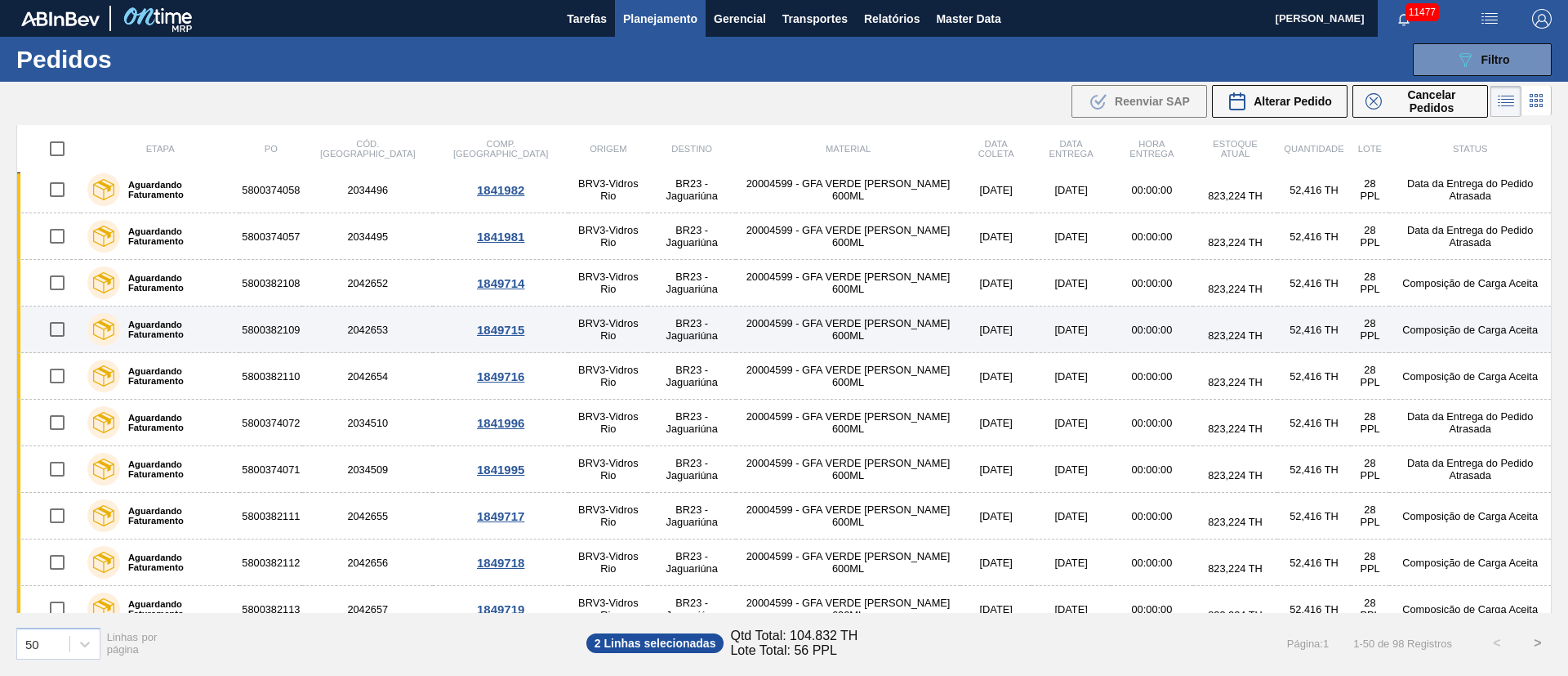
drag, startPoint x: 56, startPoint y: 372, endPoint x: 60, endPoint y: 342, distance: 30.3
click at [57, 373] on input "checkbox" at bounding box center [57, 376] width 34 height 34
checkbox input "true"
click at [59, 326] on input "checkbox" at bounding box center [57, 329] width 34 height 34
checkbox input "true"
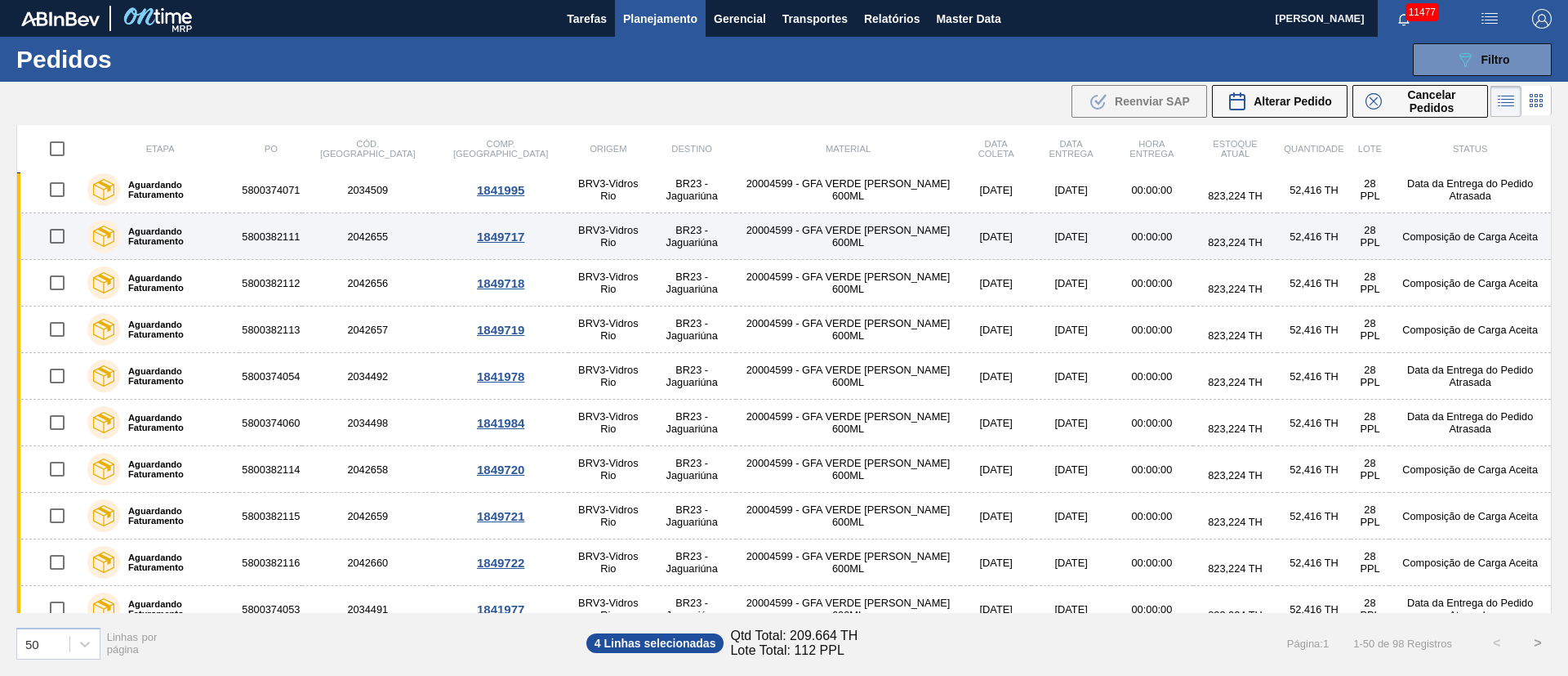
scroll to position [858, 0]
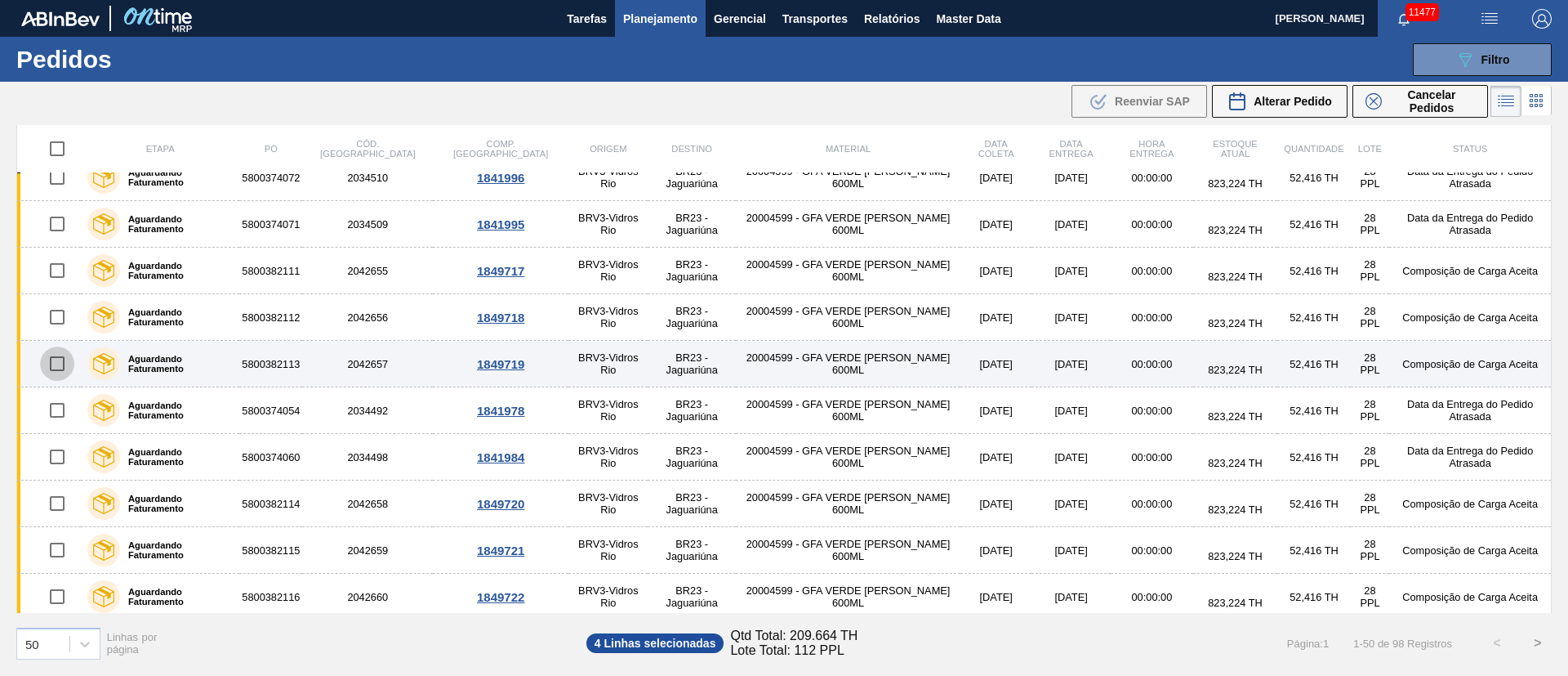
click at [70, 362] on input "checkbox" at bounding box center [57, 364] width 34 height 34
checkbox input "true"
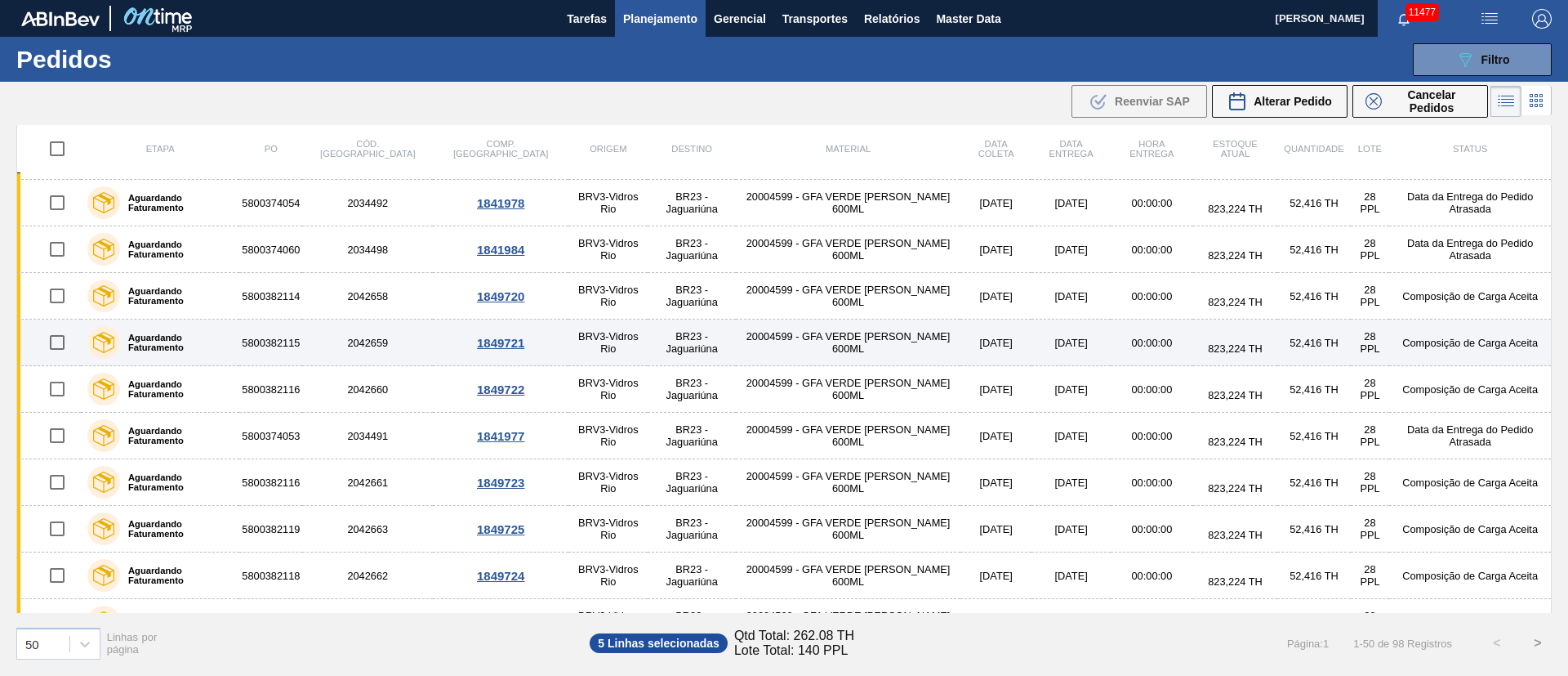
scroll to position [1103, 0]
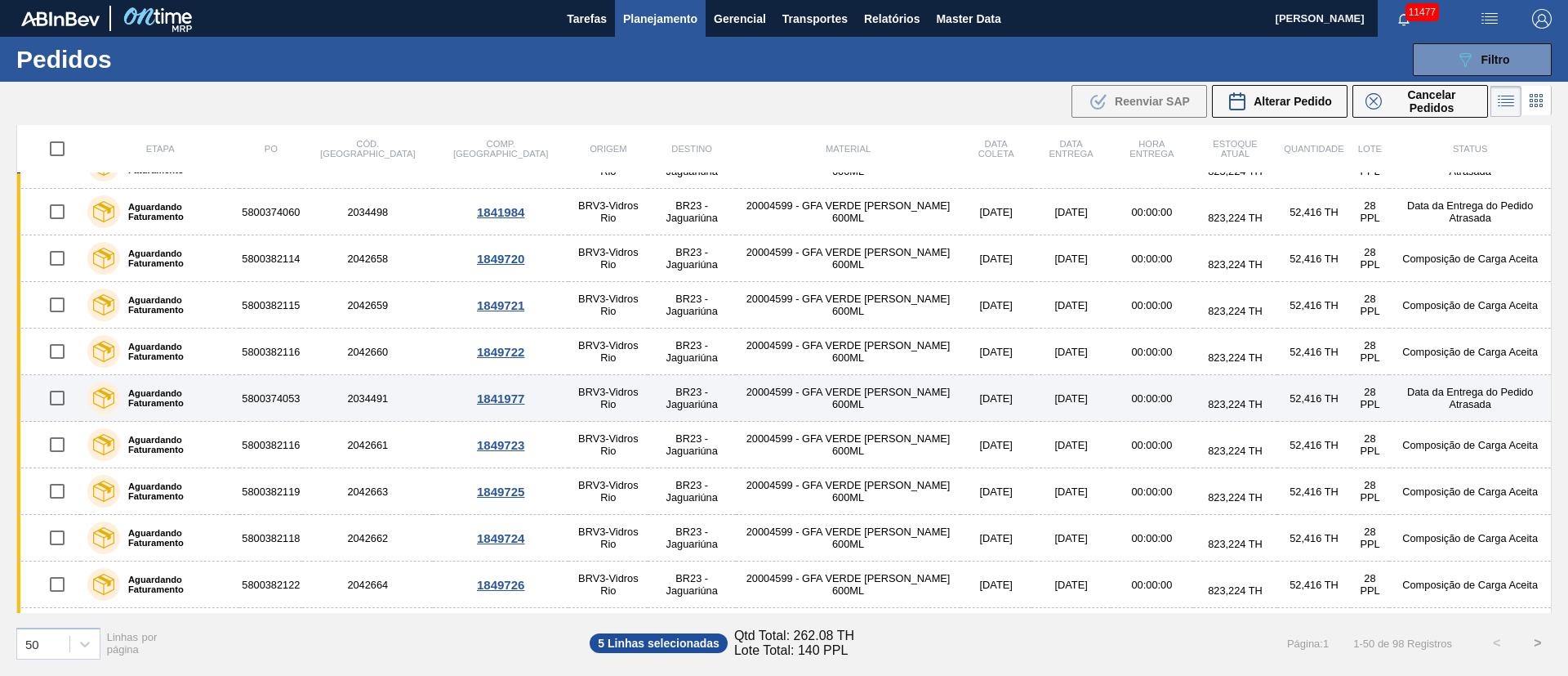
click at [62, 394] on input "checkbox" at bounding box center [57, 398] width 34 height 34
checkbox input "true"
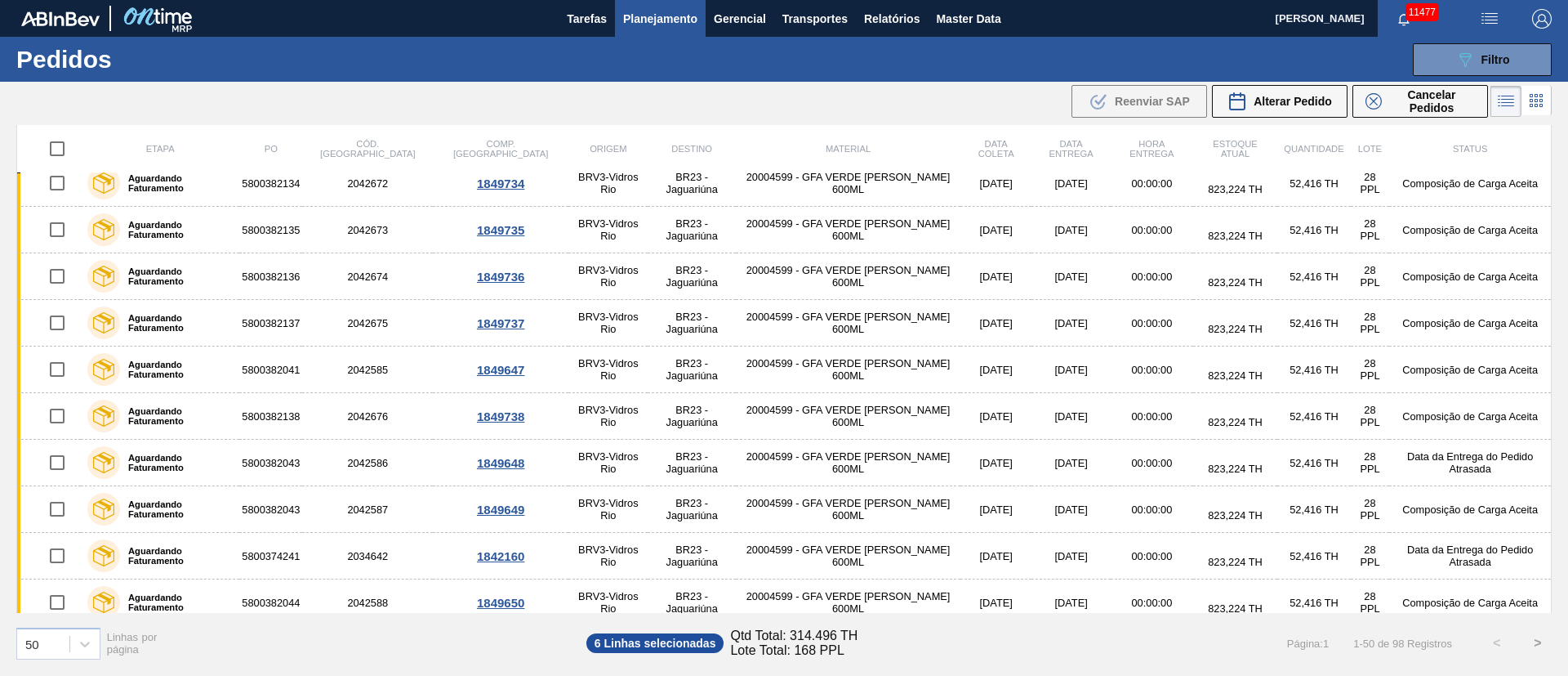
scroll to position [1890, 0]
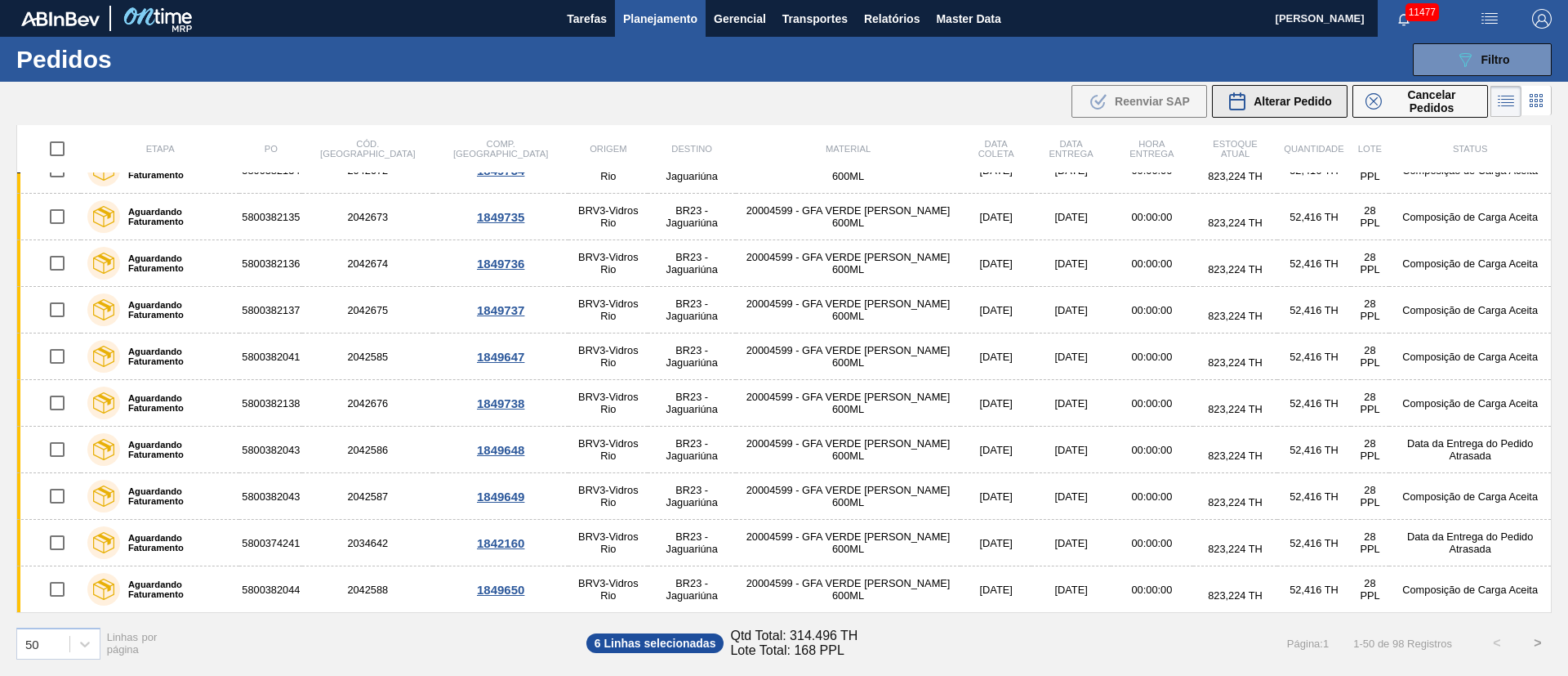
click at [1283, 92] on div "Alterar Pedido" at bounding box center [1280, 101] width 105 height 20
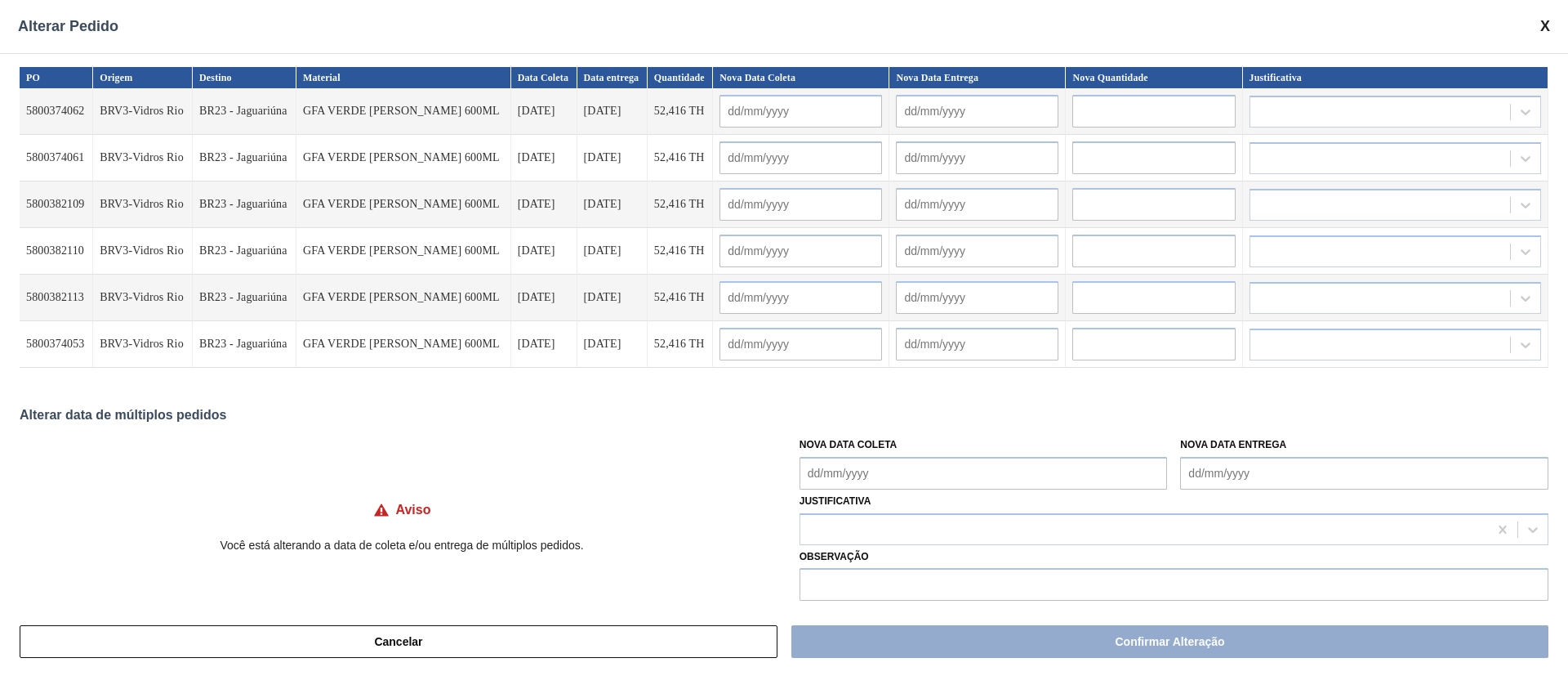
click at [848, 476] on Coleta "Nova Data Coleta" at bounding box center [983, 473] width 368 height 32
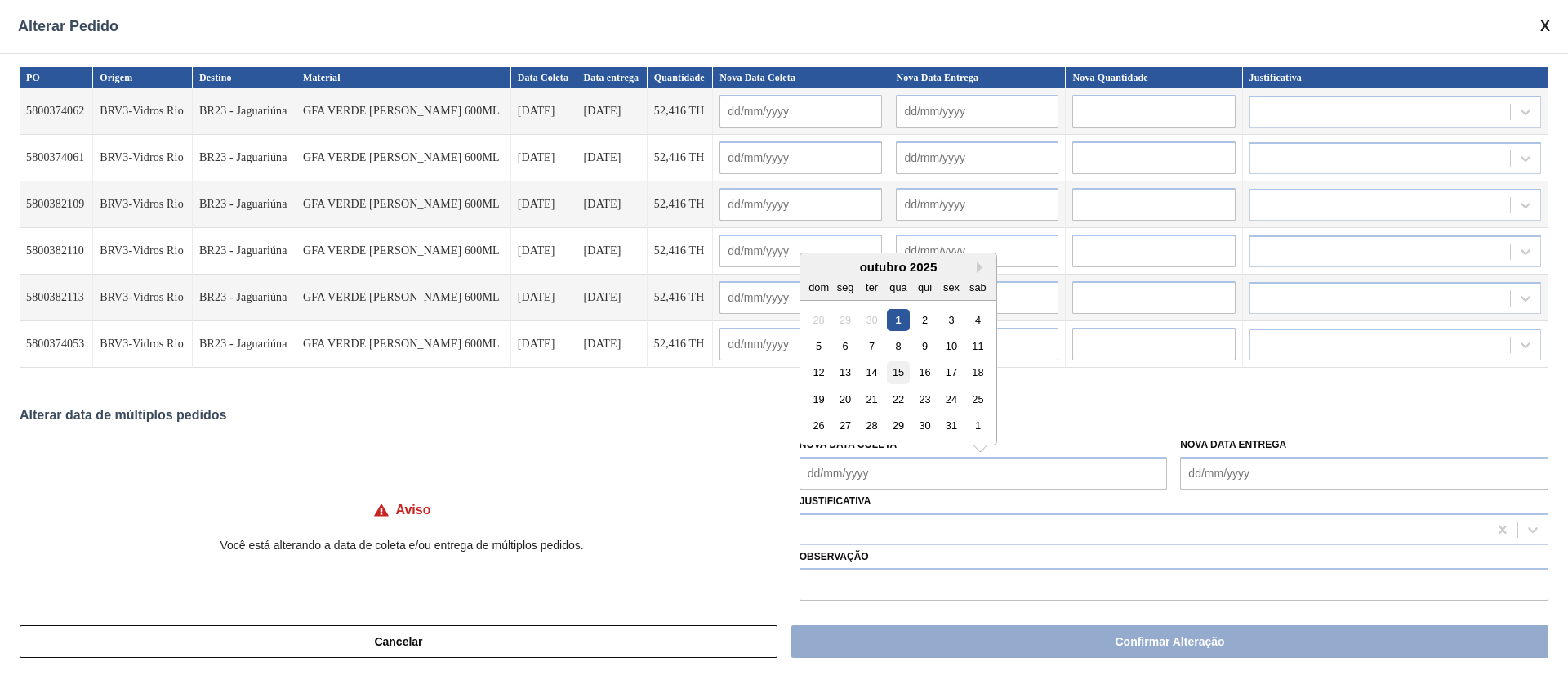
click at [893, 376] on div "15" at bounding box center [898, 371] width 22 height 22
type Coleta "[DATE]"
type input "[DATE]"
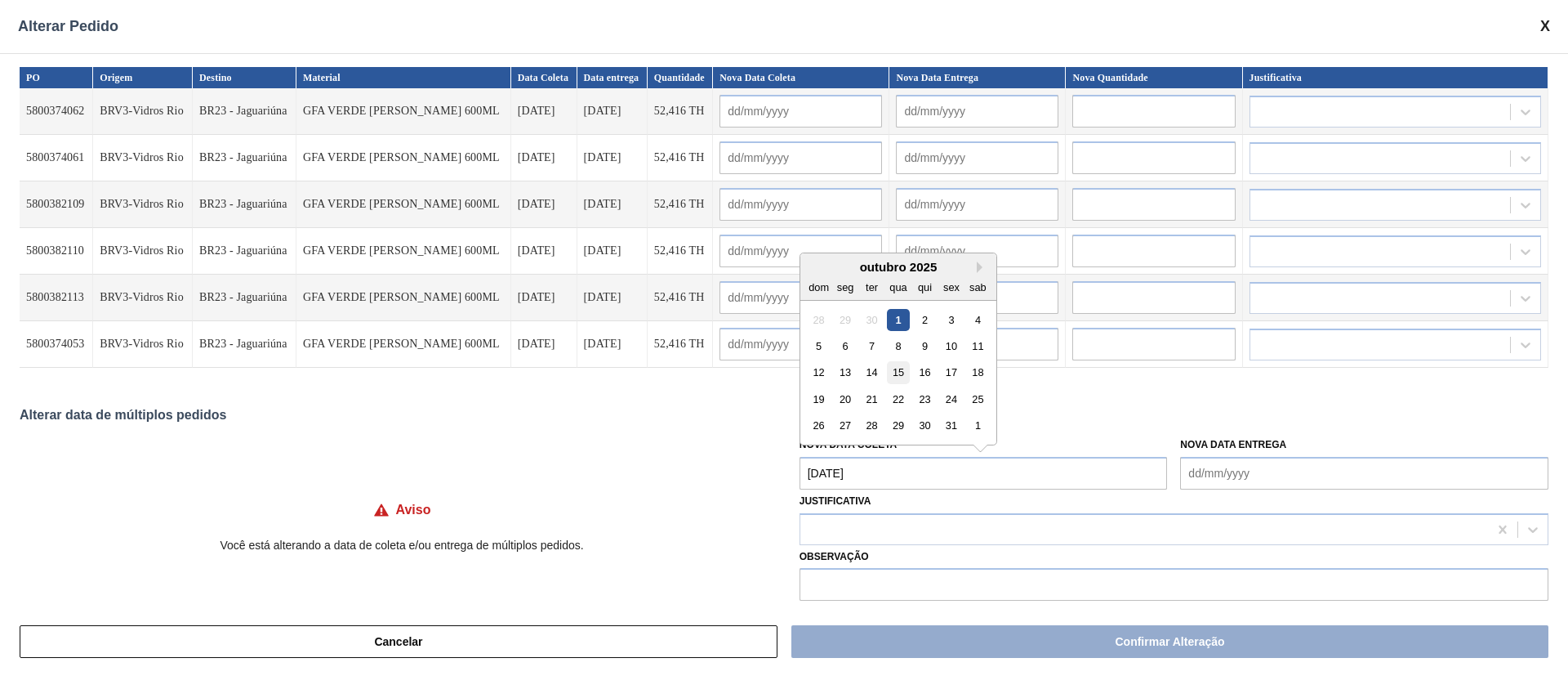
type input "[DATE]"
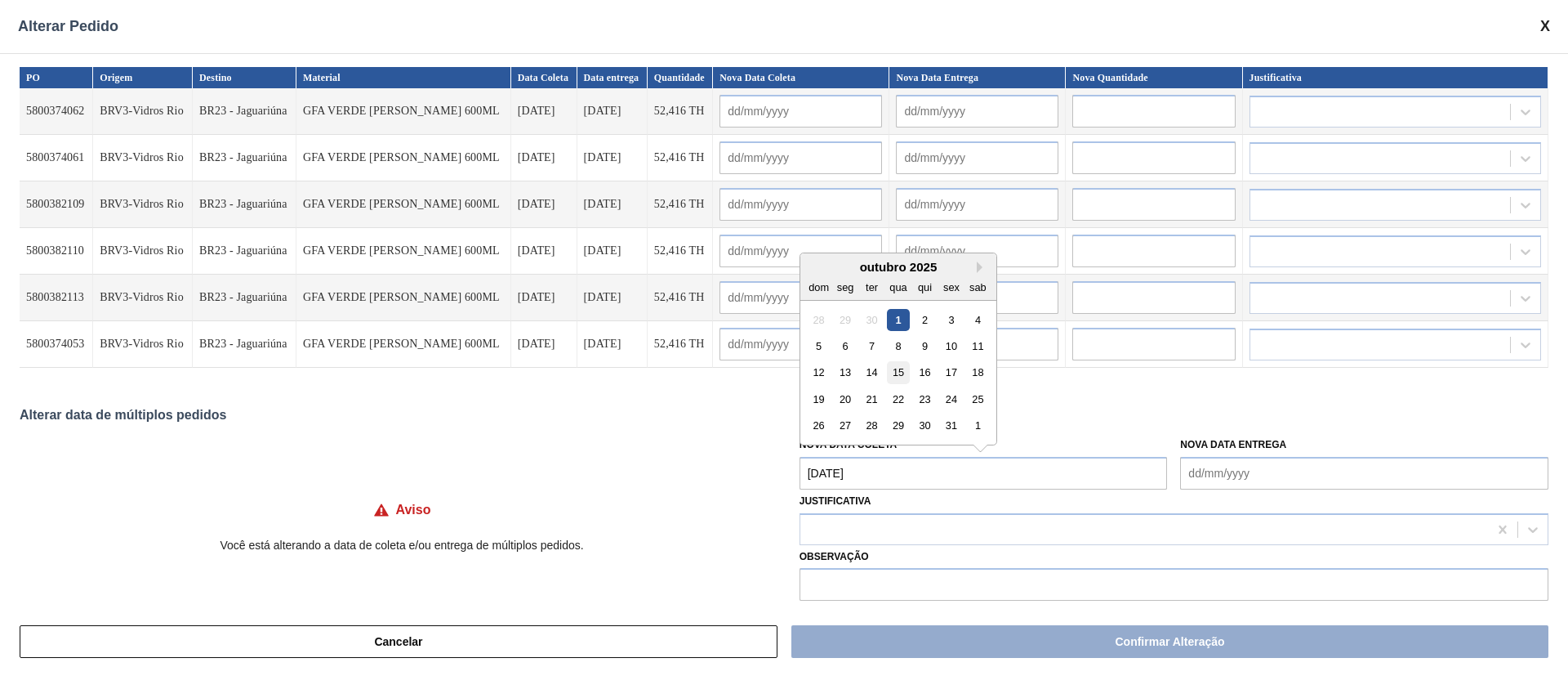
type input "[DATE]"
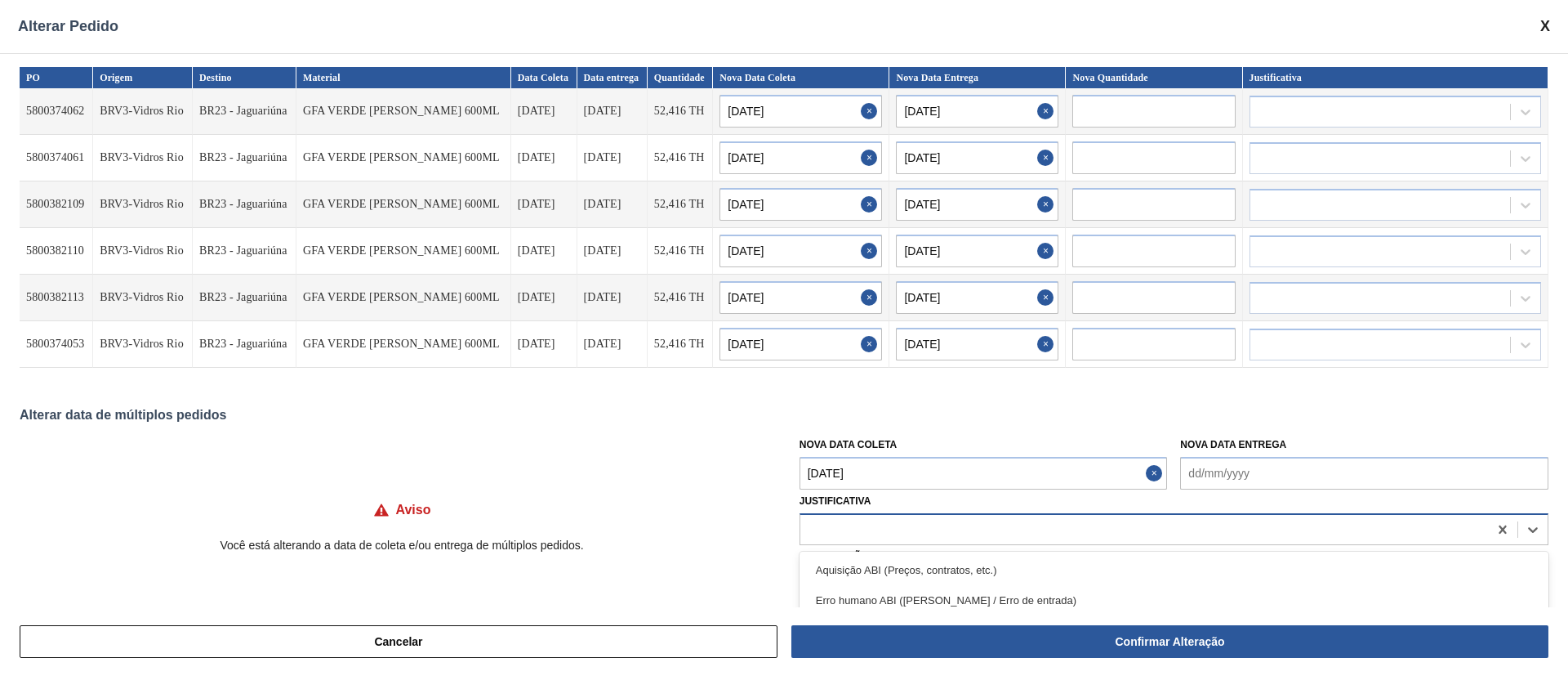
click at [880, 523] on div at bounding box center [1144, 528] width 687 height 24
type input "ou"
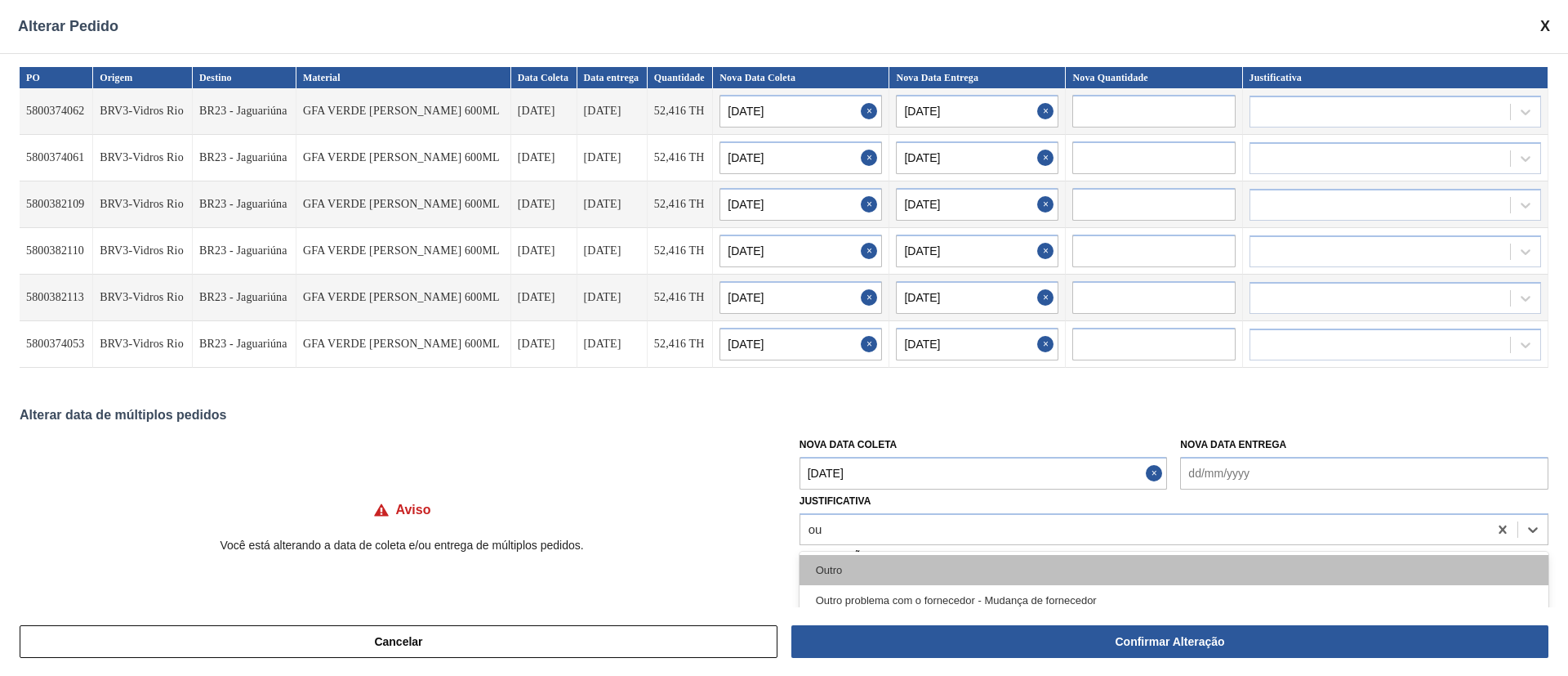
click at [837, 562] on div "Outro" at bounding box center [1174, 570] width 749 height 30
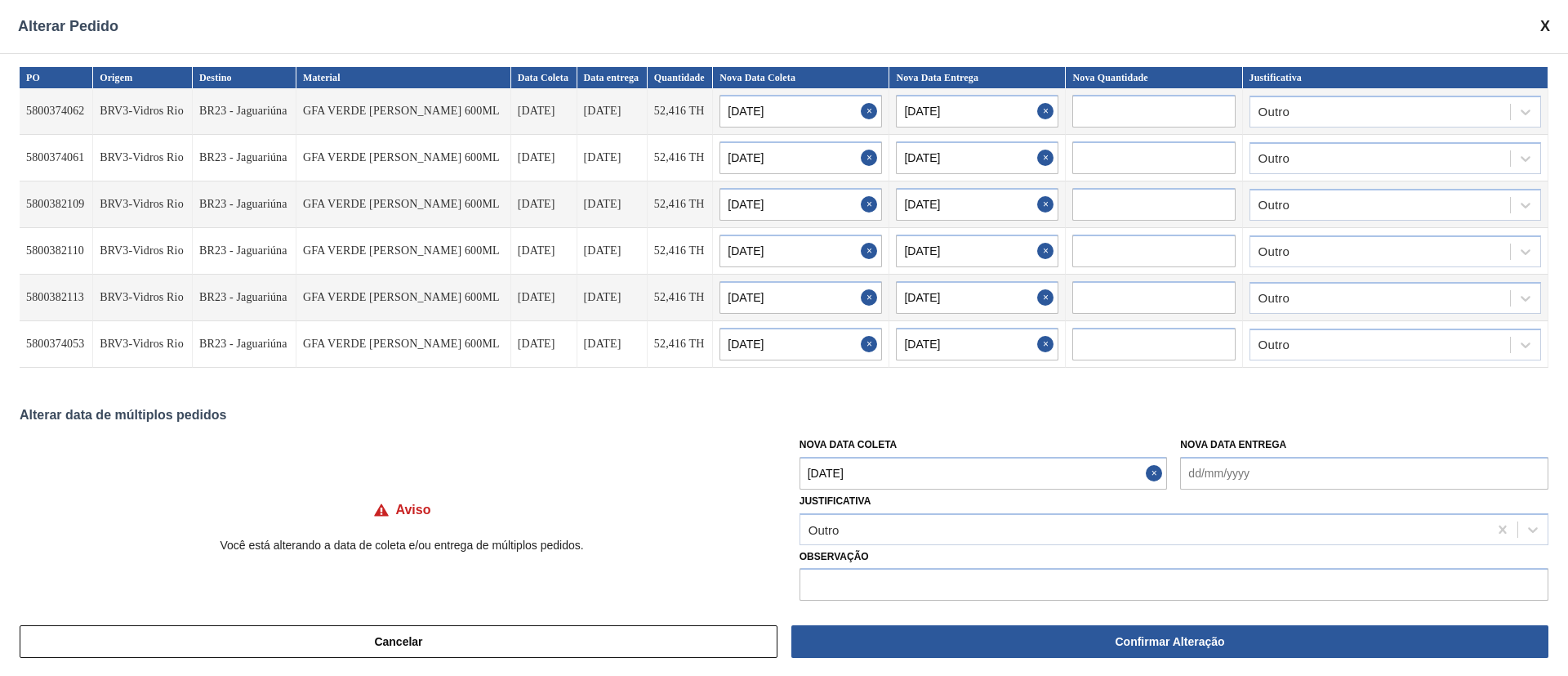
drag, startPoint x: 1024, startPoint y: 646, endPoint x: 1011, endPoint y: 643, distance: 13.3
click at [1025, 645] on button "Confirmar Alteração" at bounding box center [1169, 641] width 757 height 32
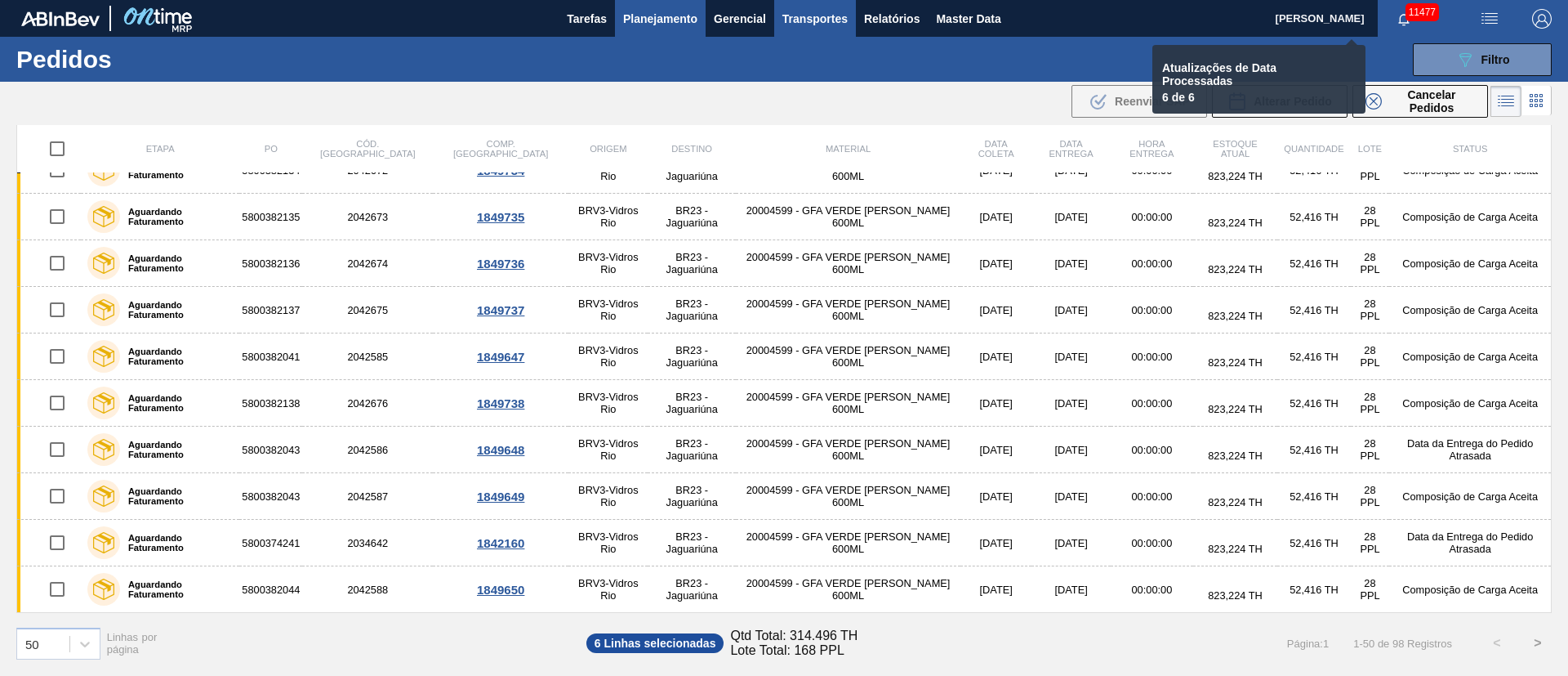
checkbox input "false"
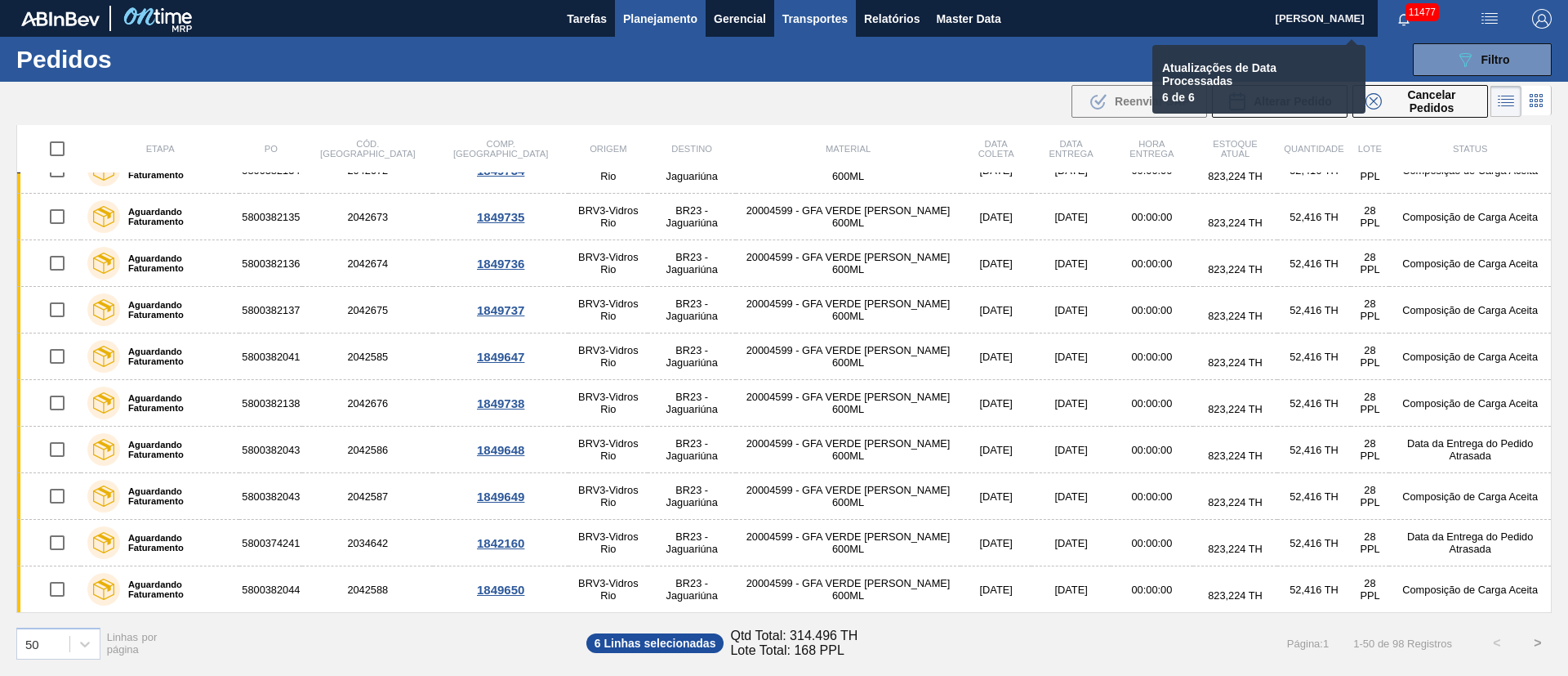
checkbox input "false"
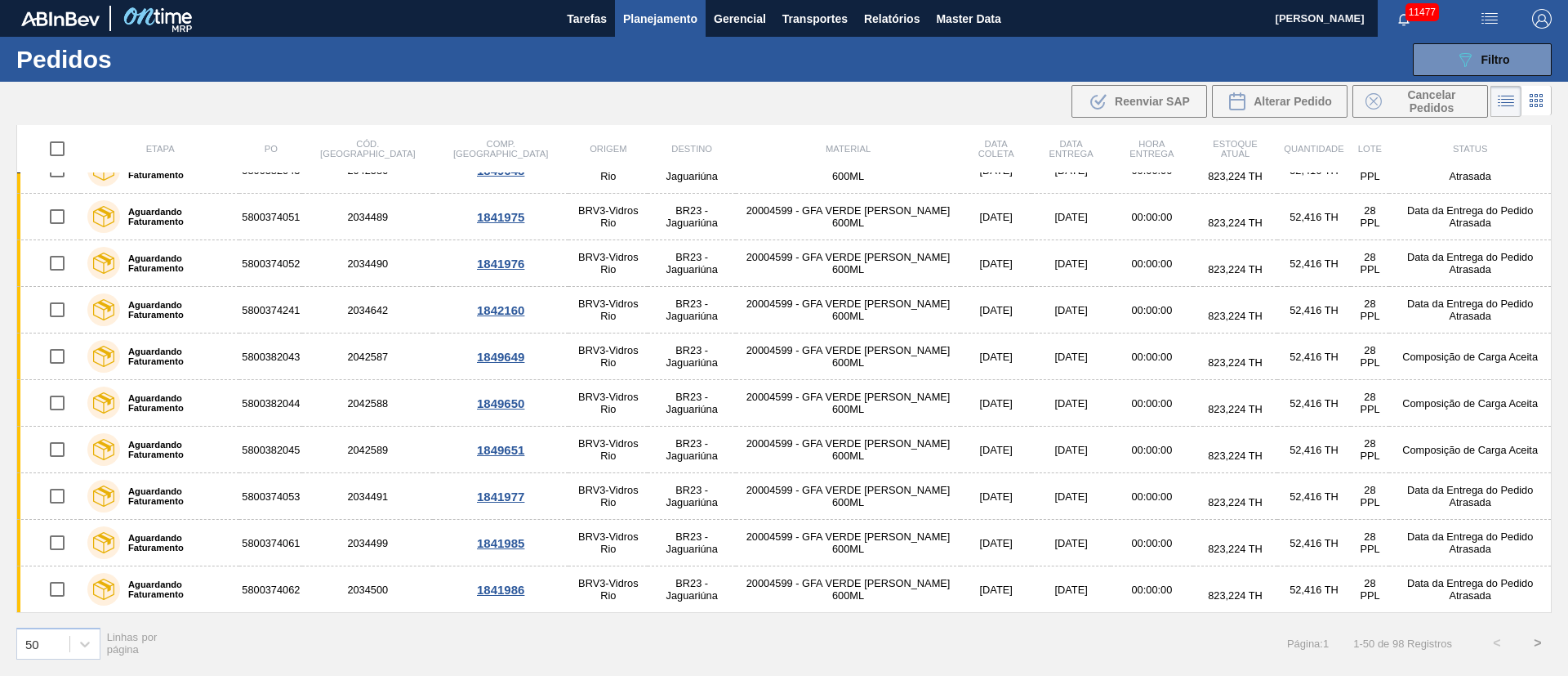
scroll to position [1517, 0]
